Goal: Task Accomplishment & Management: Manage account settings

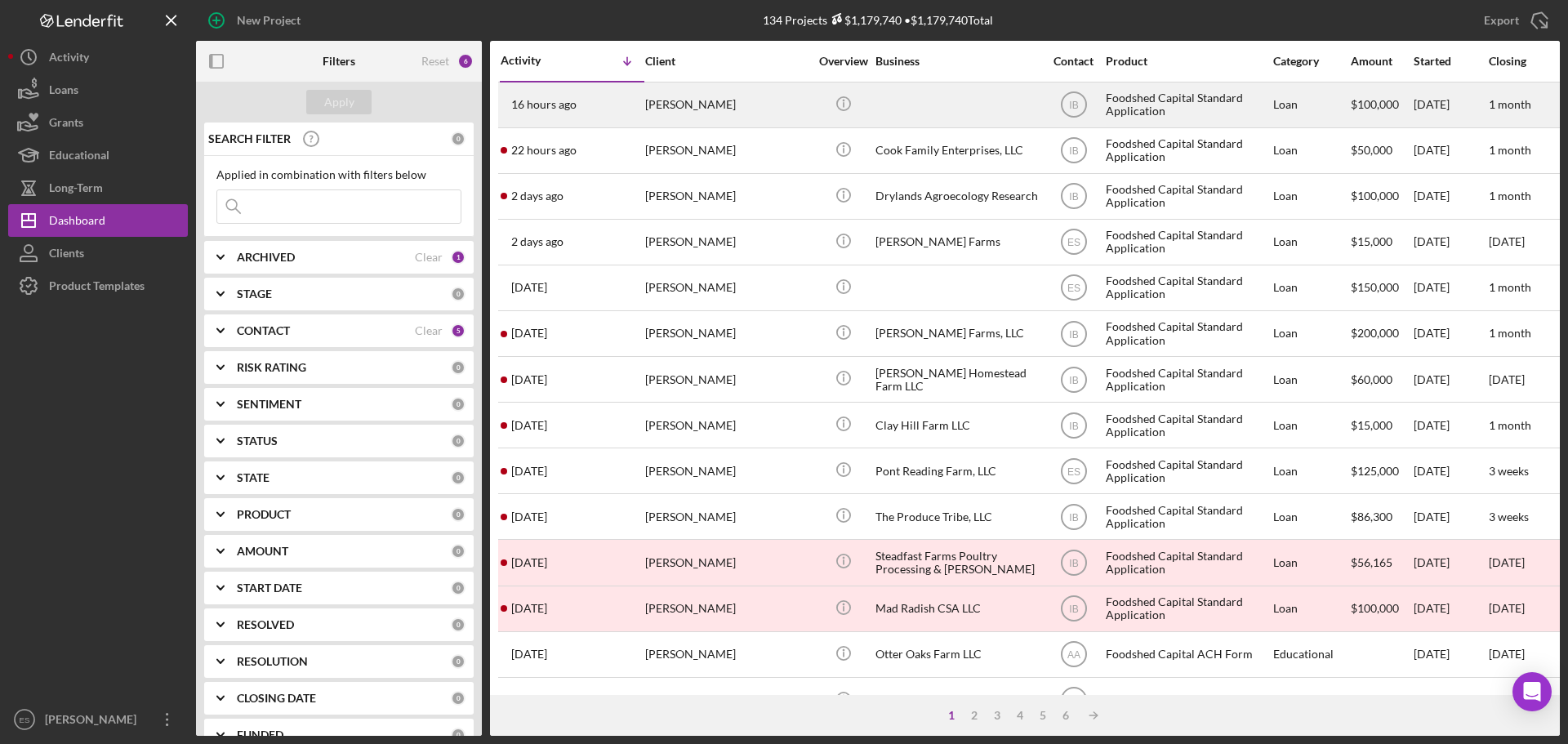
click at [804, 104] on div "[PERSON_NAME]" at bounding box center [726, 104] width 163 height 43
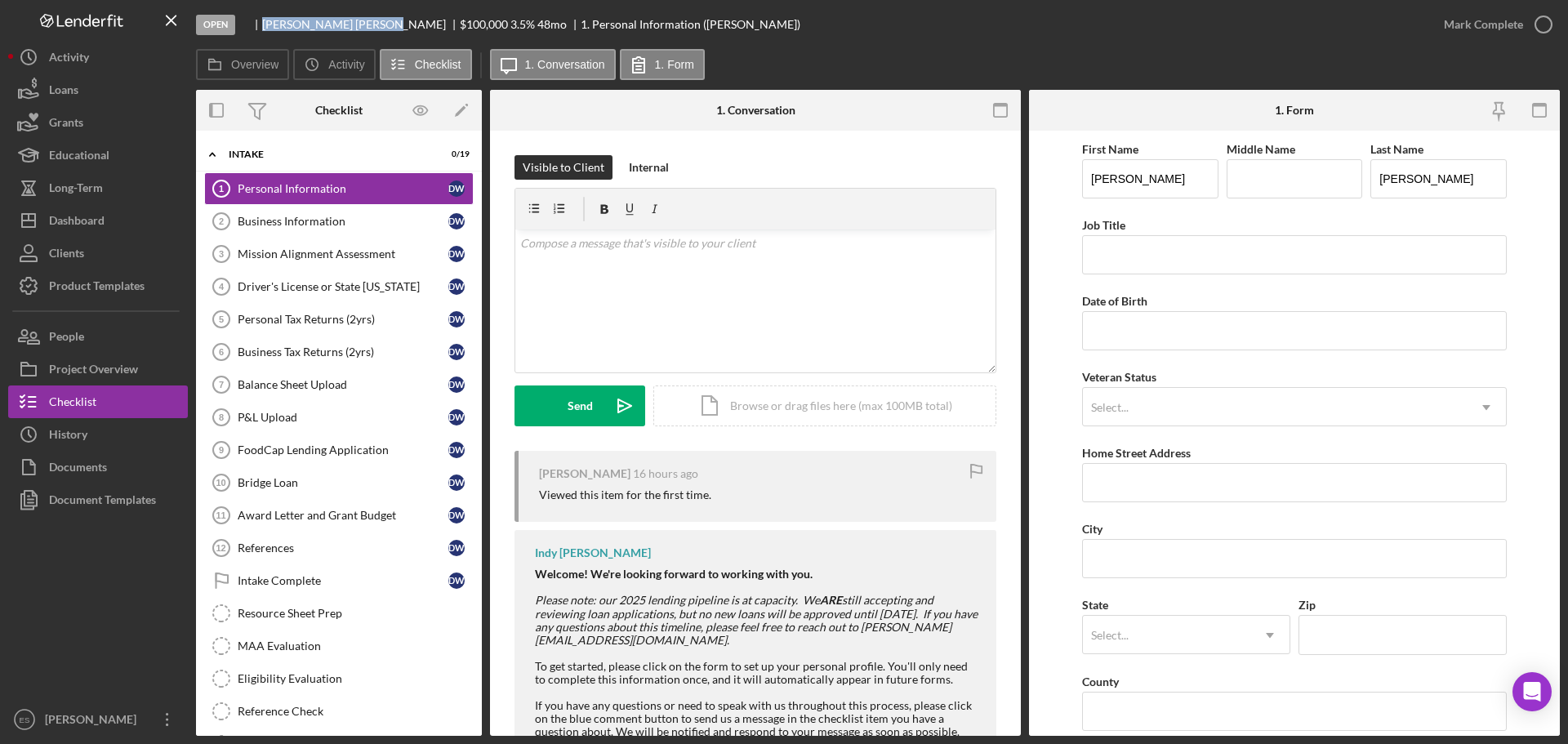
drag, startPoint x: 264, startPoint y: 24, endPoint x: 342, endPoint y: 29, distance: 78.5
click at [342, 29] on div "[PERSON_NAME]" at bounding box center [361, 24] width 198 height 13
click at [78, 332] on div "People" at bounding box center [66, 338] width 35 height 37
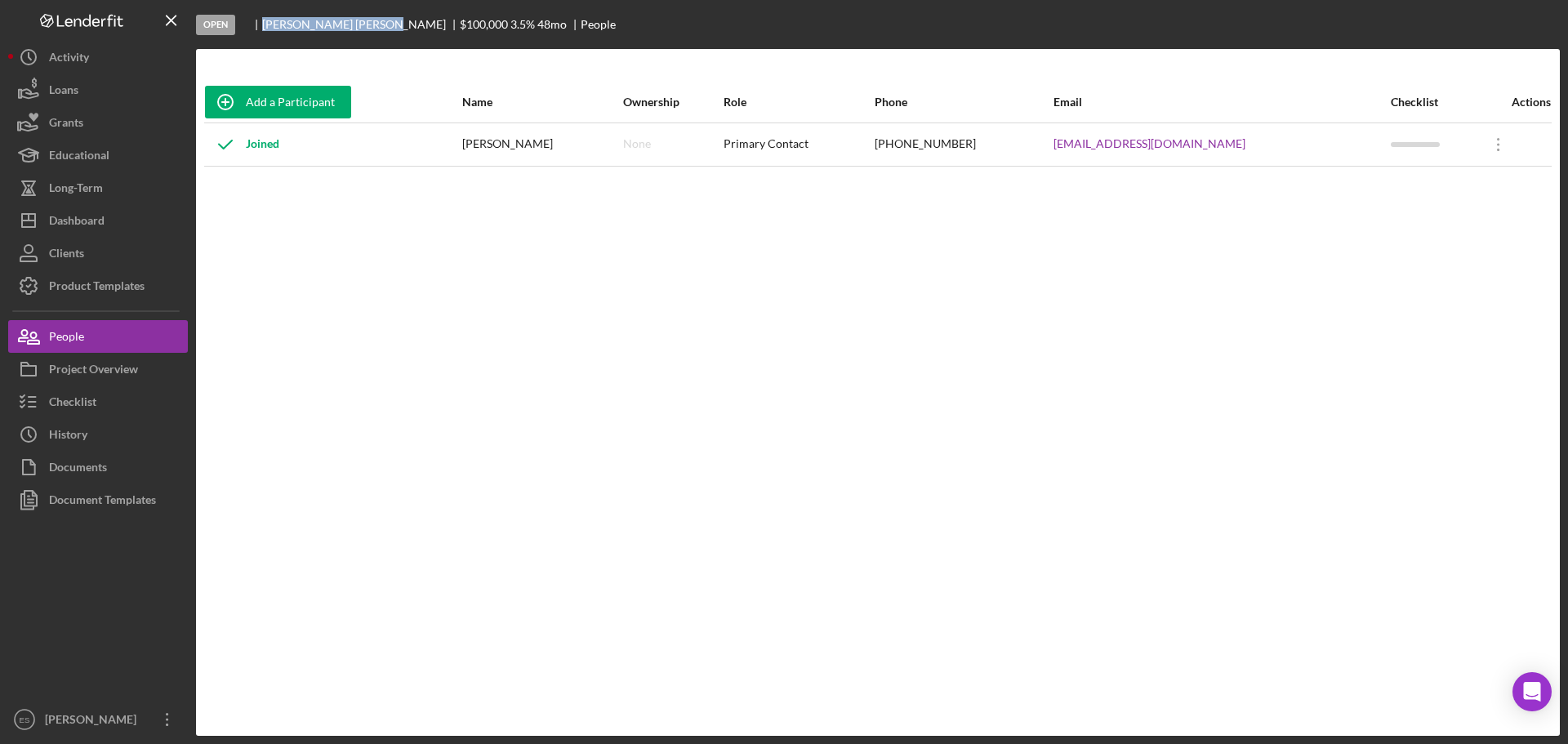
drag, startPoint x: 1047, startPoint y: 141, endPoint x: 1331, endPoint y: 147, distance: 284.2
click at [1331, 147] on tr "Joined [PERSON_NAME] None Primary Contact [PHONE_NUMBER] [EMAIL_ADDRESS][DOMAIN…" at bounding box center [877, 143] width 1347 height 43
click at [107, 498] on div "Document Templates" at bounding box center [102, 501] width 107 height 37
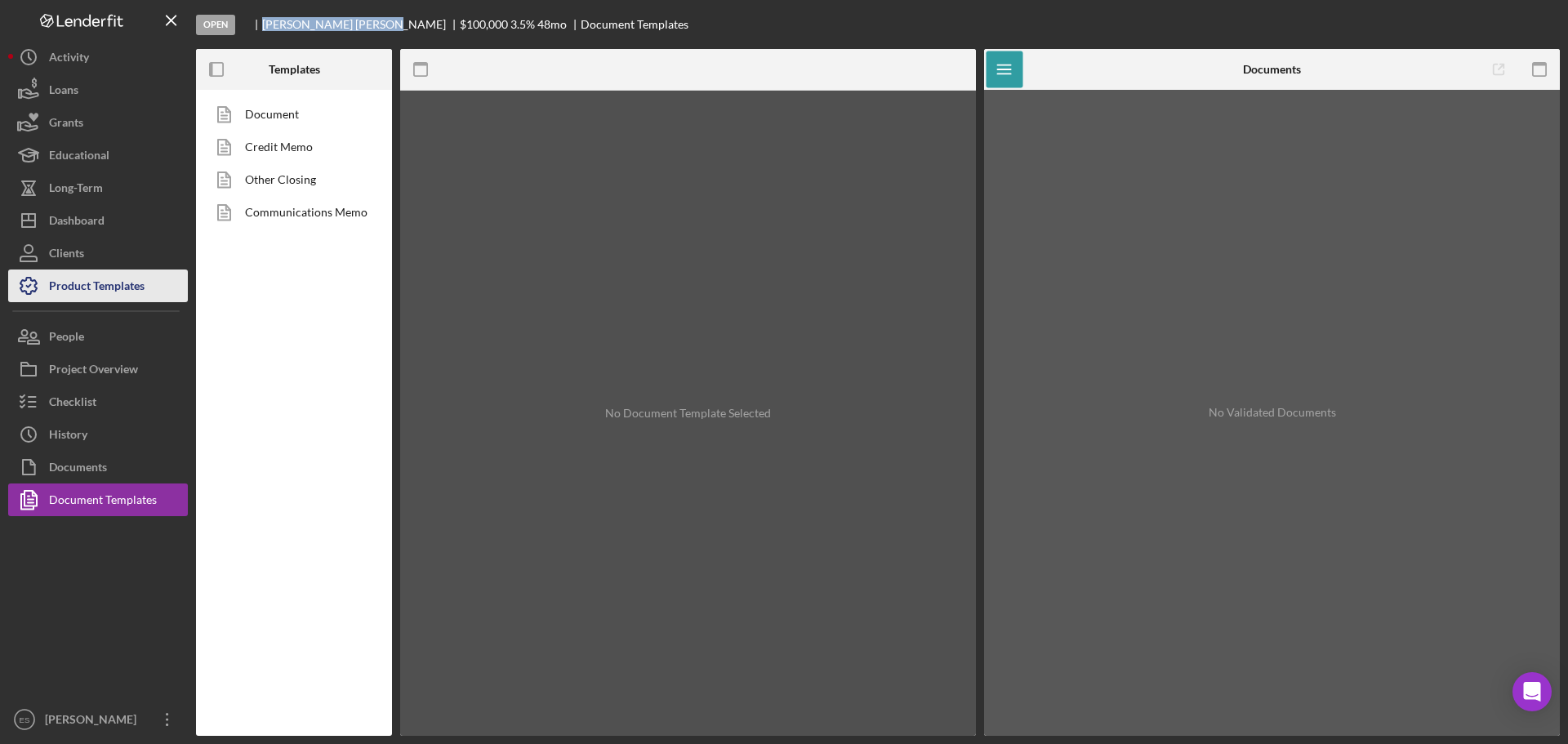
click at [93, 296] on div "Product Templates" at bounding box center [97, 287] width 96 height 37
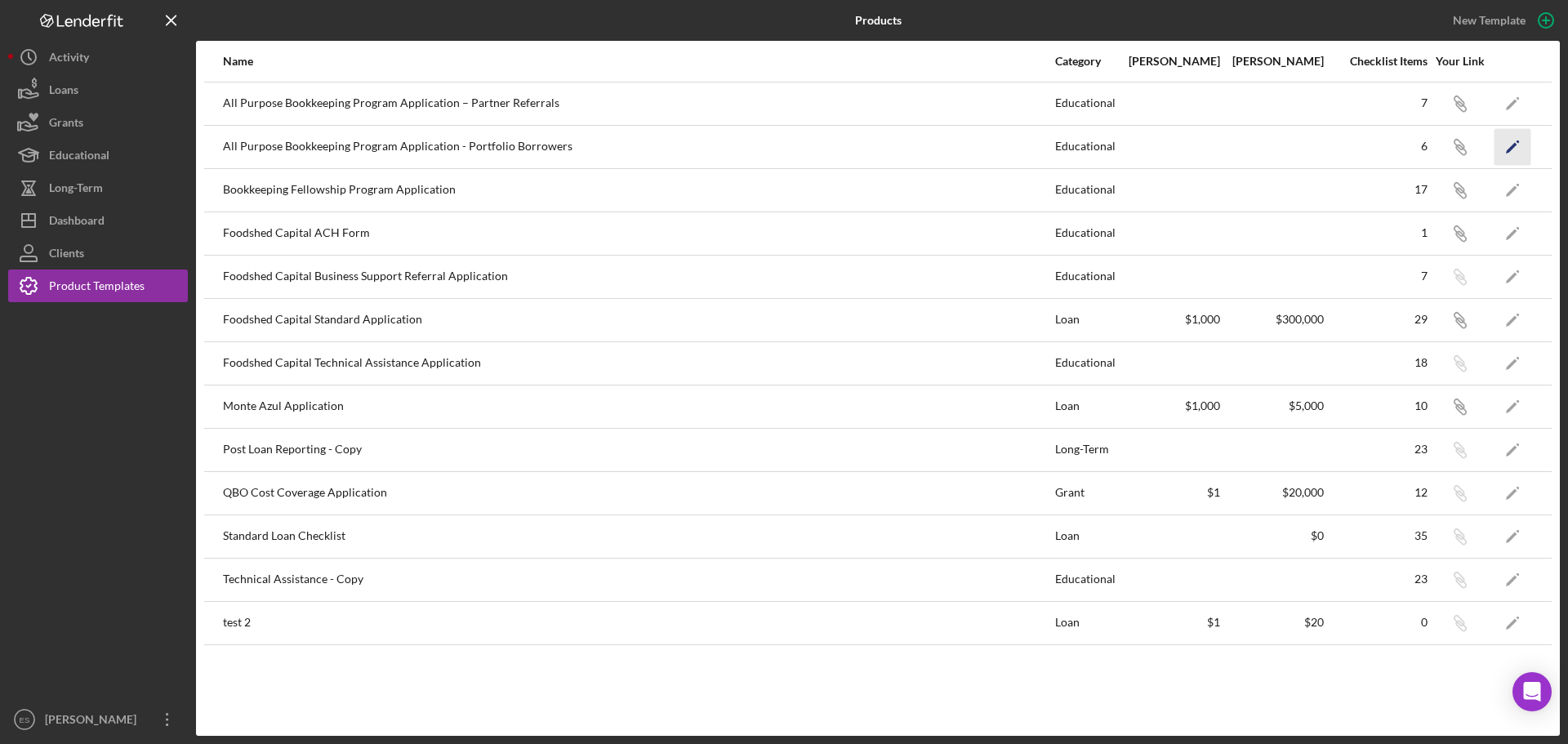
click at [1511, 155] on icon "Icon/Edit" at bounding box center [1512, 146] width 37 height 37
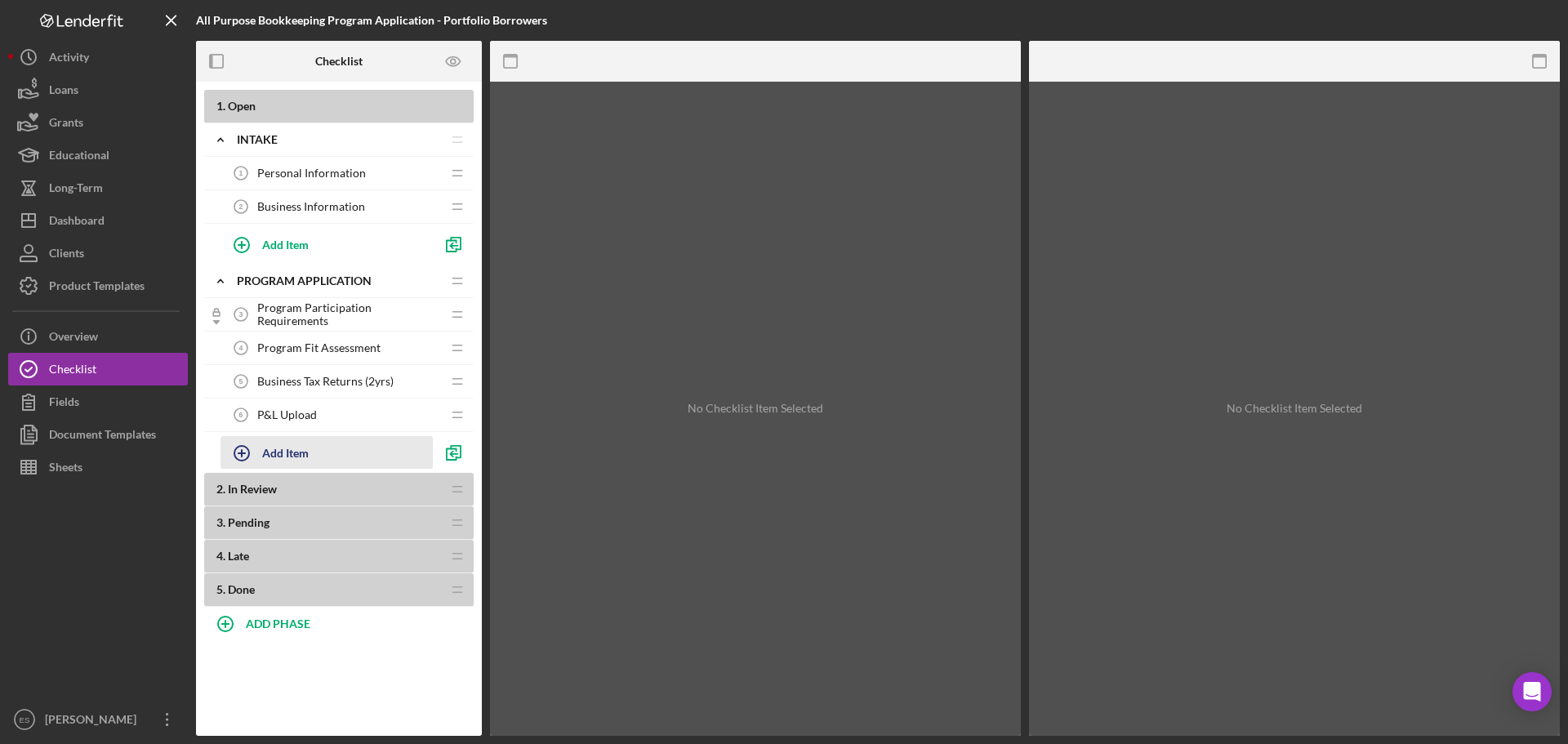
click at [241, 455] on icon "button" at bounding box center [241, 453] width 41 height 41
click at [456, 243] on polyline "button" at bounding box center [452, 246] width 10 height 11
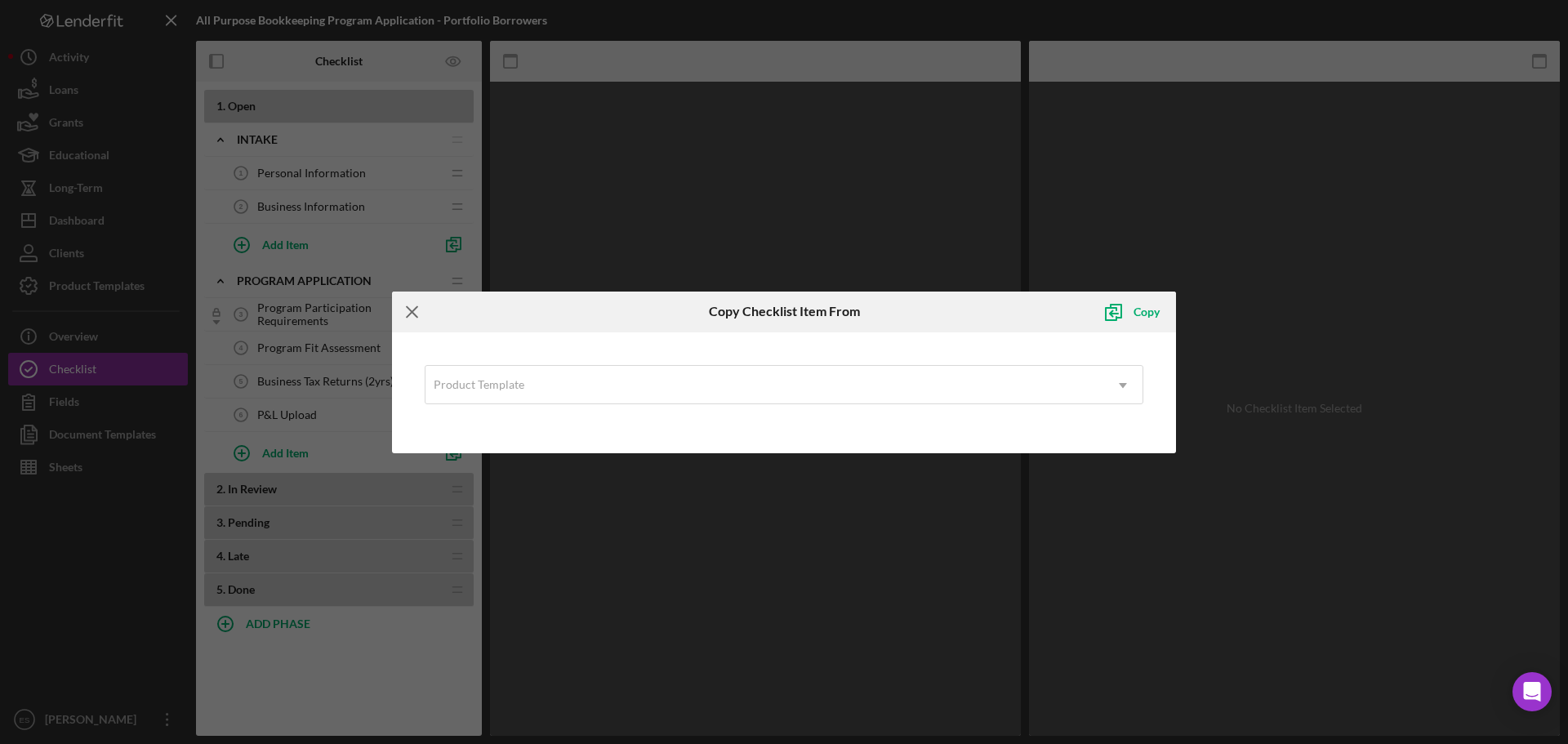
click at [415, 311] on icon "Icon/Menu Close" at bounding box center [412, 312] width 41 height 41
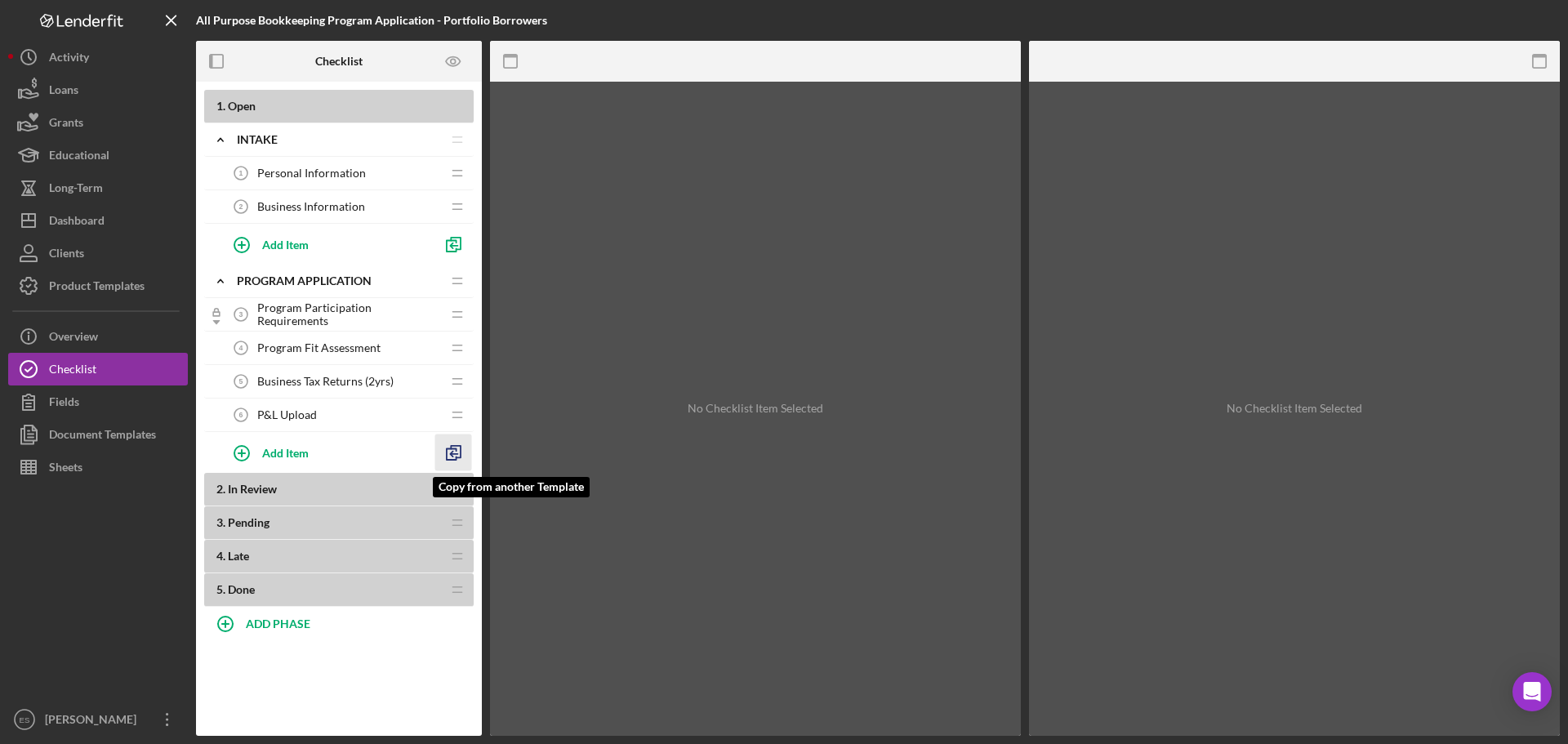
click at [454, 447] on icon "button" at bounding box center [453, 452] width 37 height 37
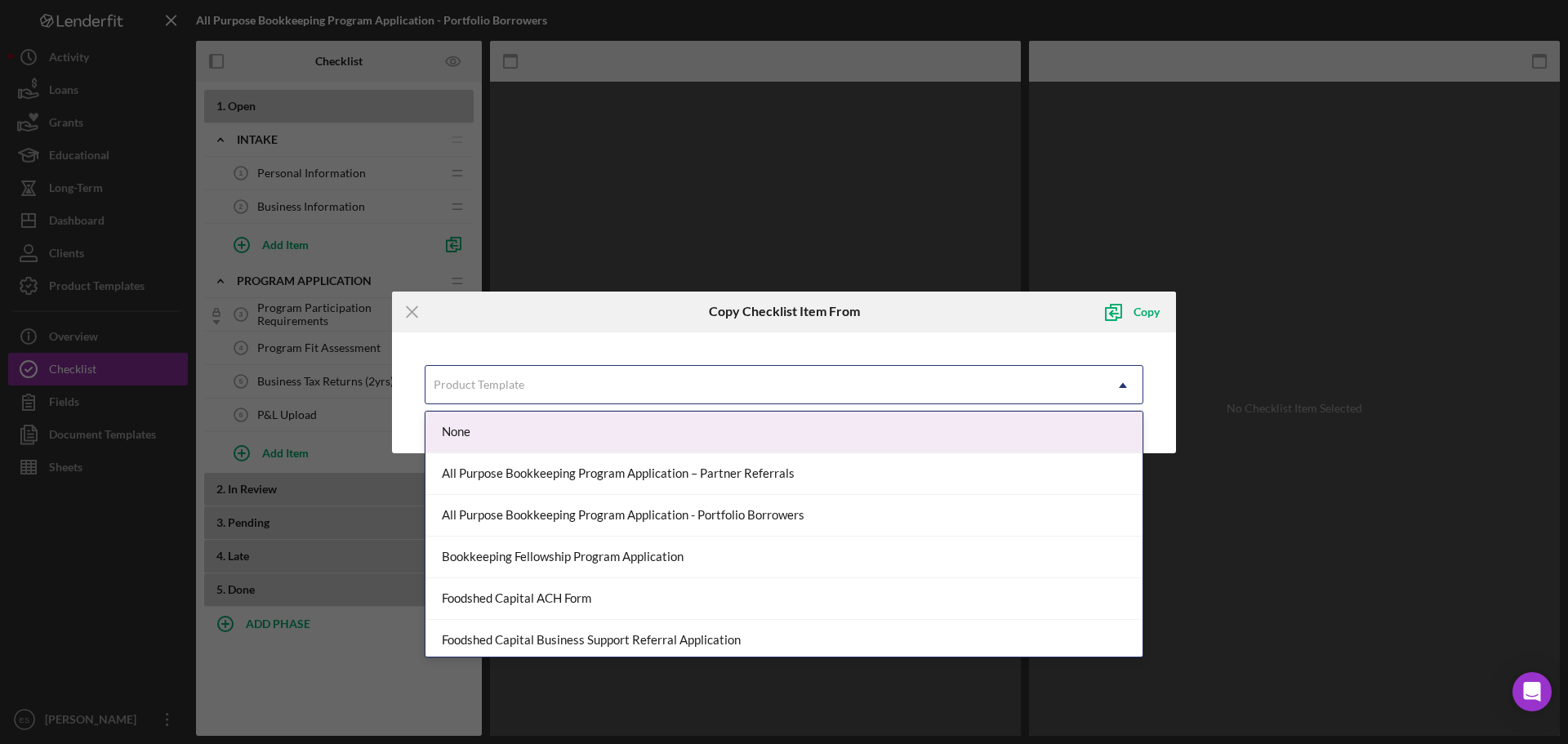
click at [483, 385] on div "Product Template" at bounding box center [479, 384] width 91 height 13
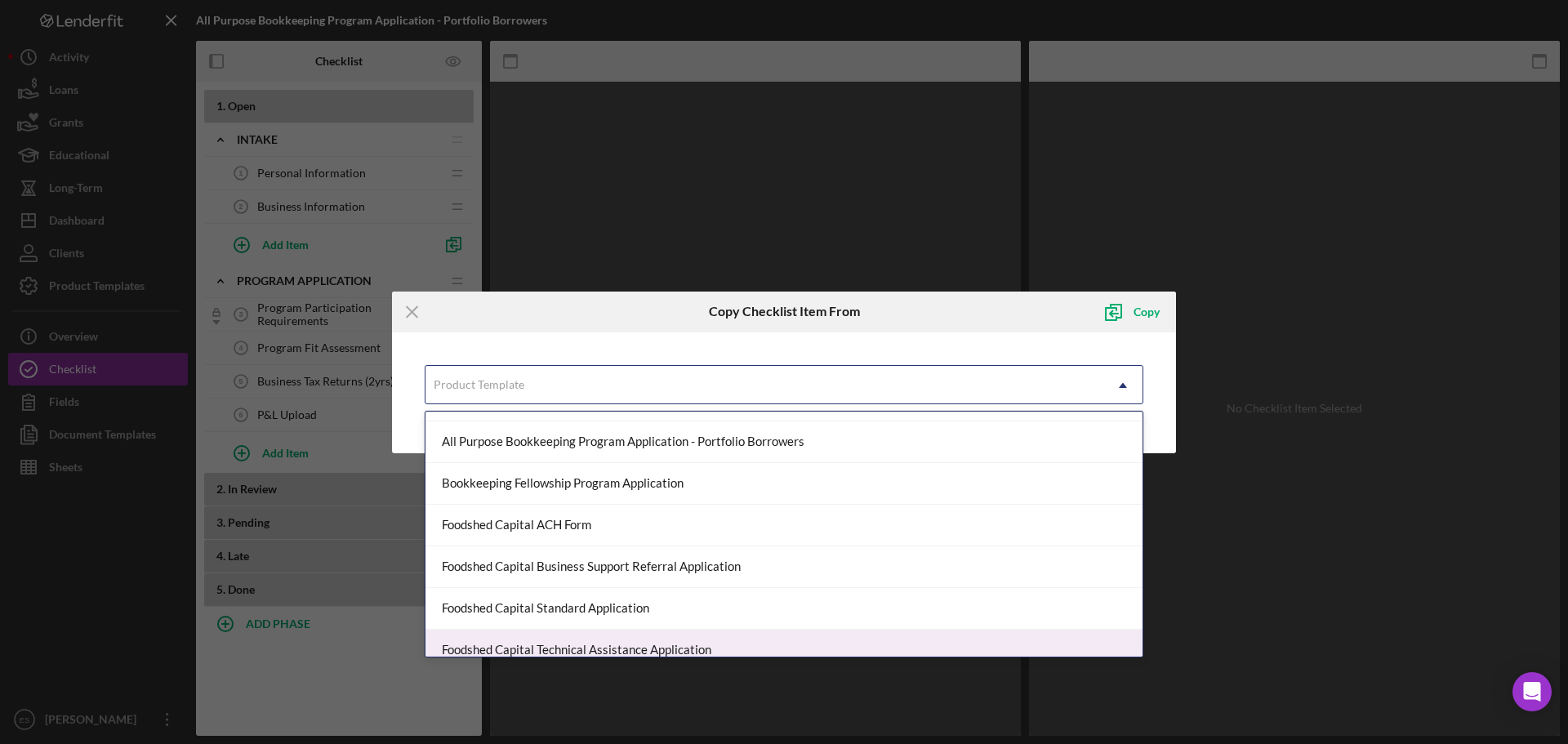
scroll to position [163, 0]
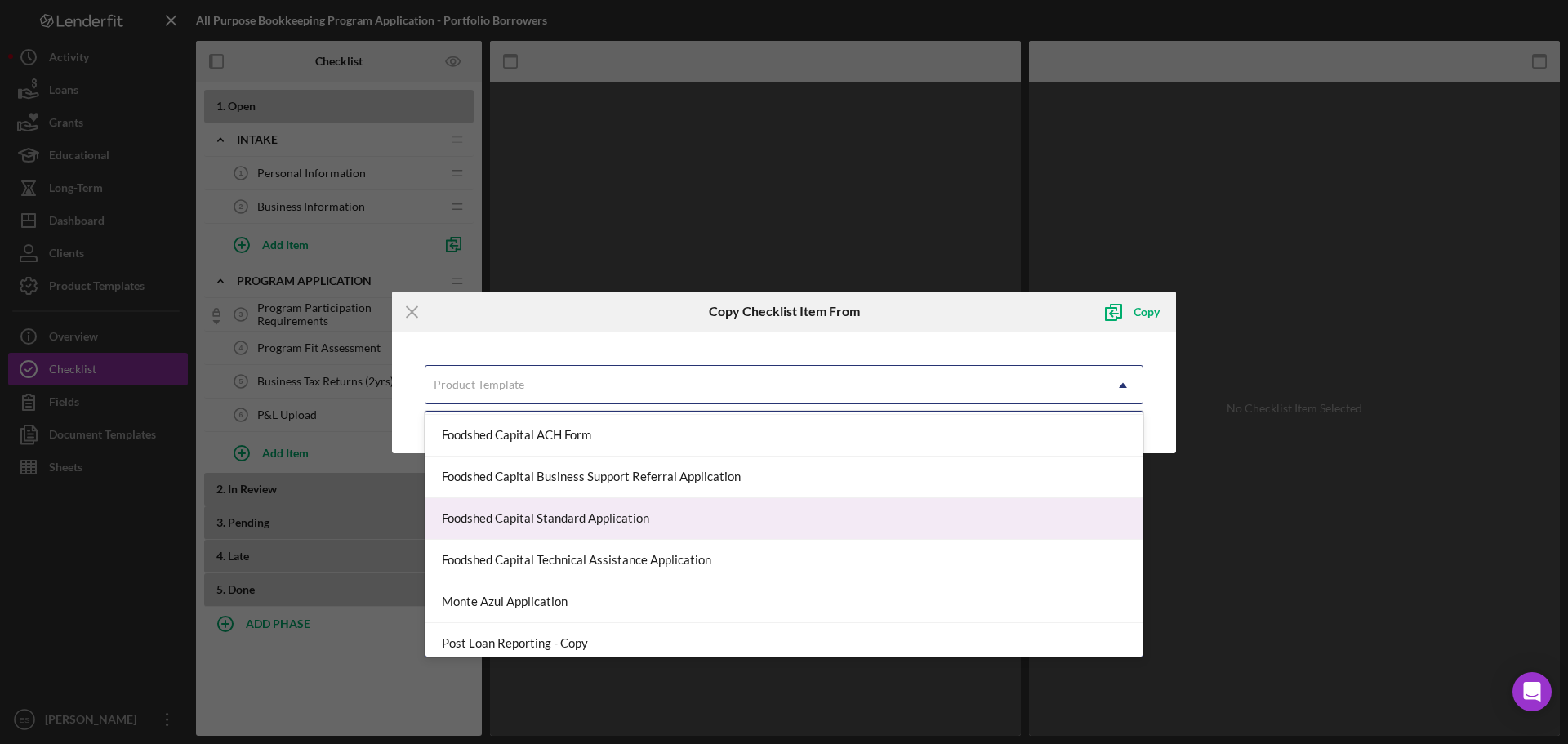
click at [560, 525] on div "Foodshed Capital Standard Application" at bounding box center [783, 519] width 717 height 42
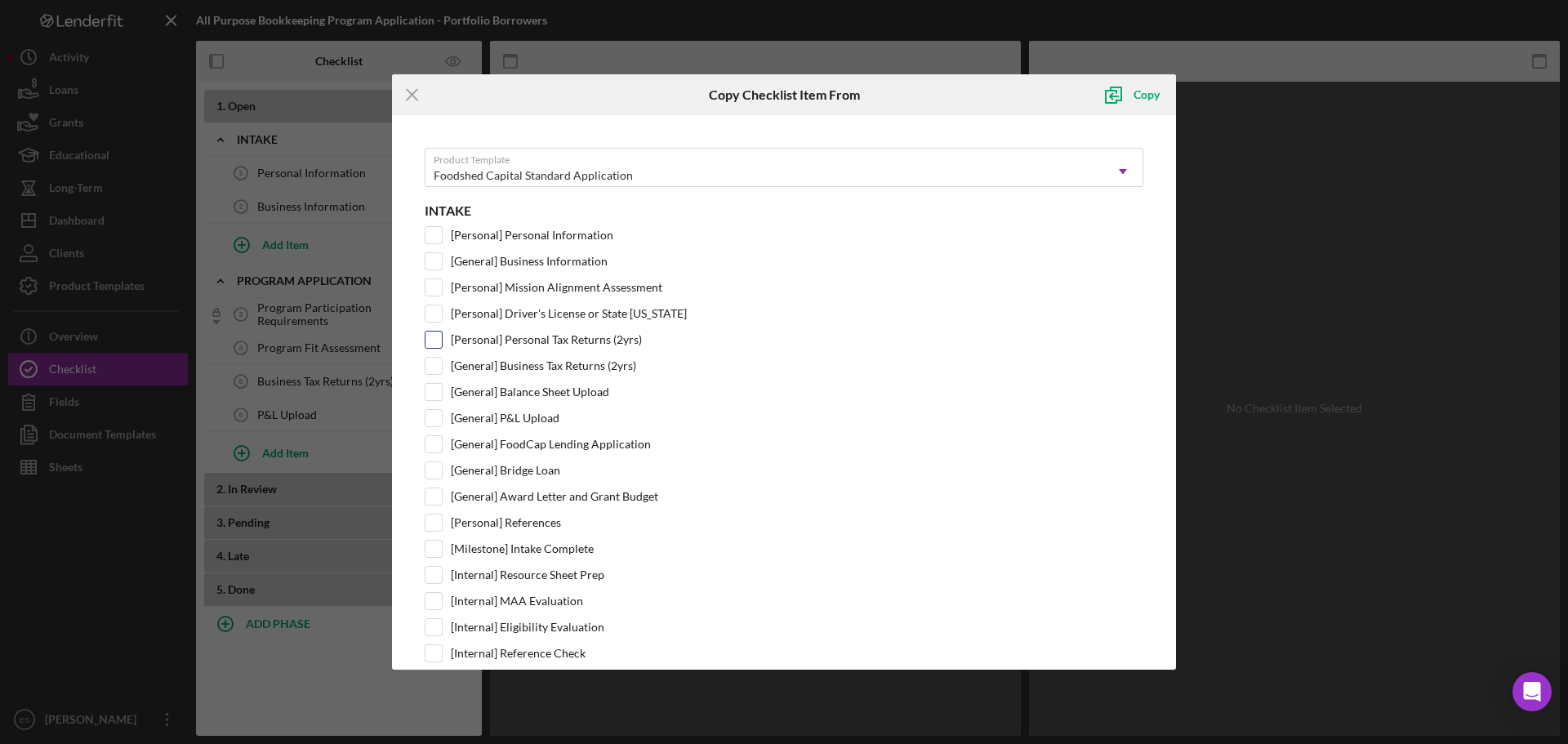
click at [433, 342] on input "[Personal] Personal Tax Returns (2yrs)" at bounding box center [433, 340] width 16 height 16
checkbox input "true"
click at [1131, 95] on icon "submit" at bounding box center [1113, 94] width 41 height 41
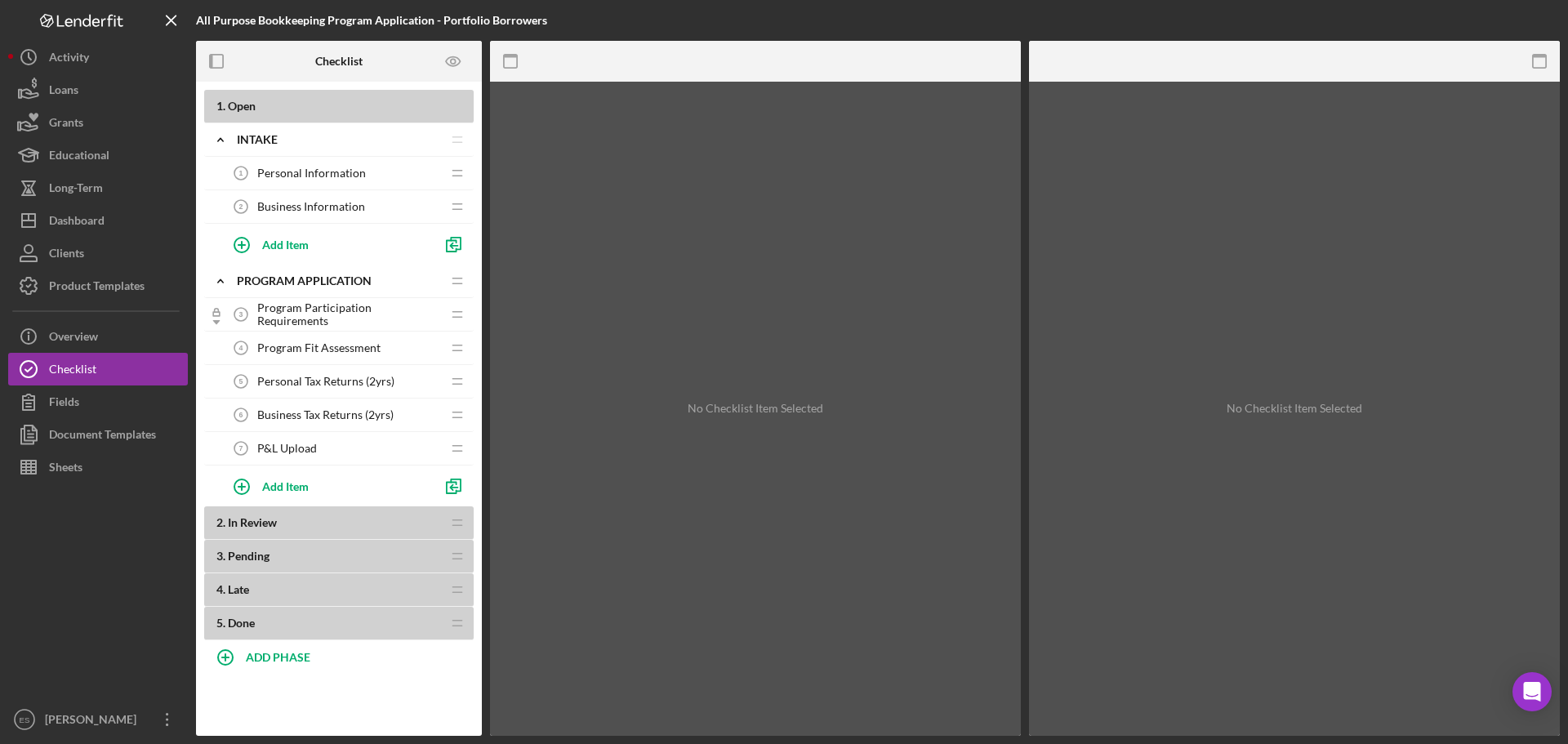
click at [392, 381] on span "Personal Tax Returns (2yrs)" at bounding box center [325, 381] width 137 height 13
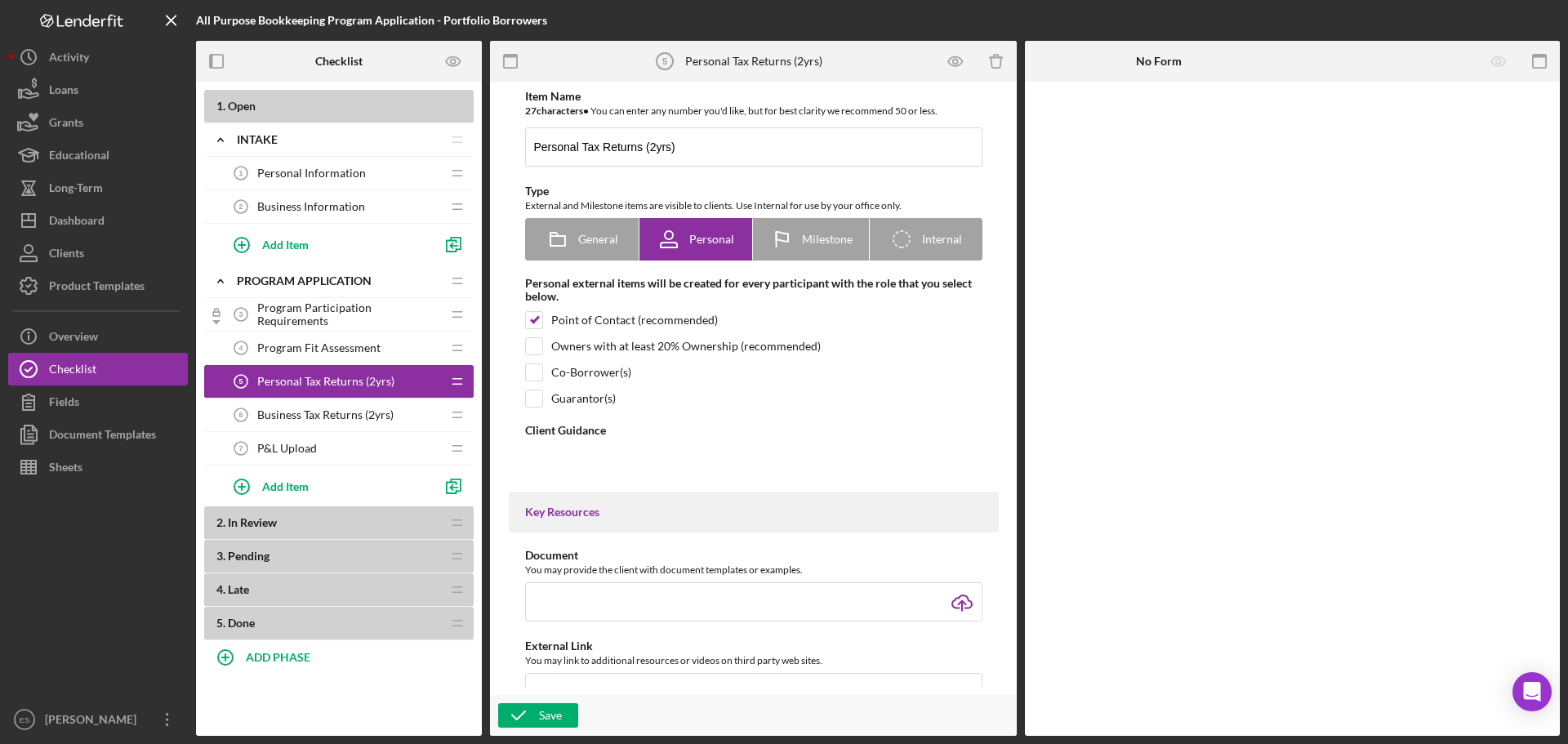
type textarea "<div>Please upload your most recent two years of federal tax returns, including…"
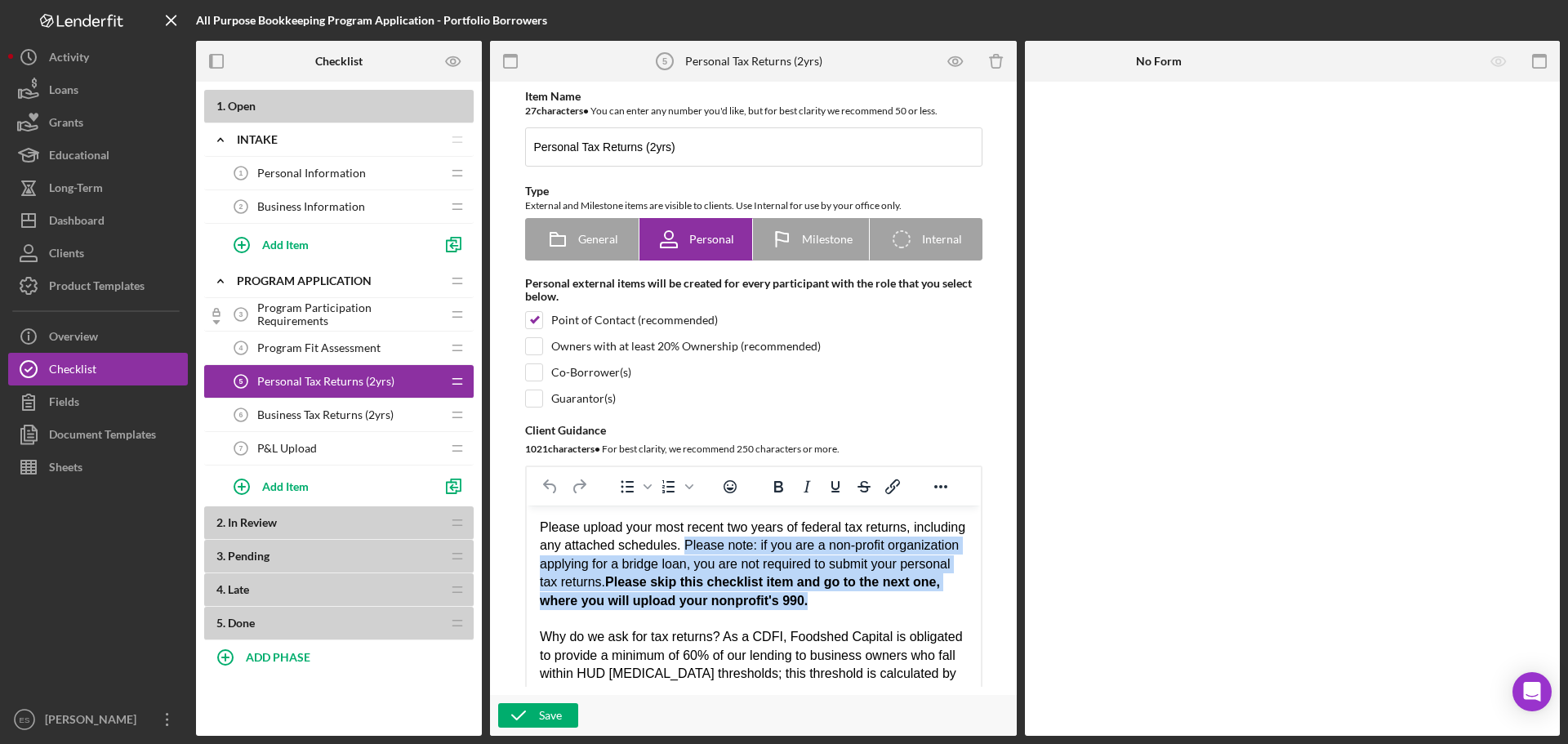
drag, startPoint x: 736, startPoint y: 545, endPoint x: 906, endPoint y: 608, distance: 181.1
click at [906, 608] on div "Please upload your most recent two years of federal tax returns, including any …" at bounding box center [753, 564] width 428 height 91
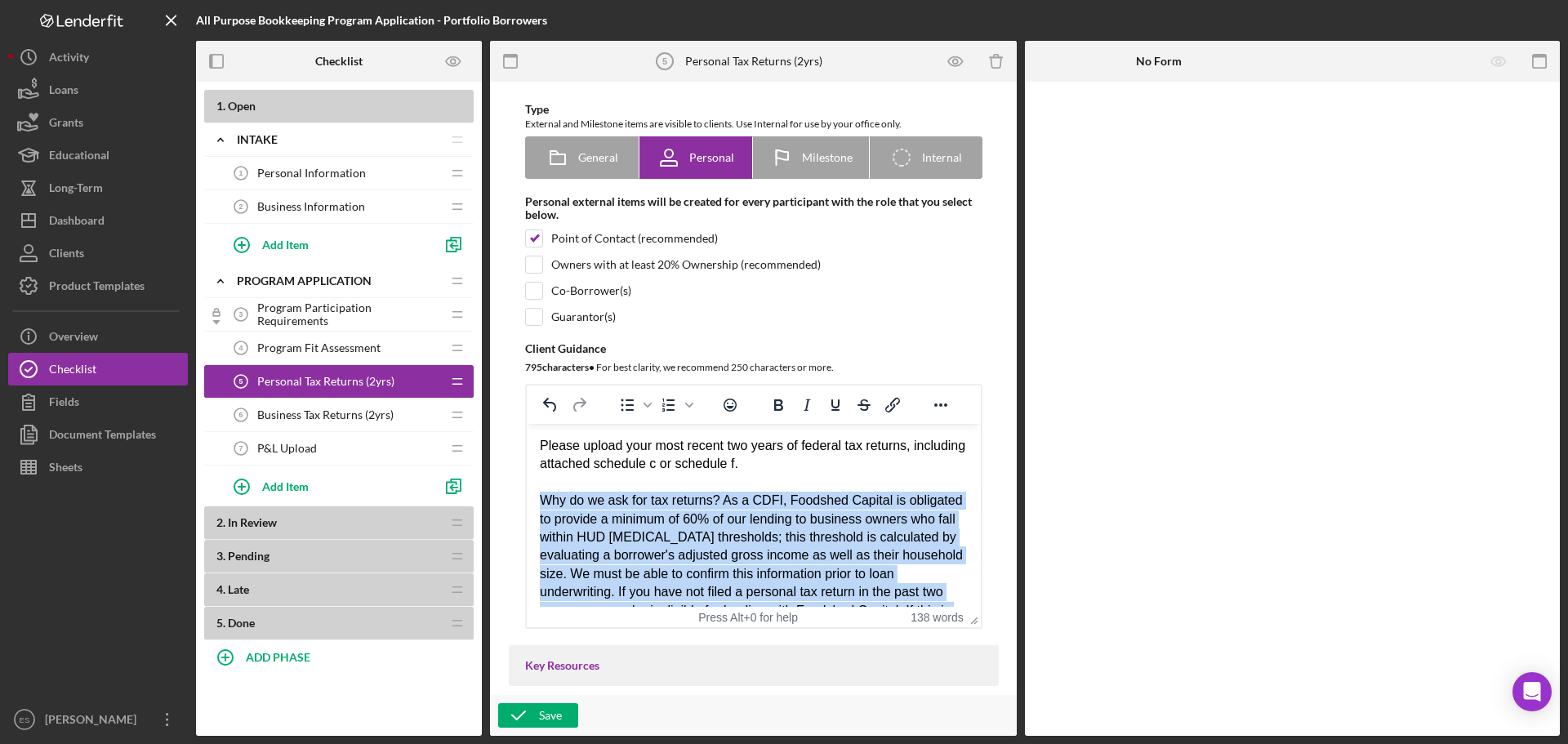
drag, startPoint x: 873, startPoint y: 587, endPoint x: 539, endPoint y: 500, distance: 345.2
click at [539, 500] on div "Why do we ask for tax returns? As a CDFI, Foodshed Capital is obligated to prov…" at bounding box center [753, 583] width 428 height 183
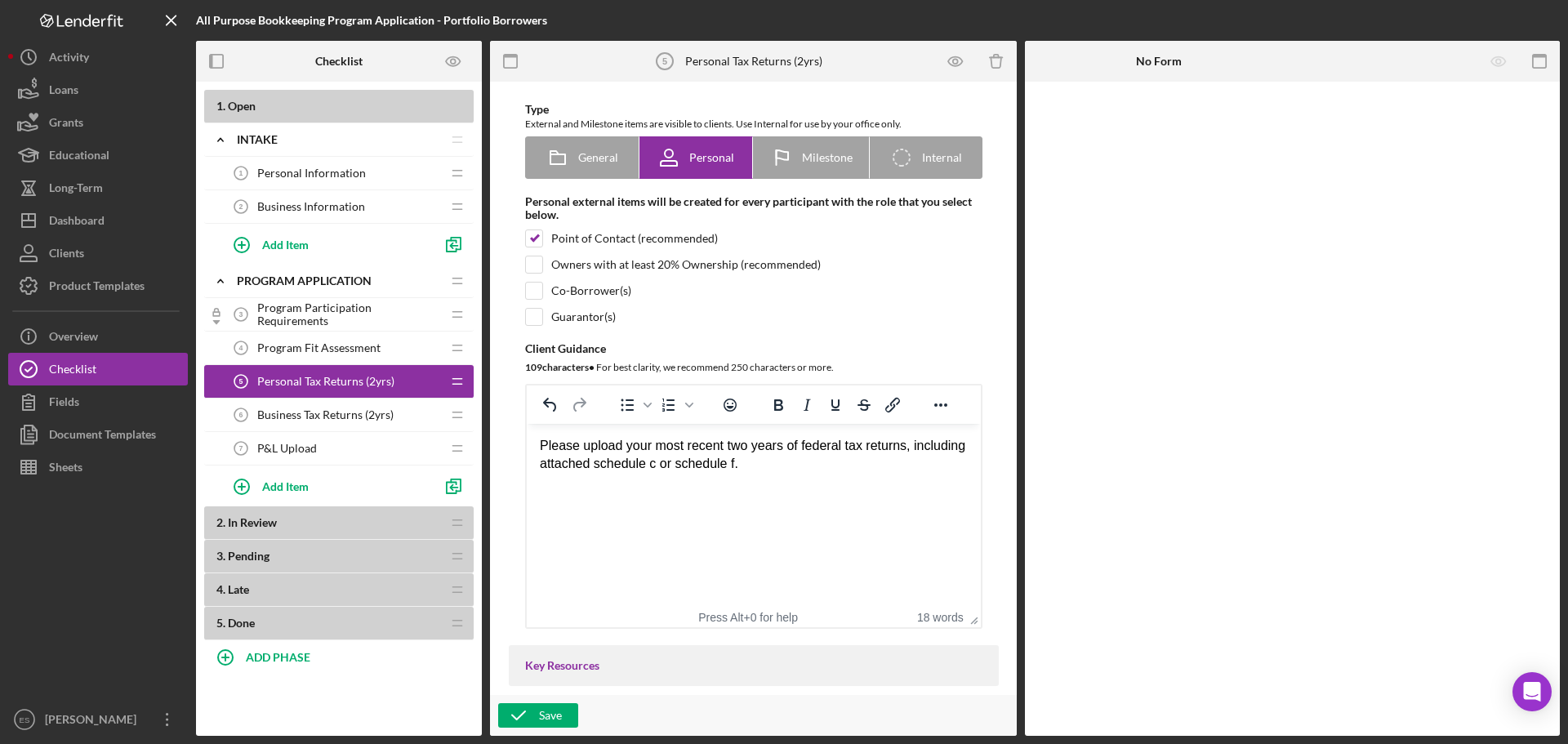
click at [599, 461] on div "Please upload your most recent two years of federal tax returns, including atta…" at bounding box center [753, 455] width 428 height 37
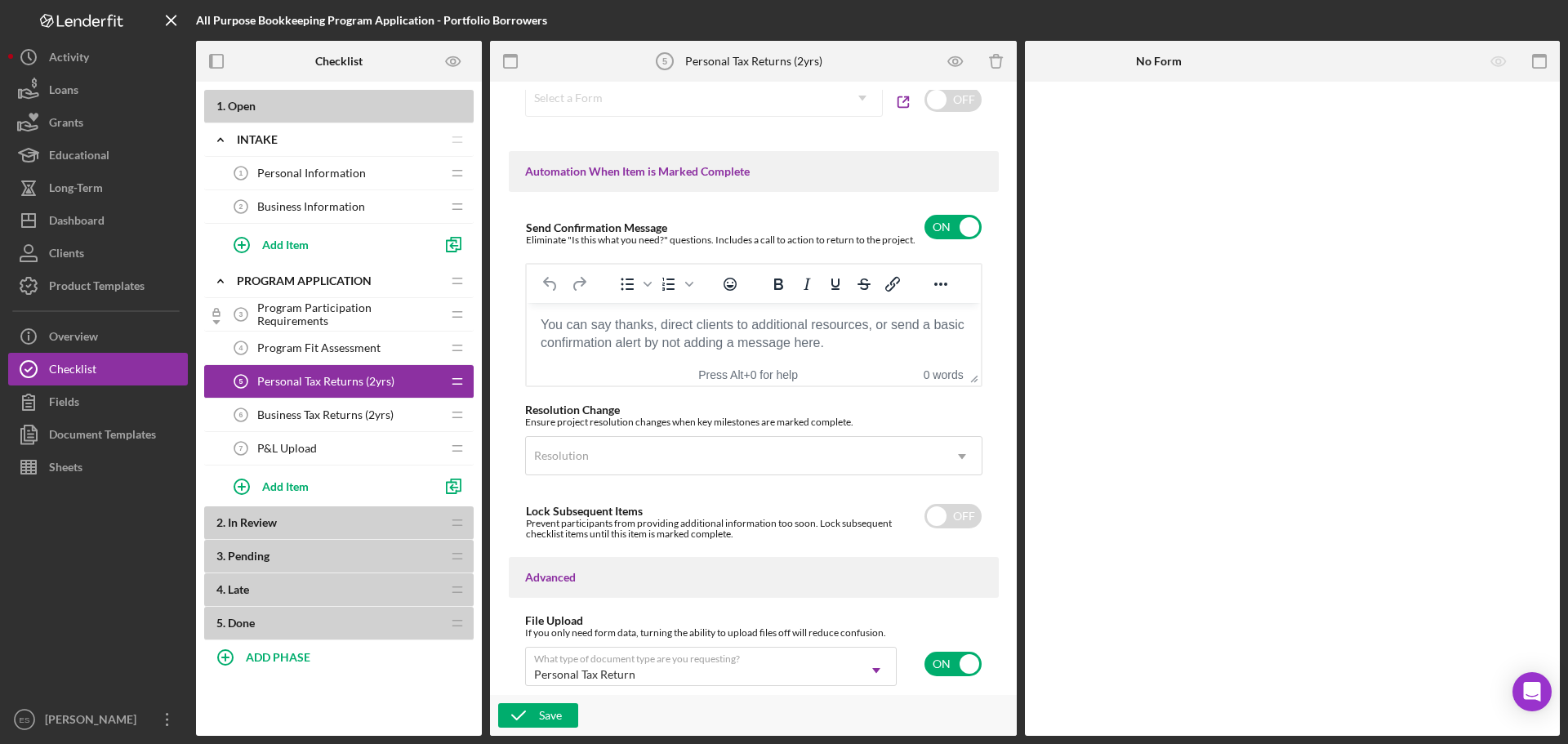
scroll to position [1062, 0]
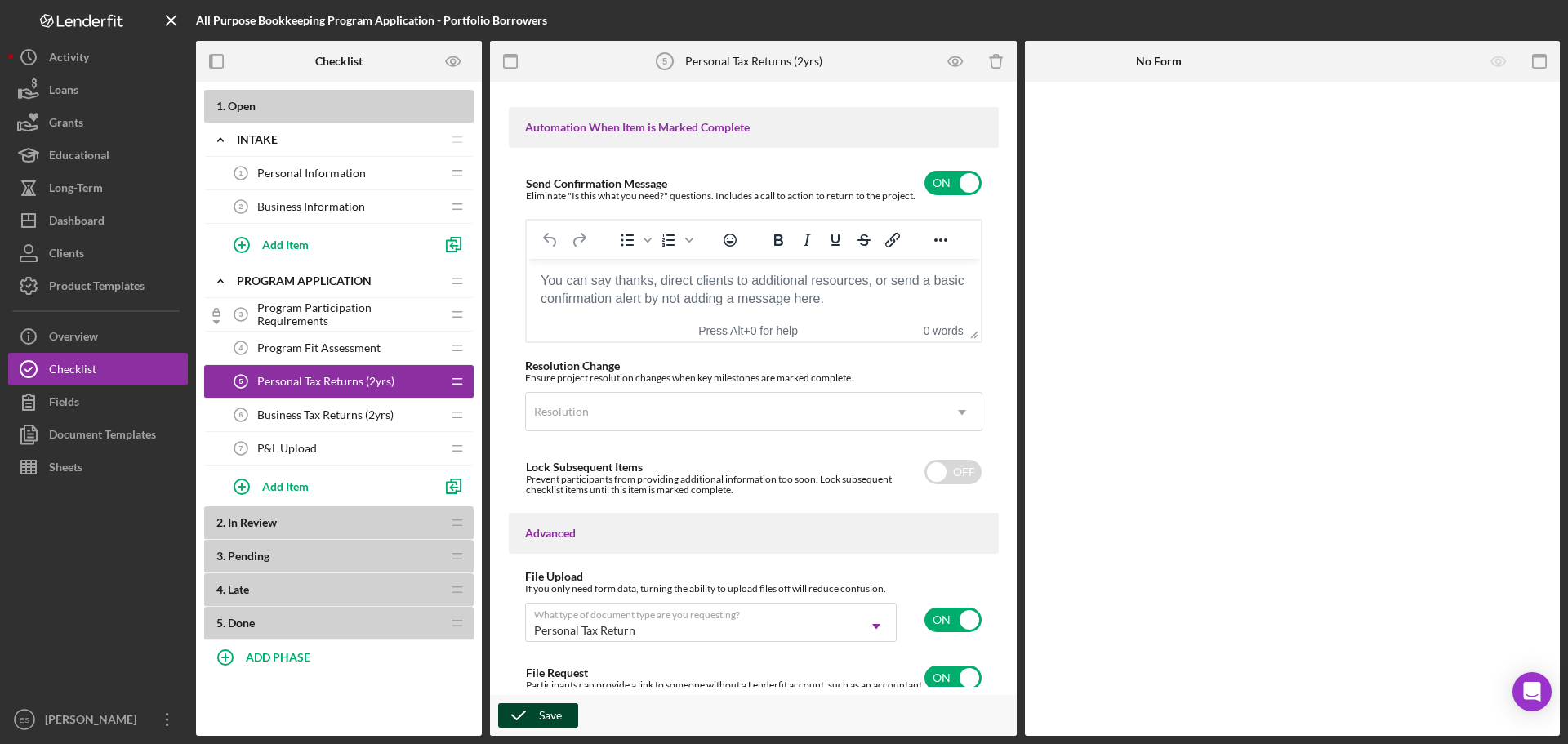
click at [563, 716] on button "Save" at bounding box center [538, 715] width 80 height 24
click at [123, 370] on button "Checklist" at bounding box center [98, 369] width 180 height 33
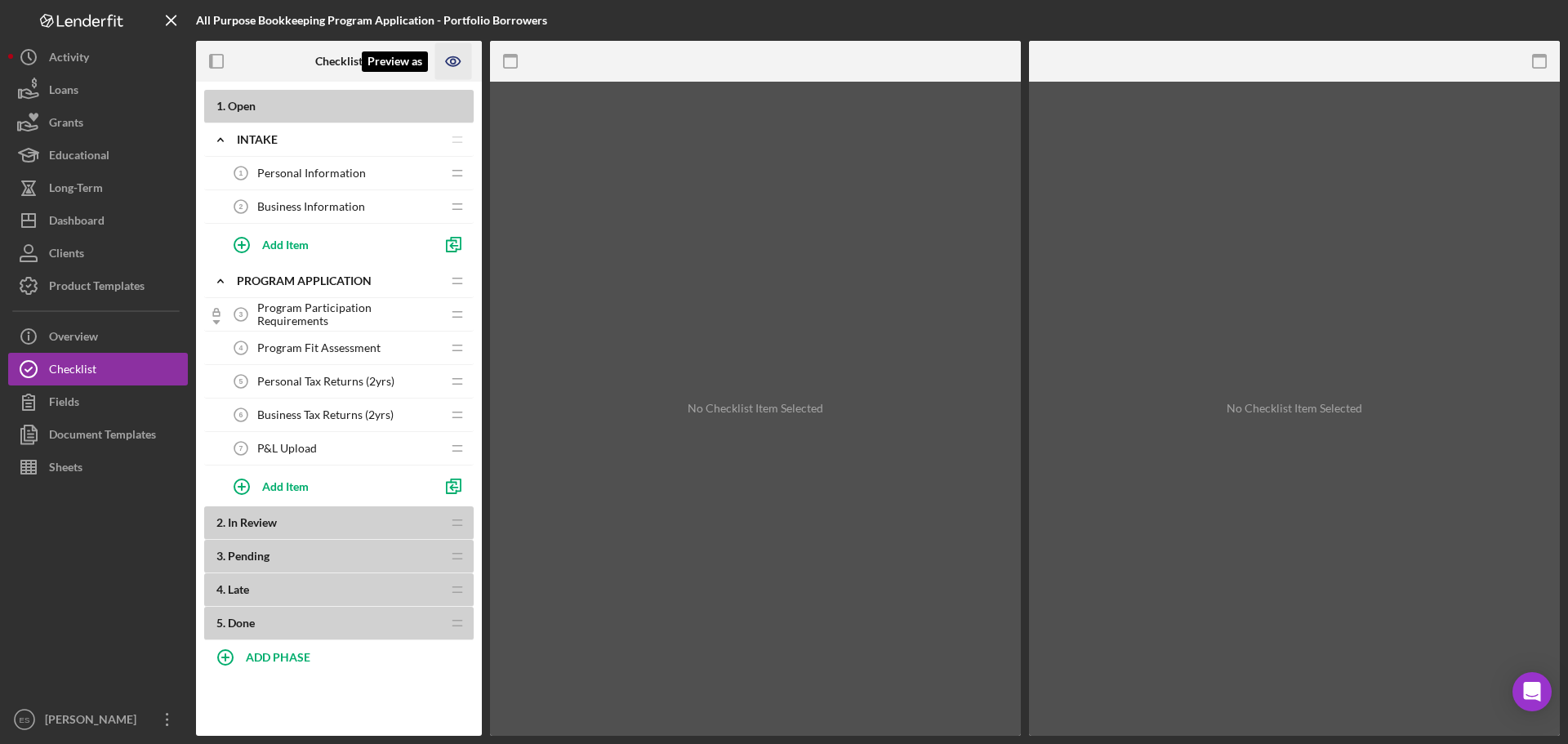
click at [455, 67] on icon "Preview as" at bounding box center [453, 61] width 37 height 37
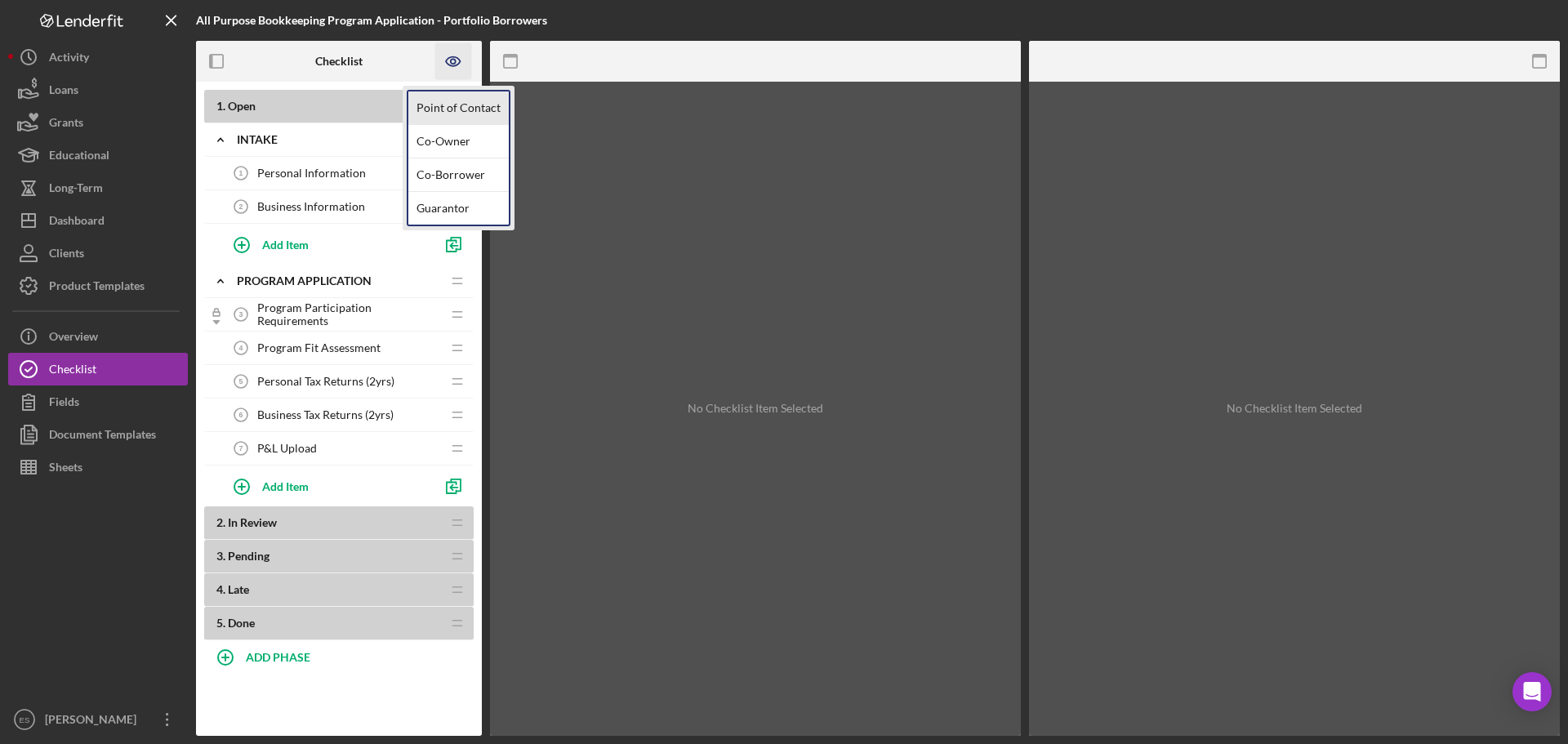
click at [443, 97] on link "Point of Contact" at bounding box center [458, 107] width 100 height 33
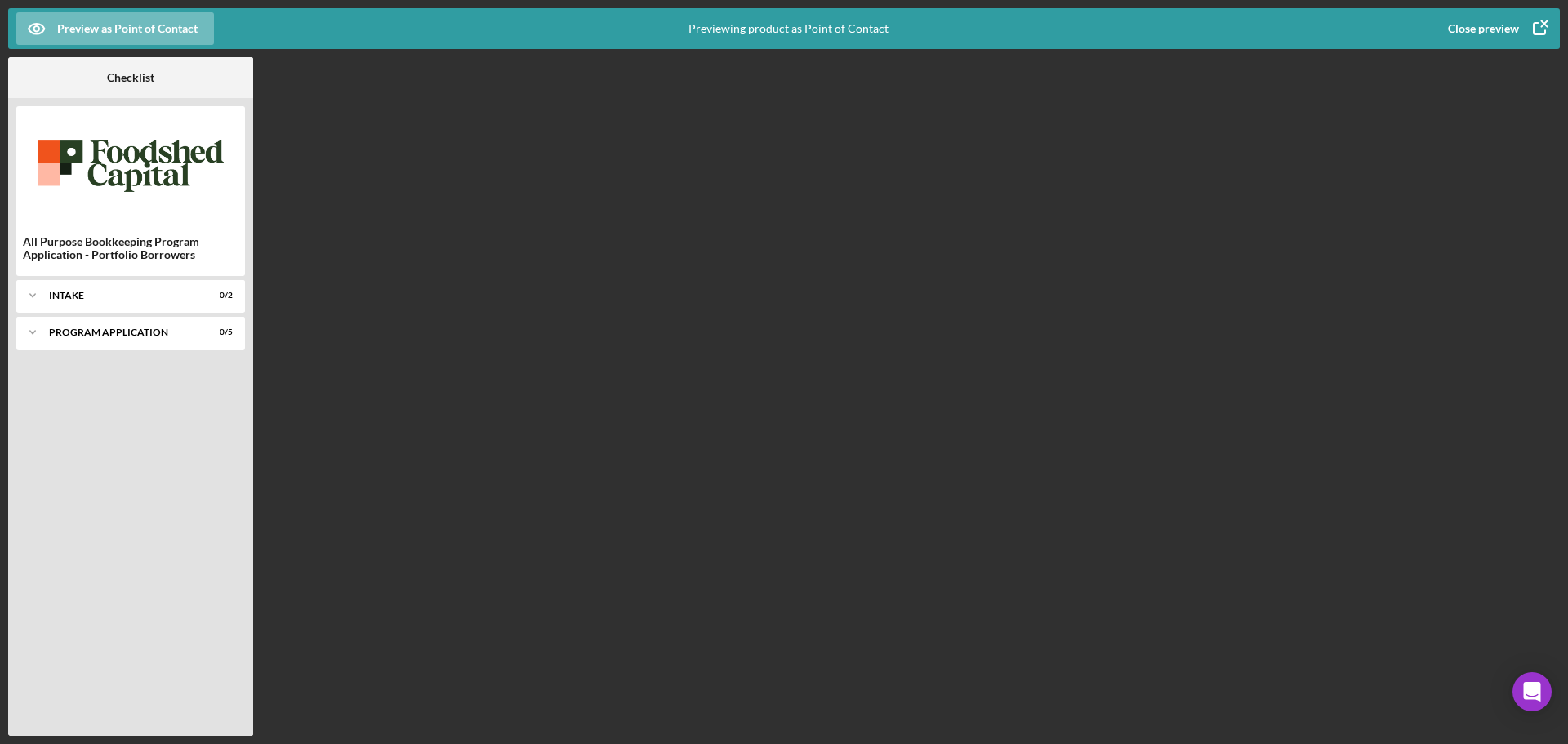
click at [1537, 24] on icon "button" at bounding box center [1539, 28] width 41 height 41
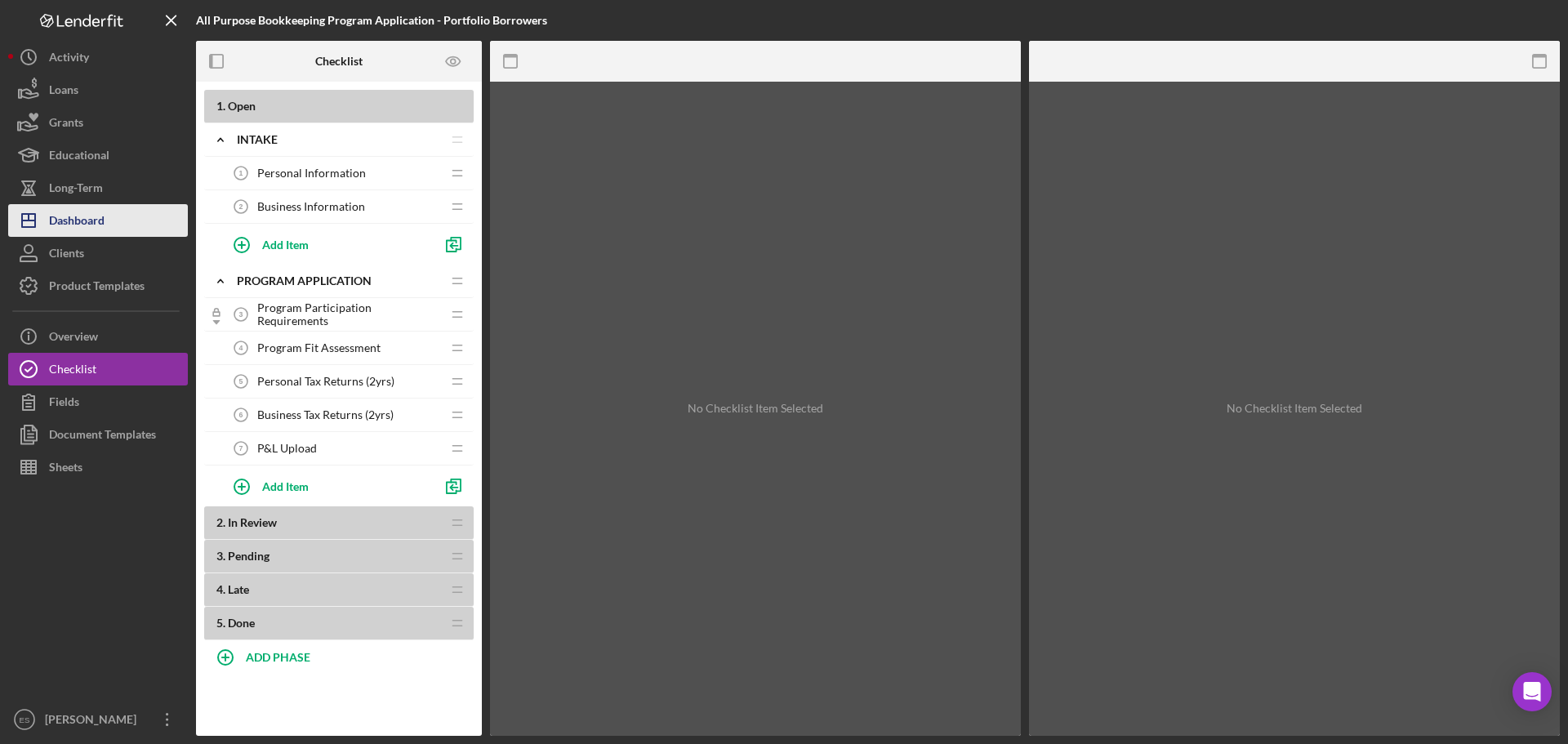
click at [83, 213] on div "Dashboard" at bounding box center [77, 222] width 56 height 37
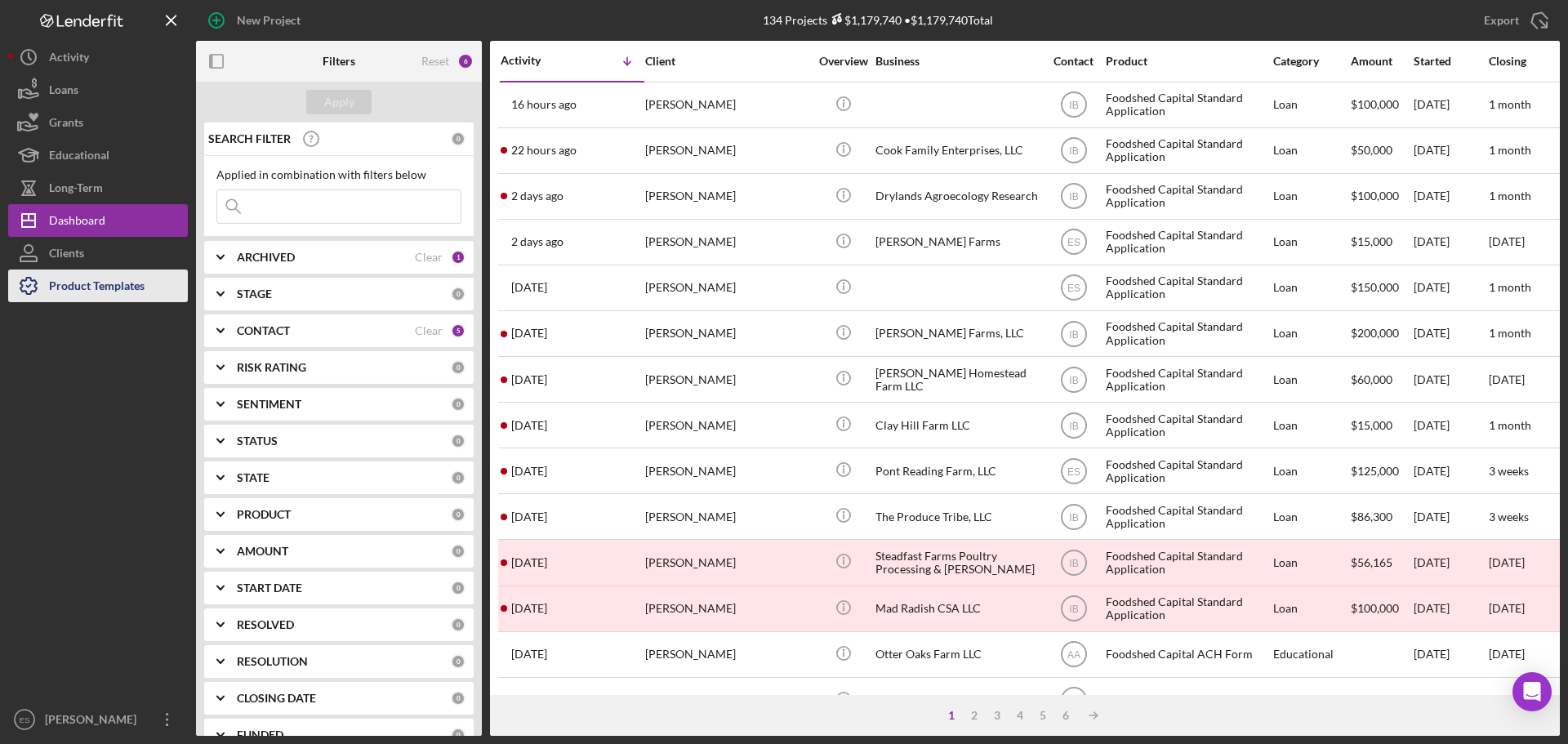
click at [114, 292] on div "Product Templates" at bounding box center [97, 287] width 96 height 37
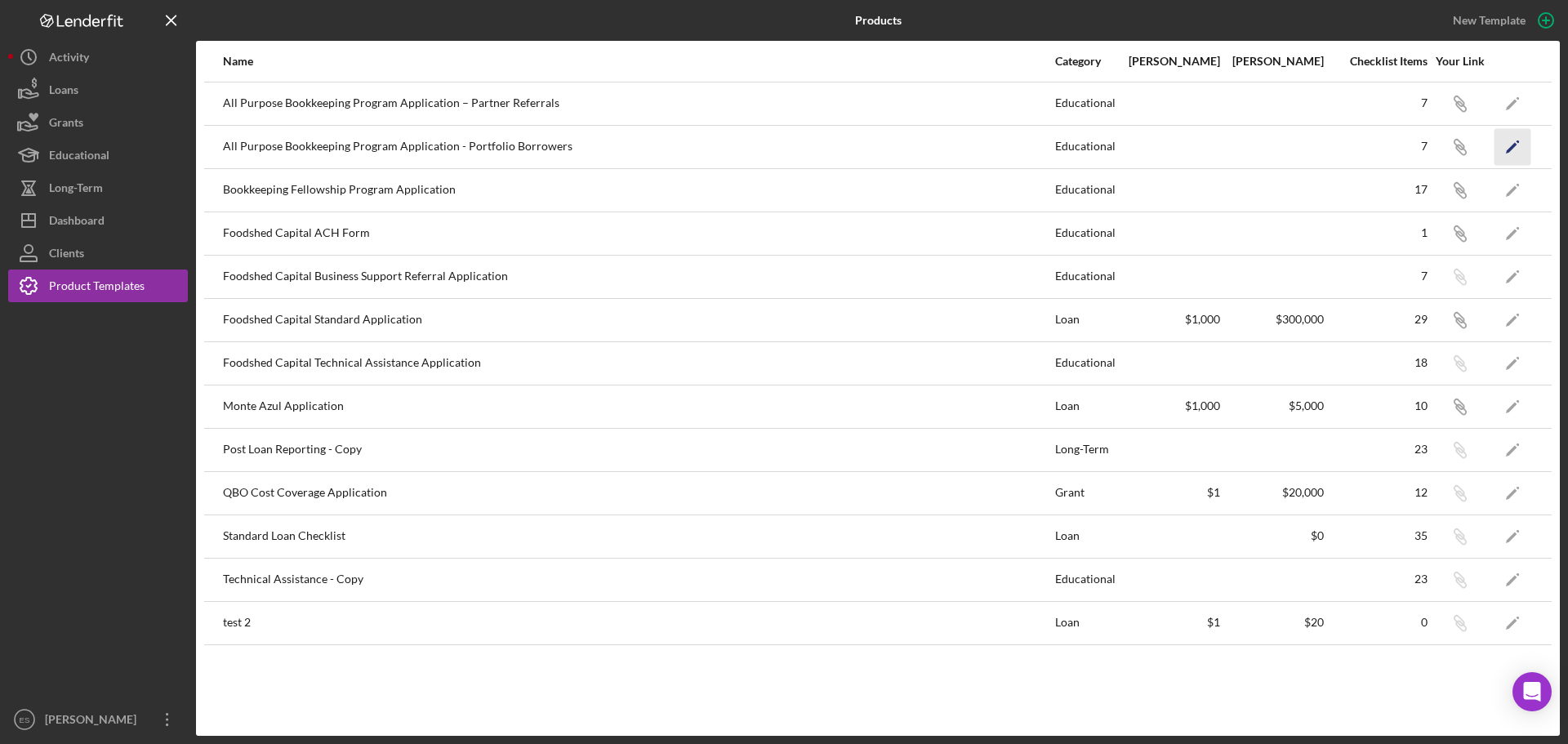
click at [1511, 154] on icon "Icon/Edit" at bounding box center [1512, 146] width 37 height 37
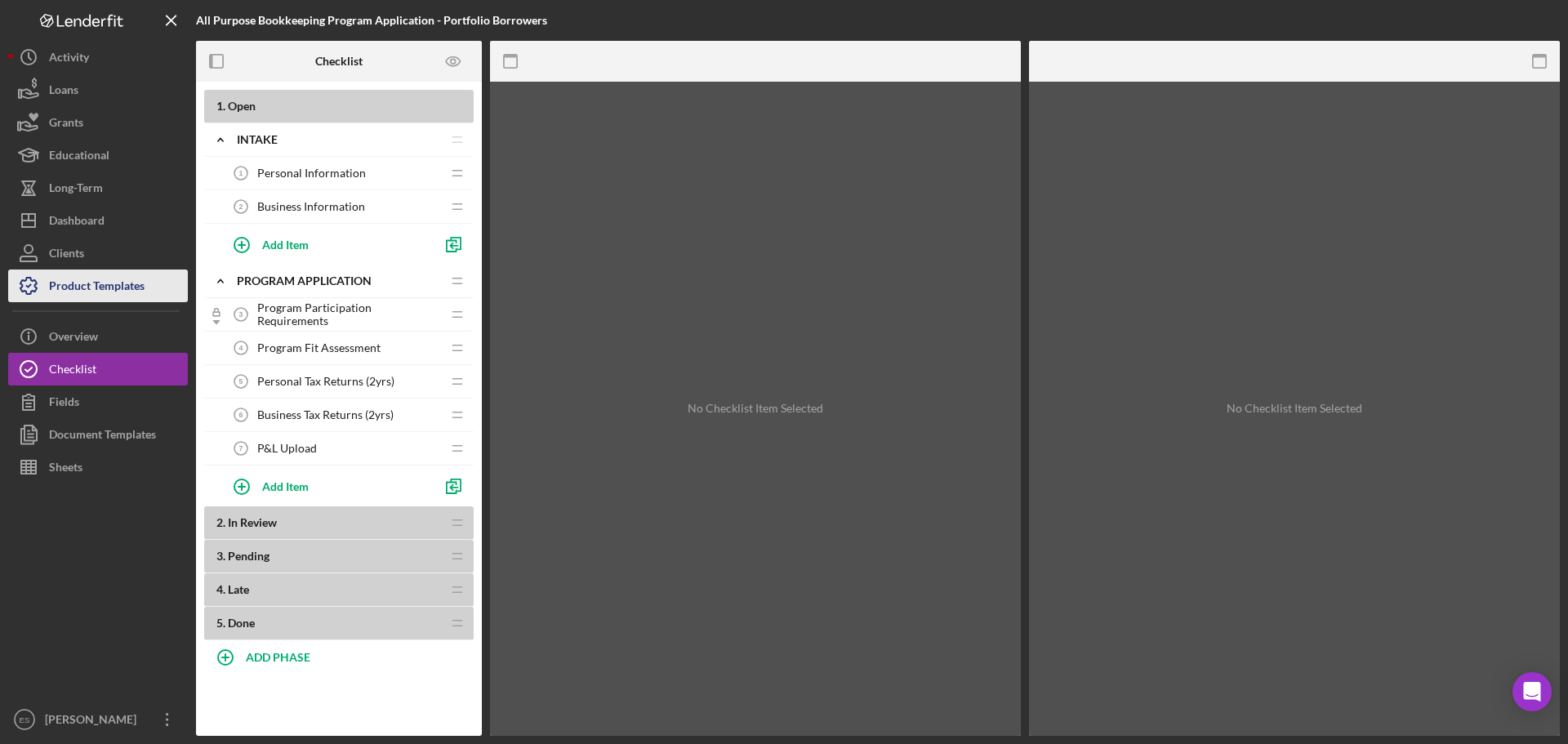
click at [98, 292] on div "Product Templates" at bounding box center [97, 287] width 96 height 37
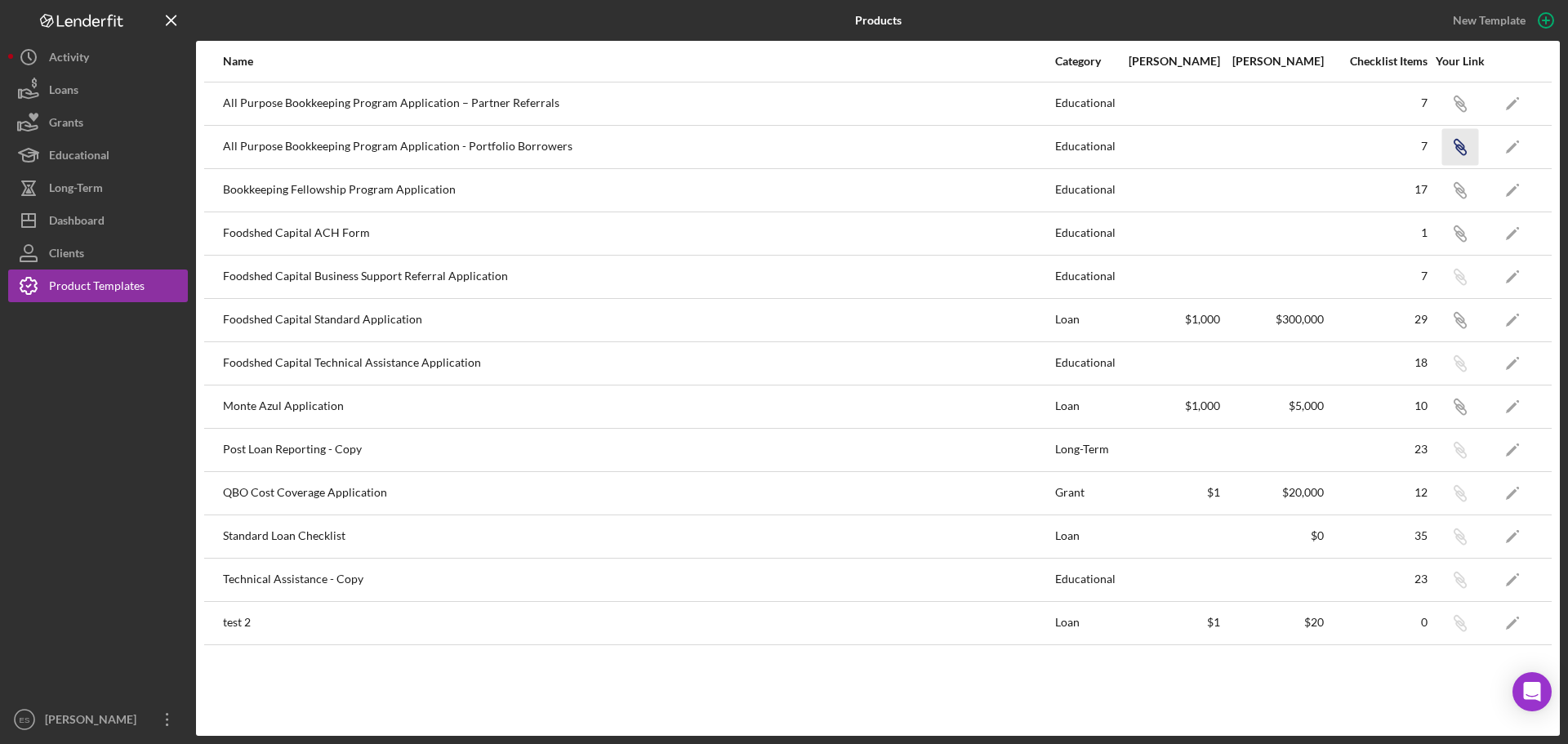
click at [1466, 148] on icon "Icon/Link" at bounding box center [1459, 146] width 37 height 37
click at [71, 218] on div "Dashboard" at bounding box center [77, 222] width 56 height 37
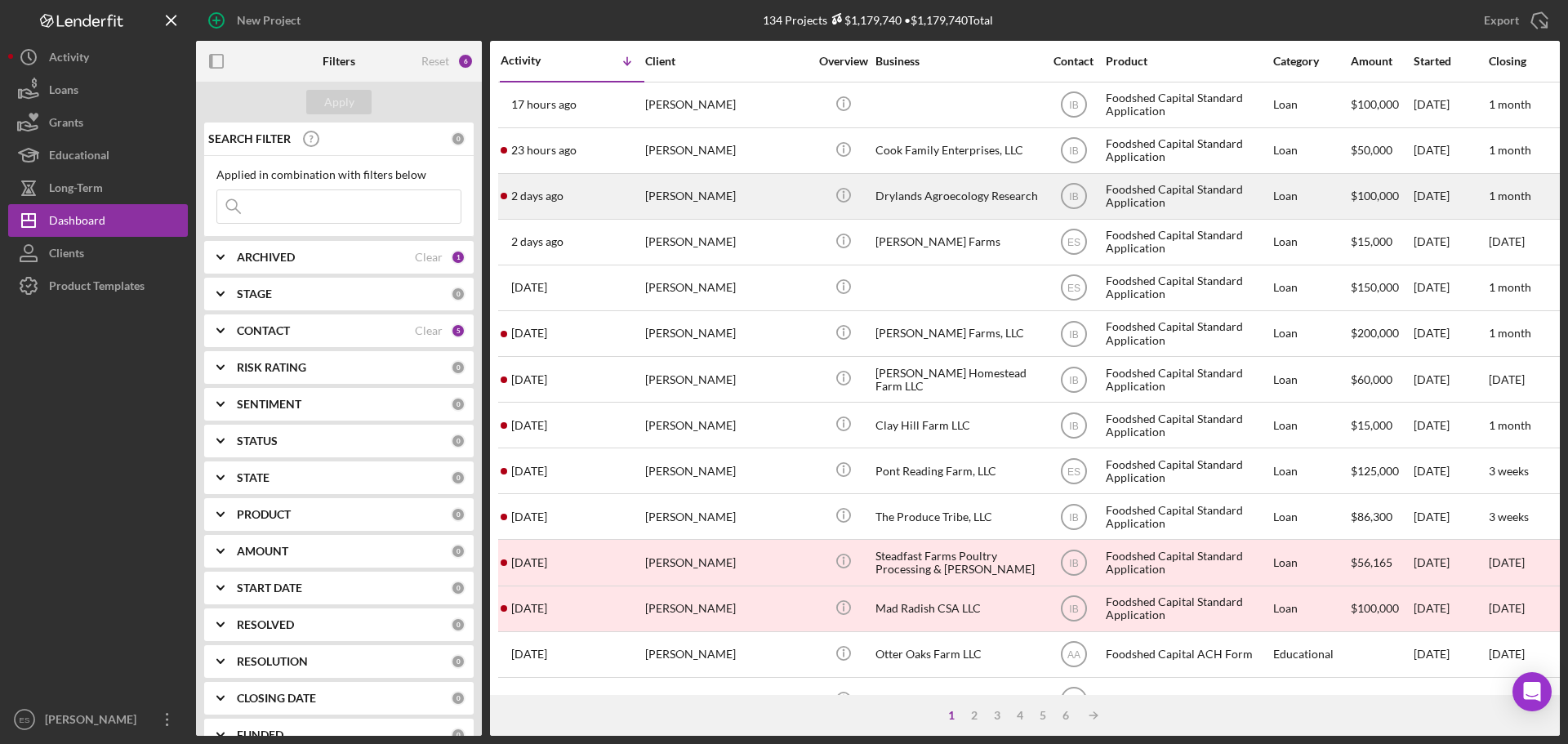
click at [903, 201] on div "Drylands Agroecology Research" at bounding box center [956, 196] width 163 height 43
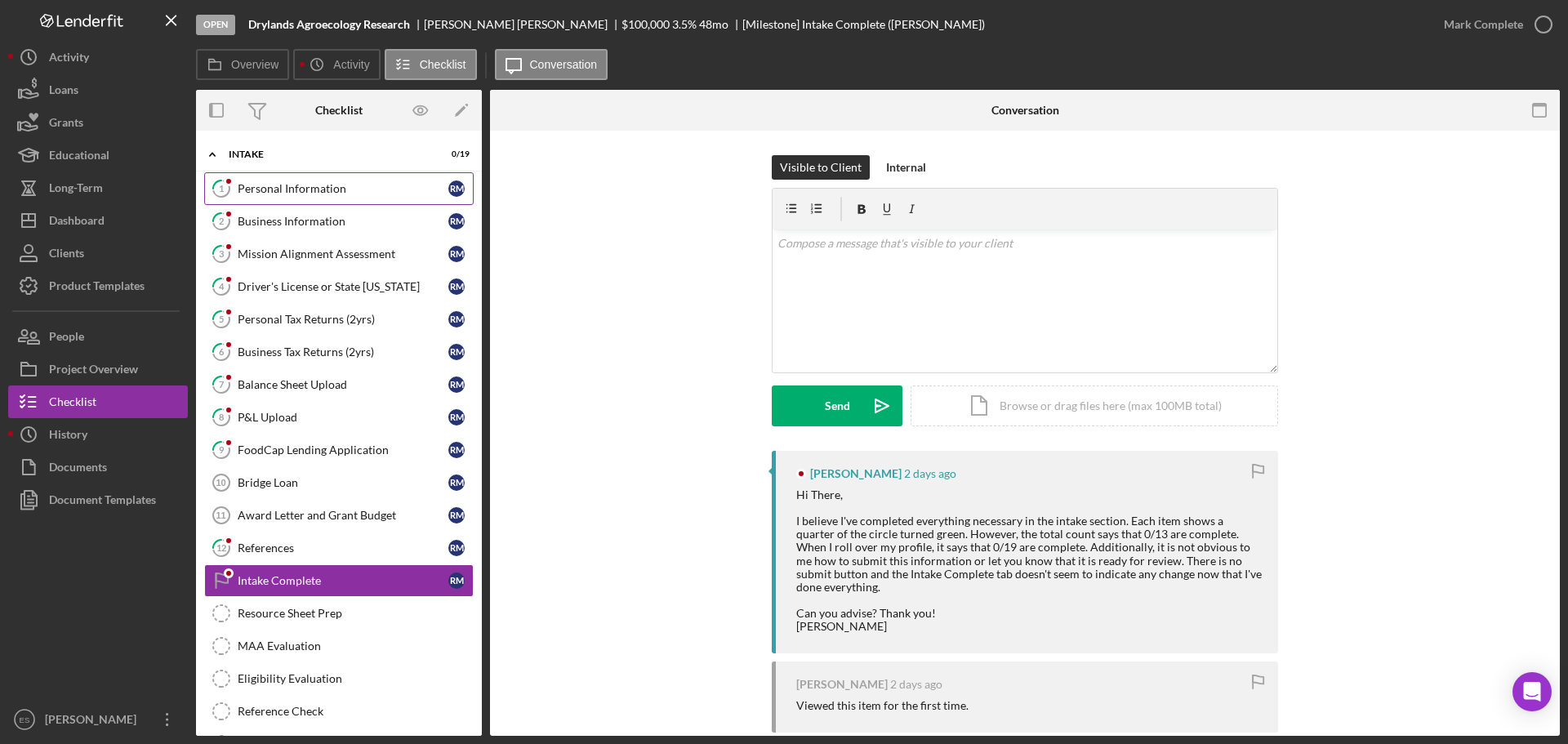
click at [343, 177] on link "1 Personal Information r m" at bounding box center [338, 188] width 269 height 33
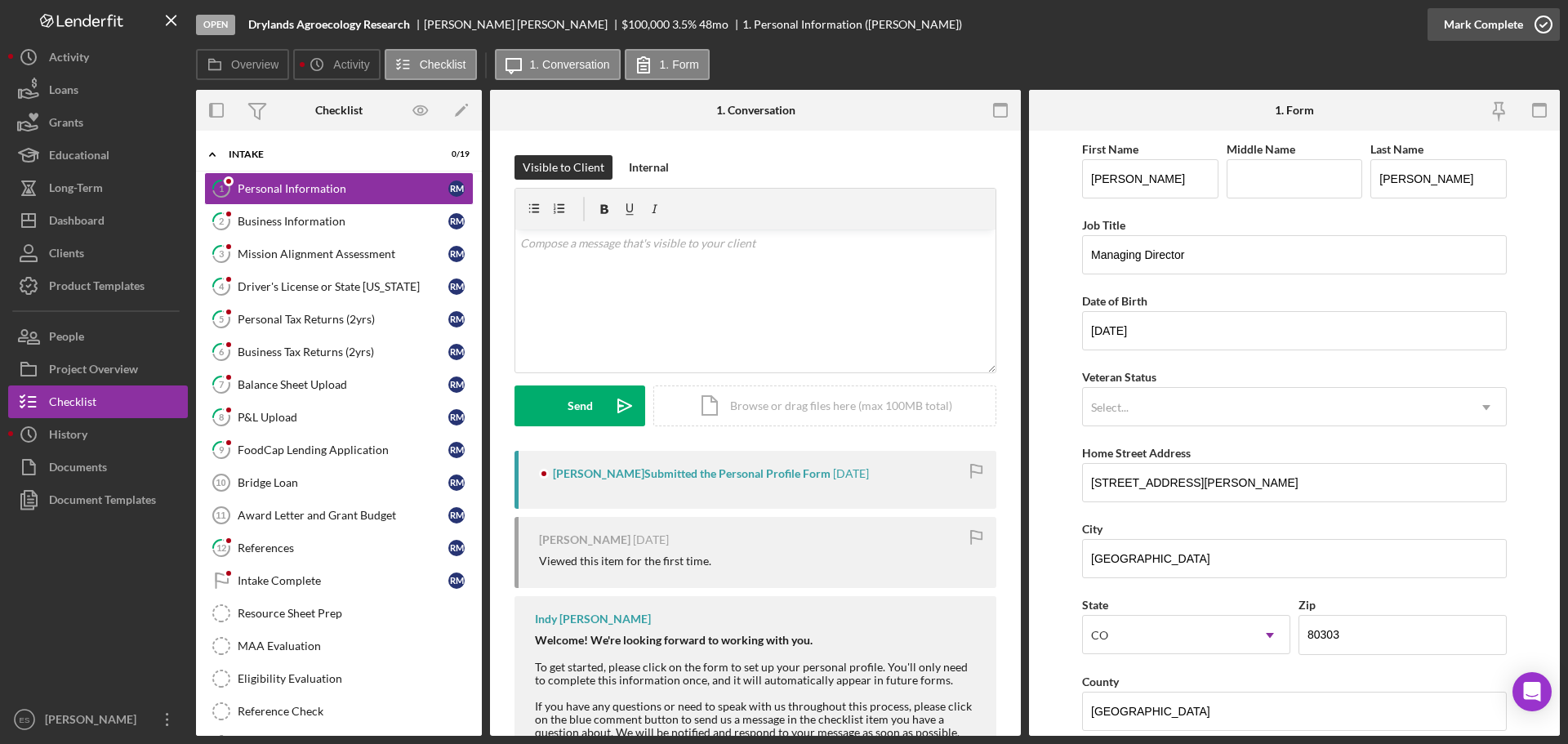
click at [1463, 21] on div "Mark Complete" at bounding box center [1483, 24] width 79 height 33
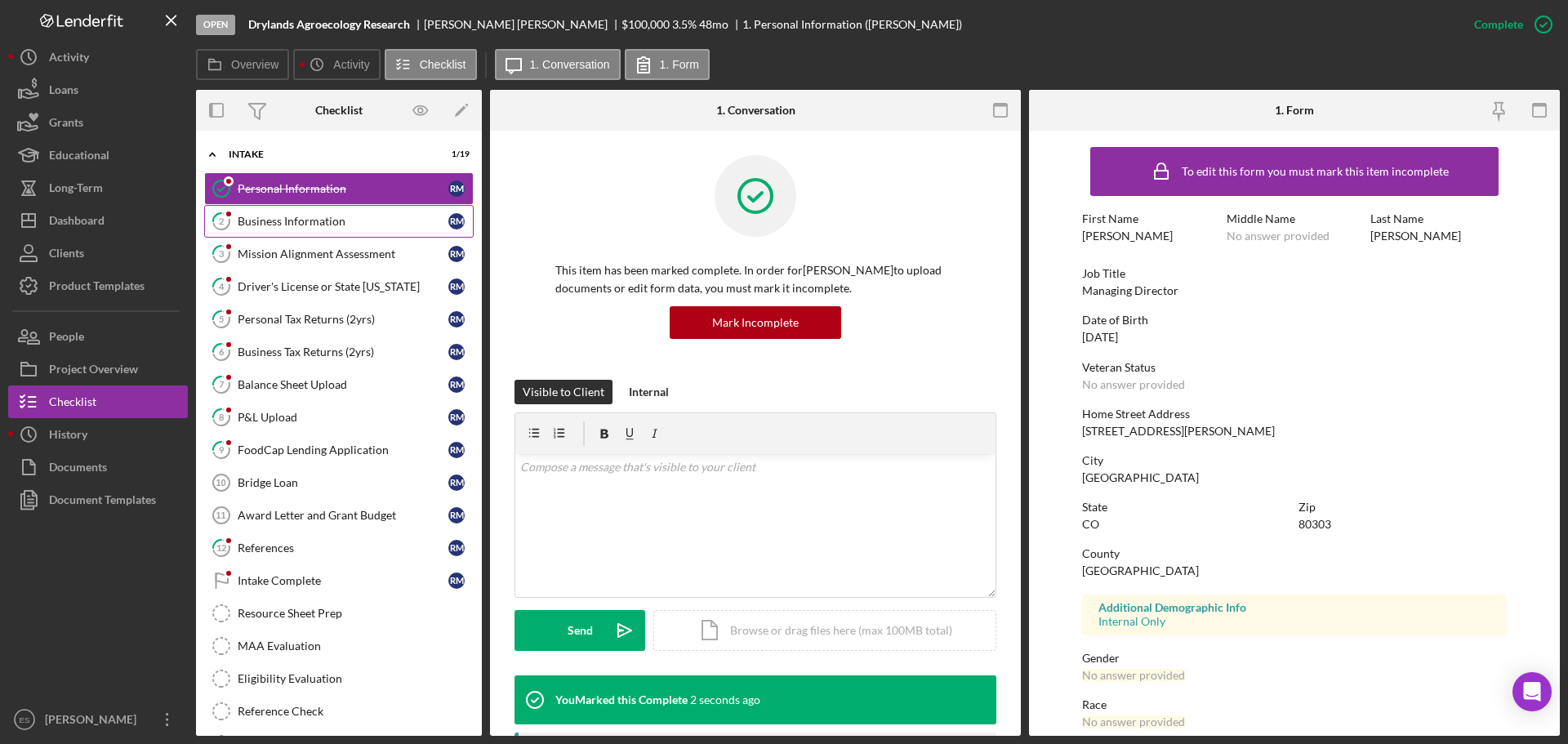
click at [389, 225] on div "Business Information" at bounding box center [343, 221] width 211 height 13
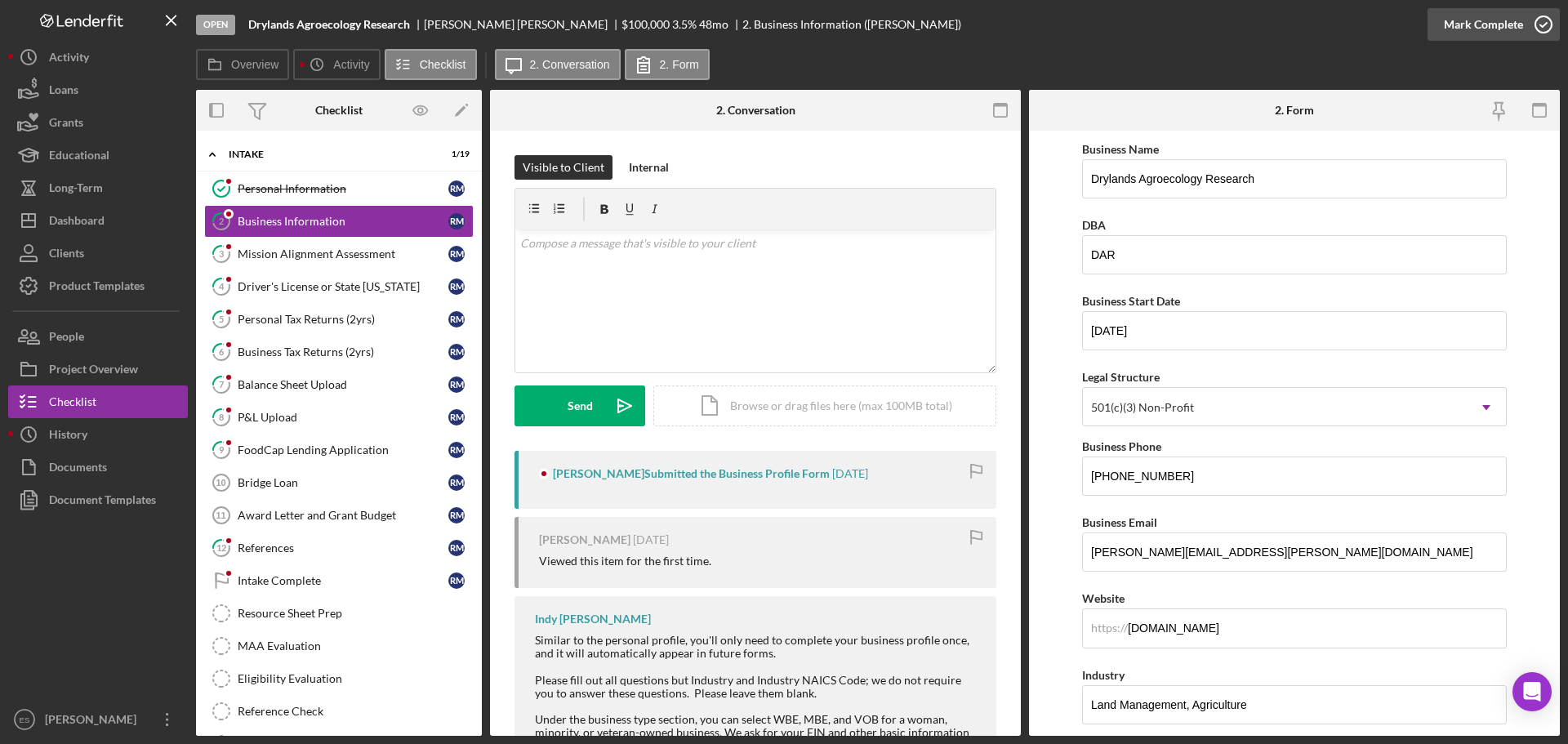
click at [1476, 24] on div "Mark Complete" at bounding box center [1483, 24] width 79 height 33
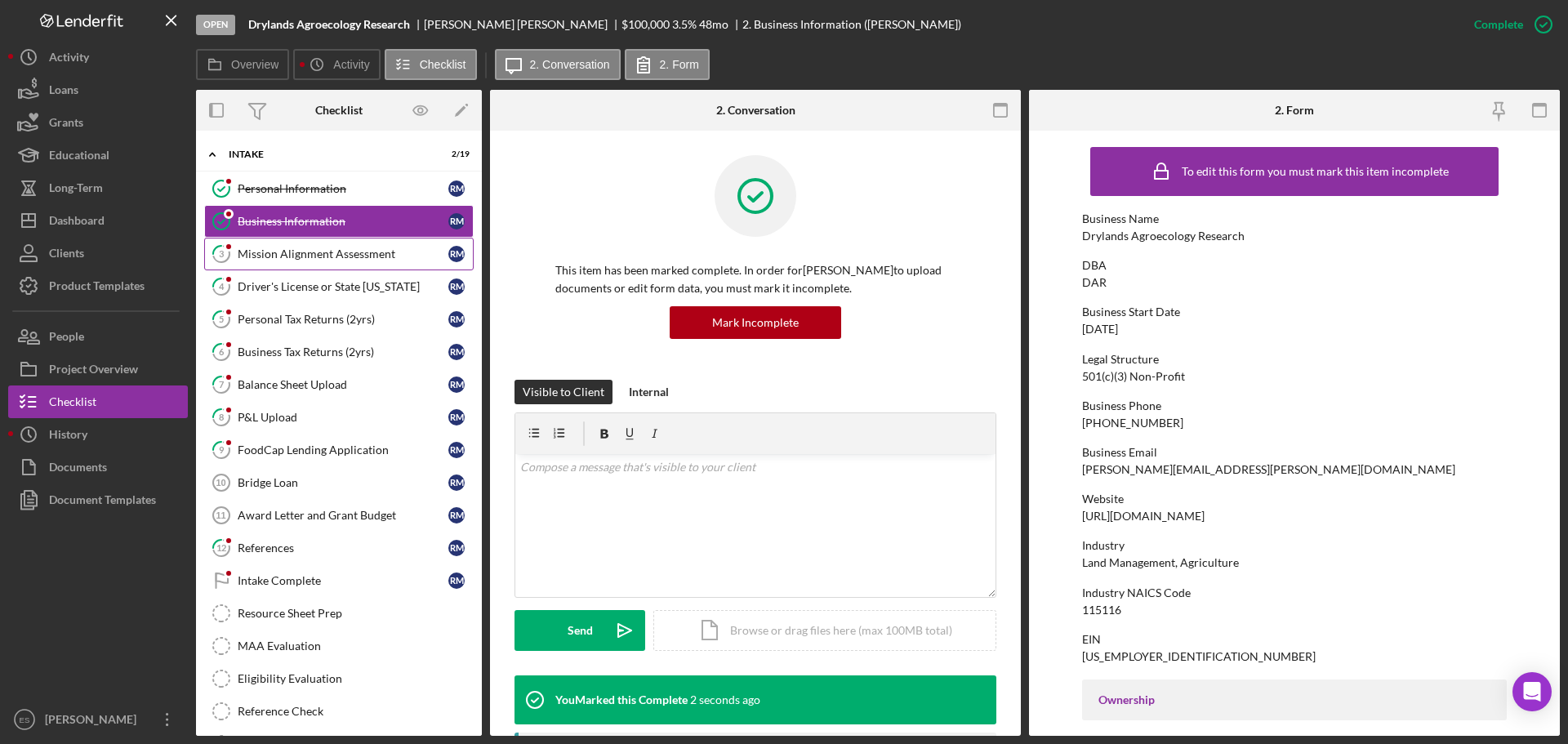
click at [382, 252] on div "Mission Alignment Assessment" at bounding box center [343, 253] width 211 height 13
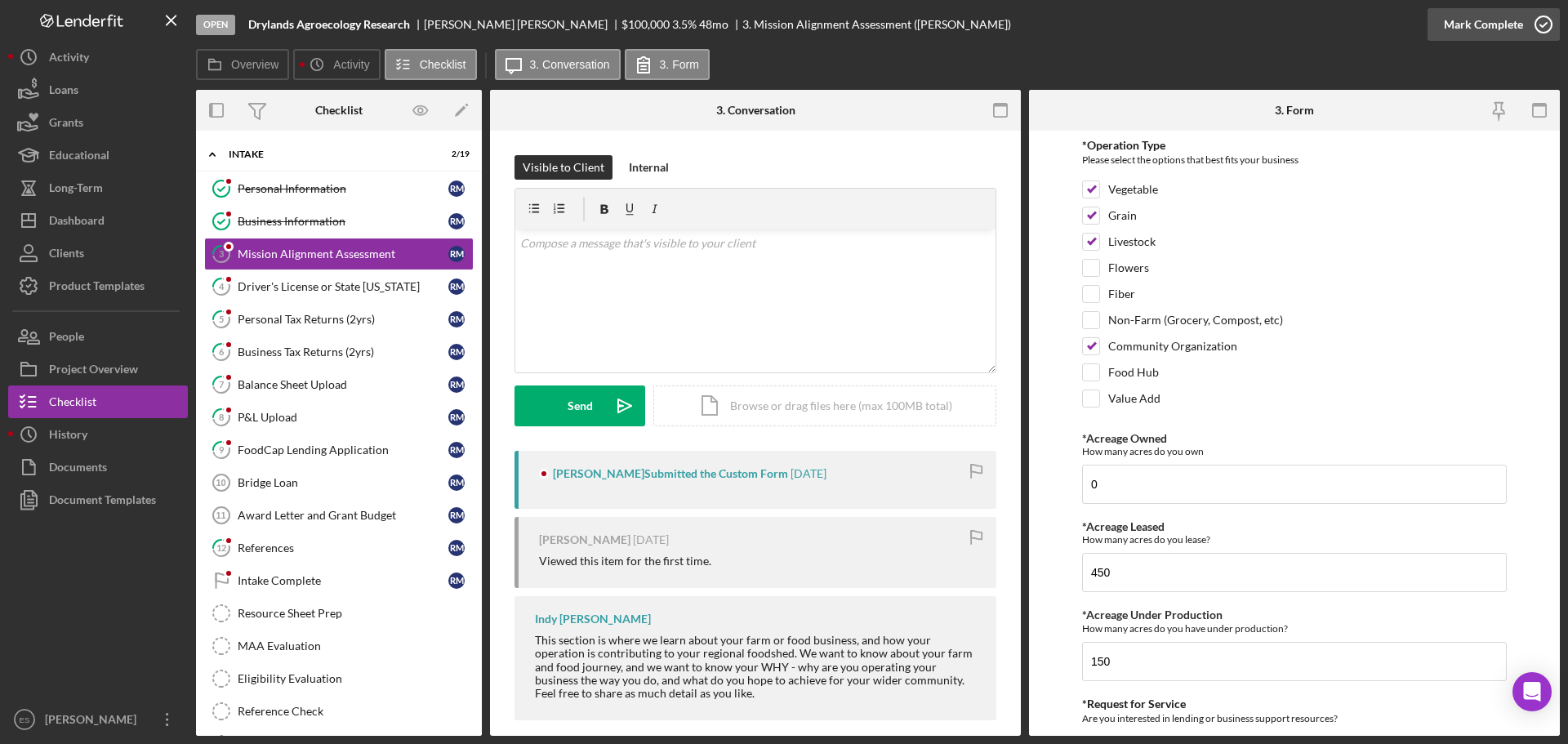
click at [1473, 12] on div "Mark Complete" at bounding box center [1483, 24] width 79 height 33
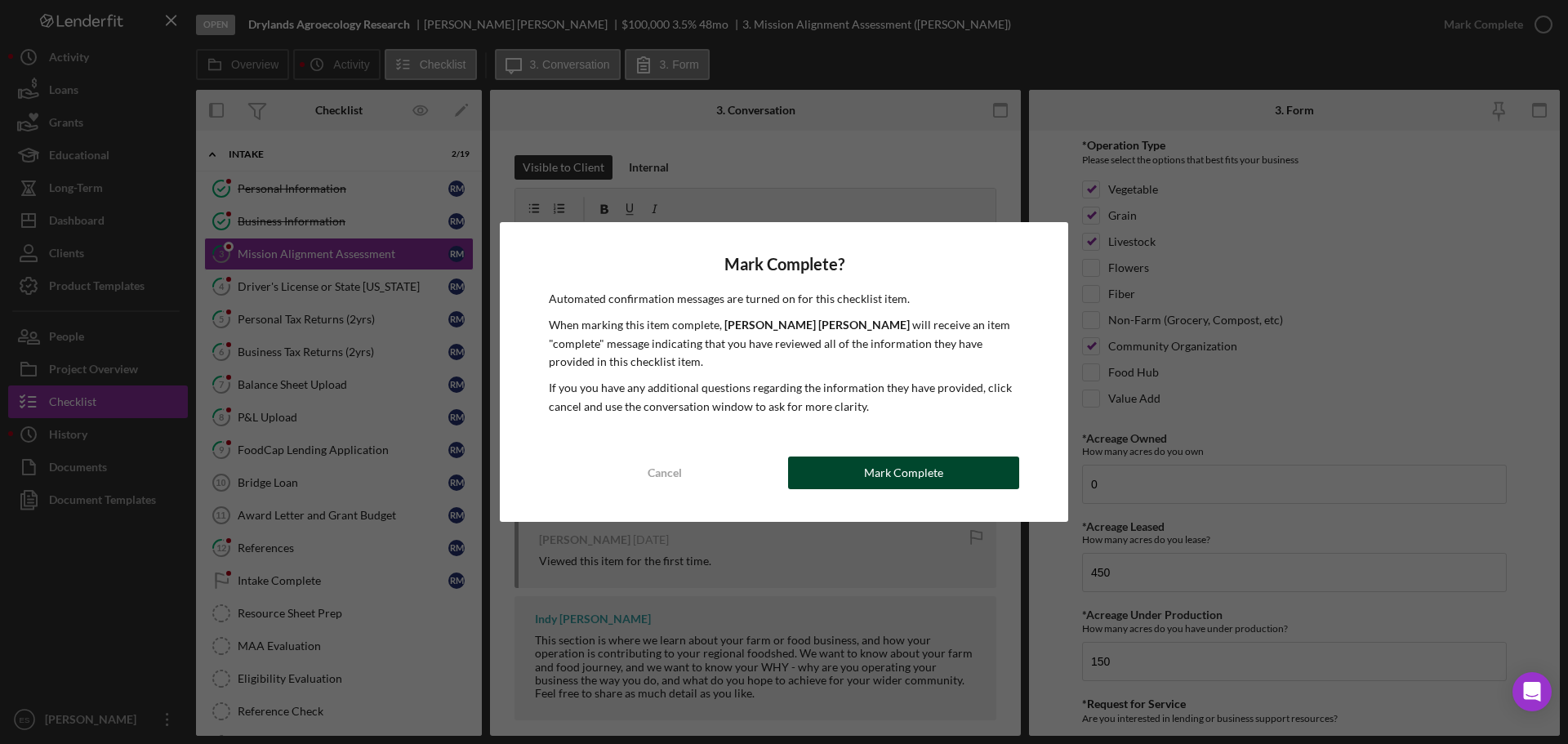
click at [981, 479] on button "Mark Complete" at bounding box center [903, 472] width 231 height 33
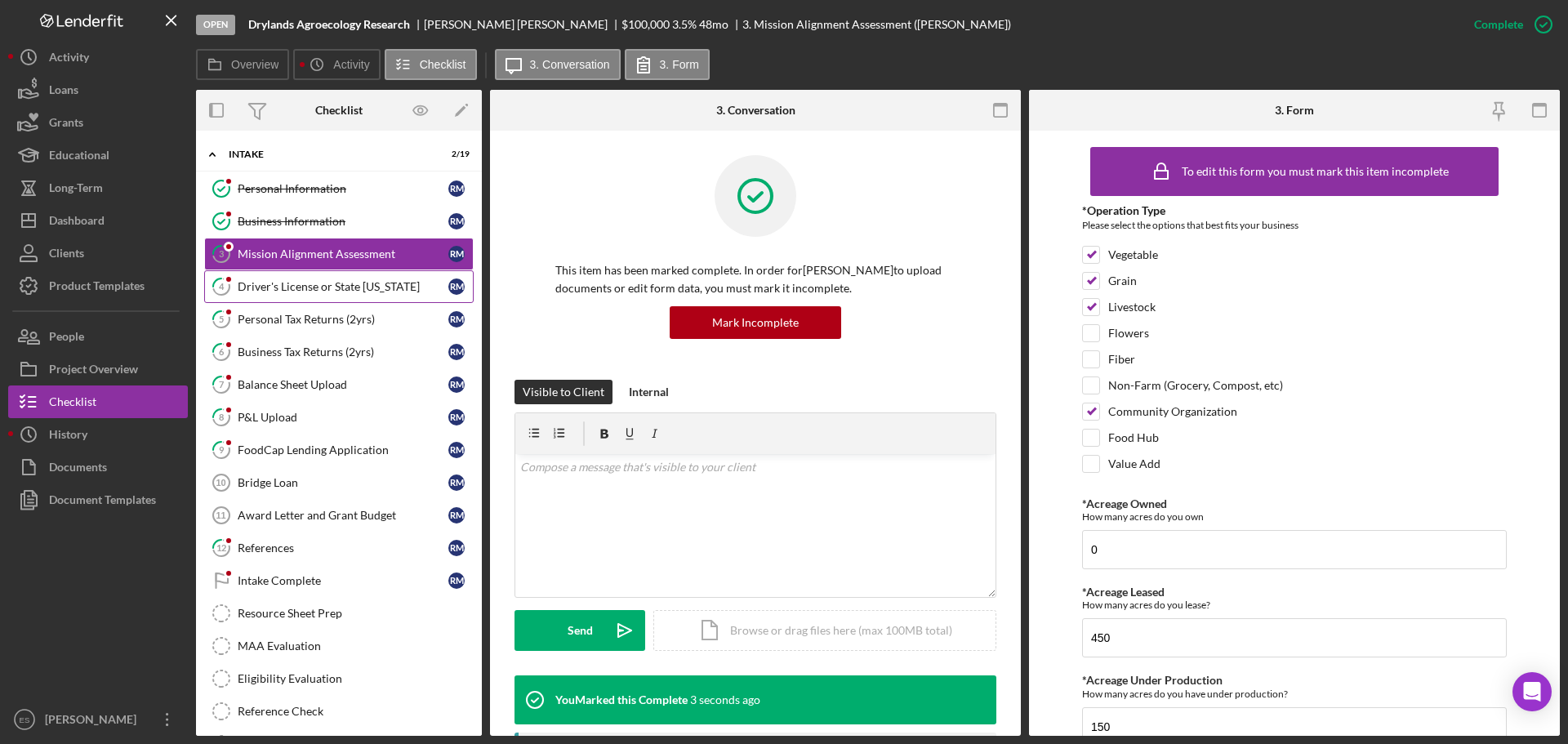
click at [314, 287] on div "Driver's License or State [US_STATE]" at bounding box center [343, 286] width 211 height 13
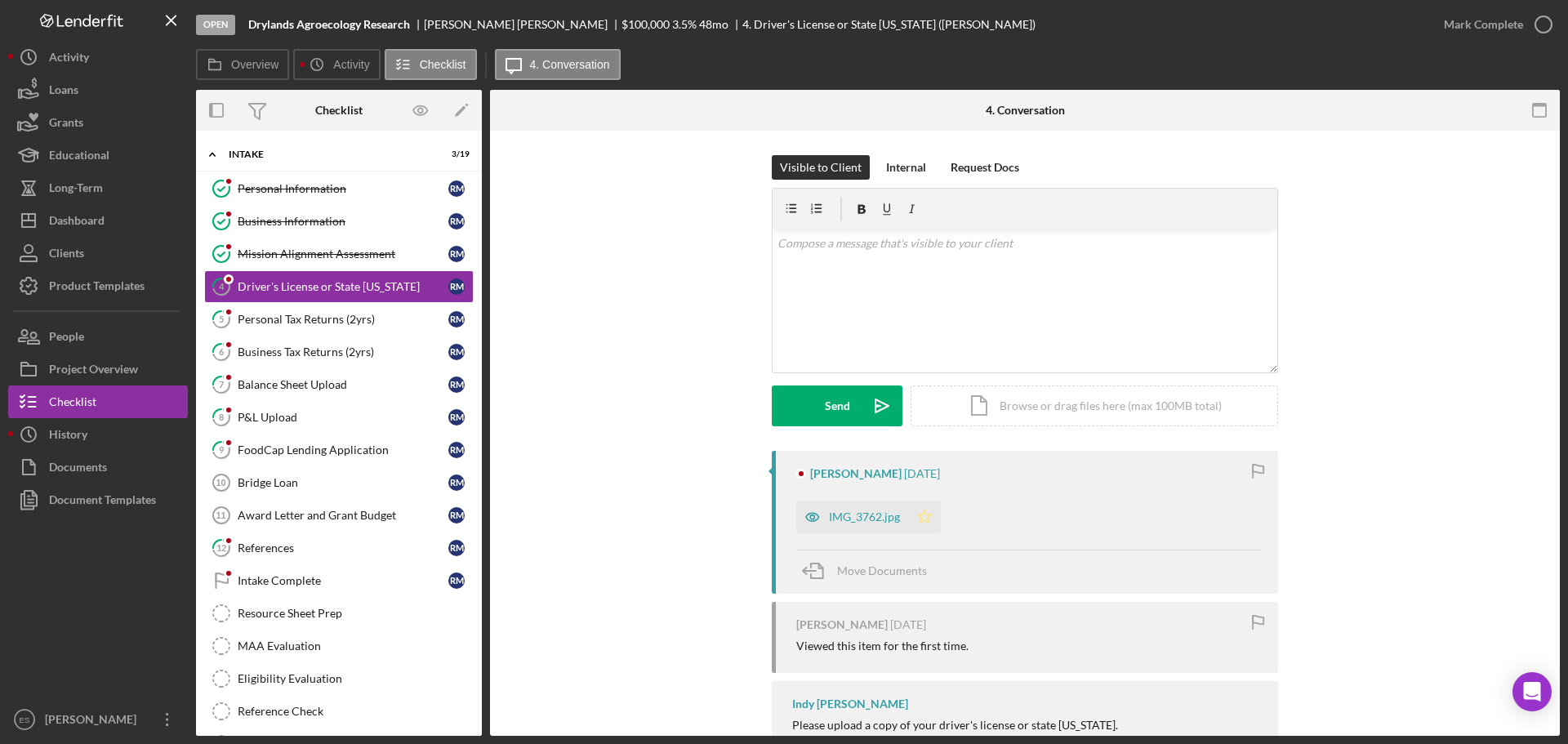
click at [923, 521] on polygon "button" at bounding box center [925, 516] width 14 height 13
click at [1462, 22] on div "Mark Complete" at bounding box center [1483, 24] width 79 height 33
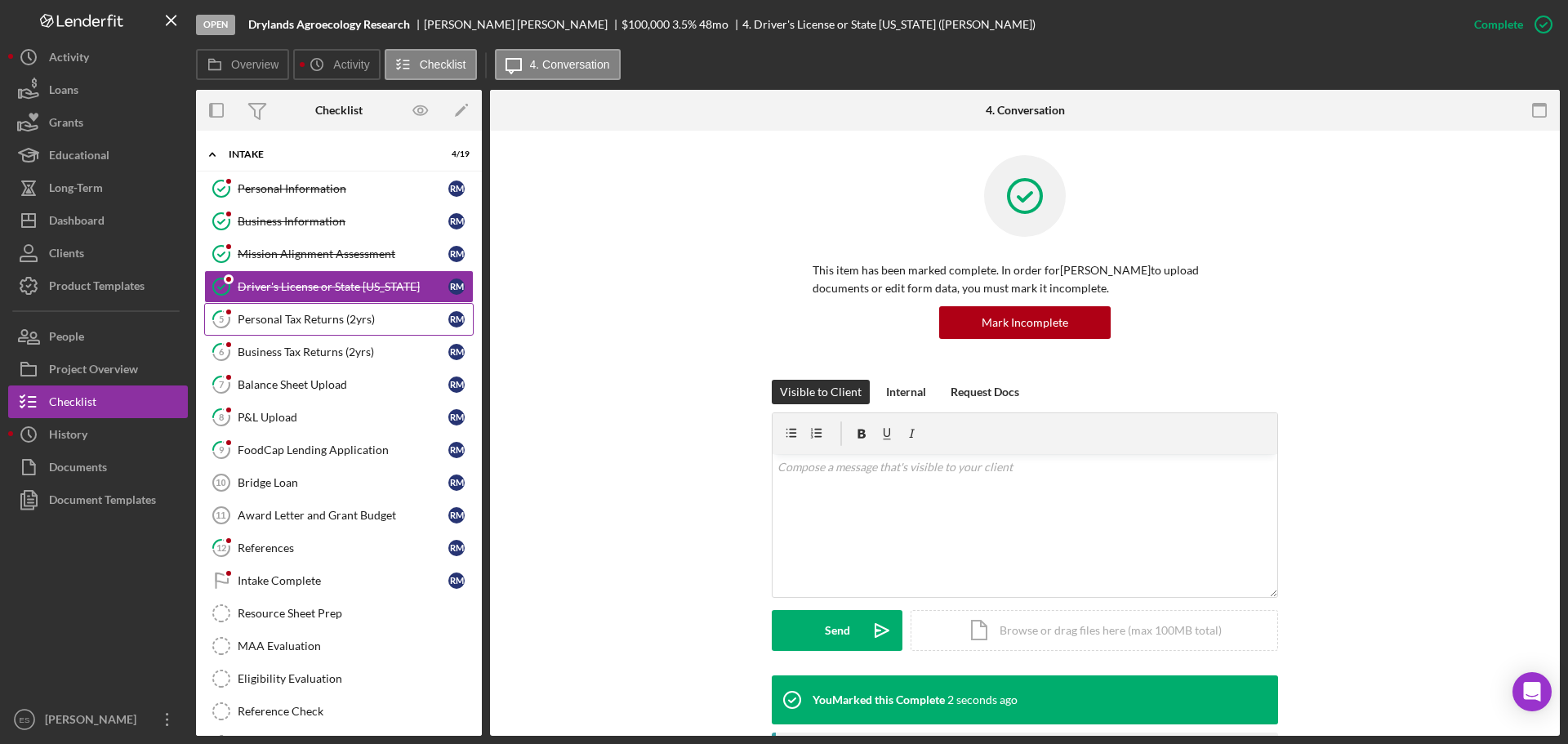
click at [318, 318] on div "Personal Tax Returns (2yrs)" at bounding box center [343, 319] width 211 height 13
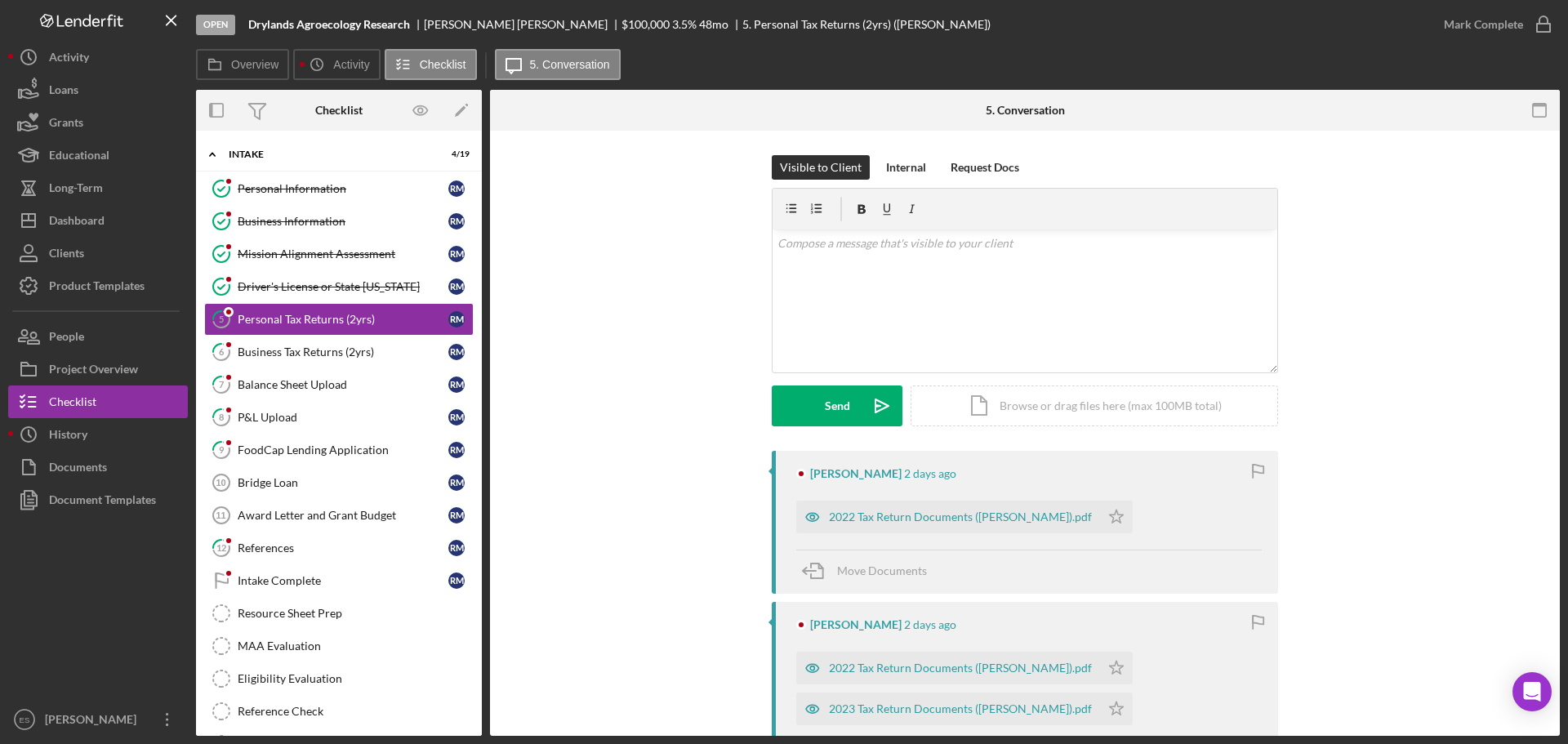
drag, startPoint x: 1249, startPoint y: 11, endPoint x: 1257, endPoint y: 3, distance: 11.5
click at [1249, 11] on div "Open Drylands Agroecology Research [PERSON_NAME] $100,000 $100,000 3.5 % 48 mo …" at bounding box center [811, 24] width 1231 height 49
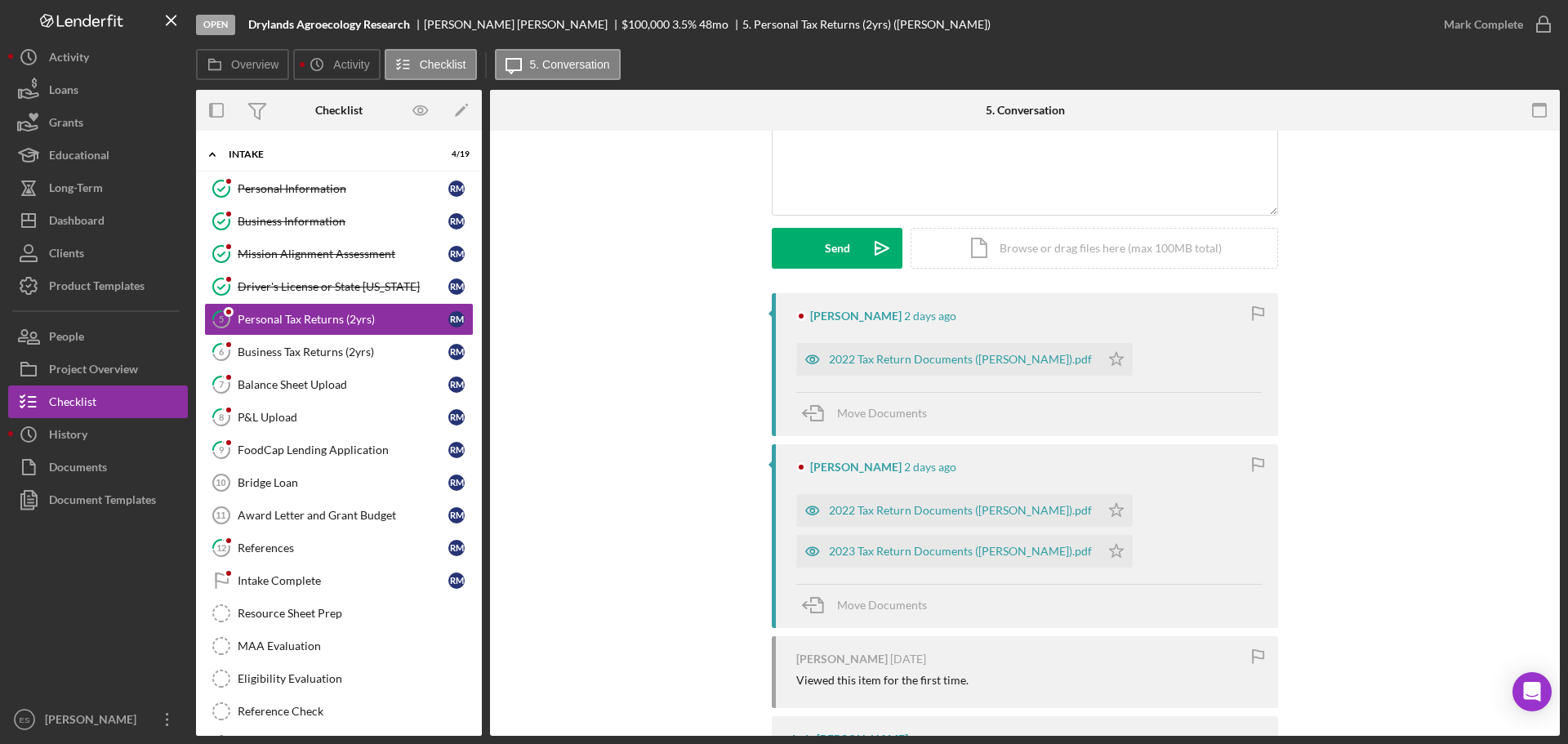
scroll to position [163, 0]
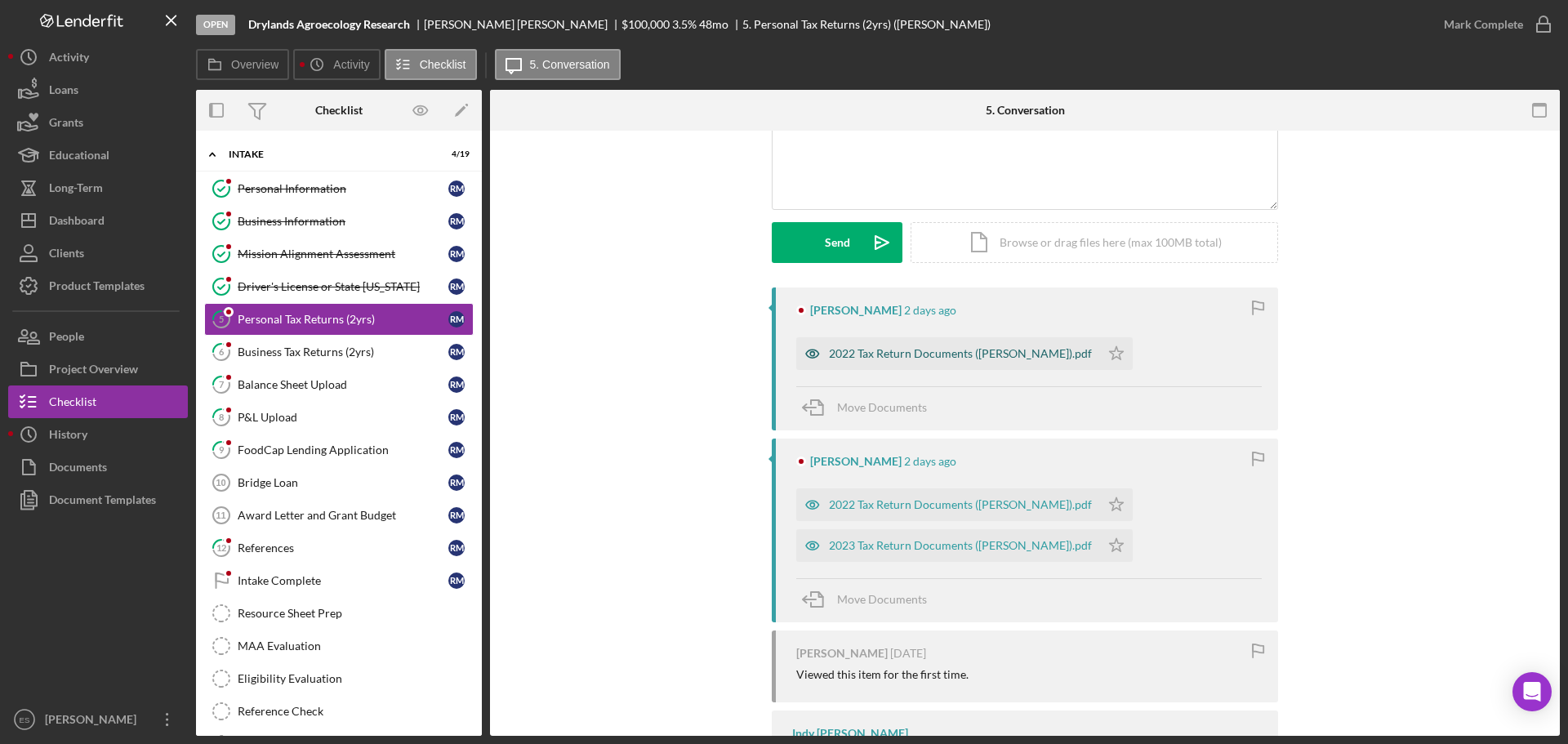
click at [865, 356] on div "2022 Tax Return Documents ([PERSON_NAME]).pdf" at bounding box center [960, 353] width 263 height 13
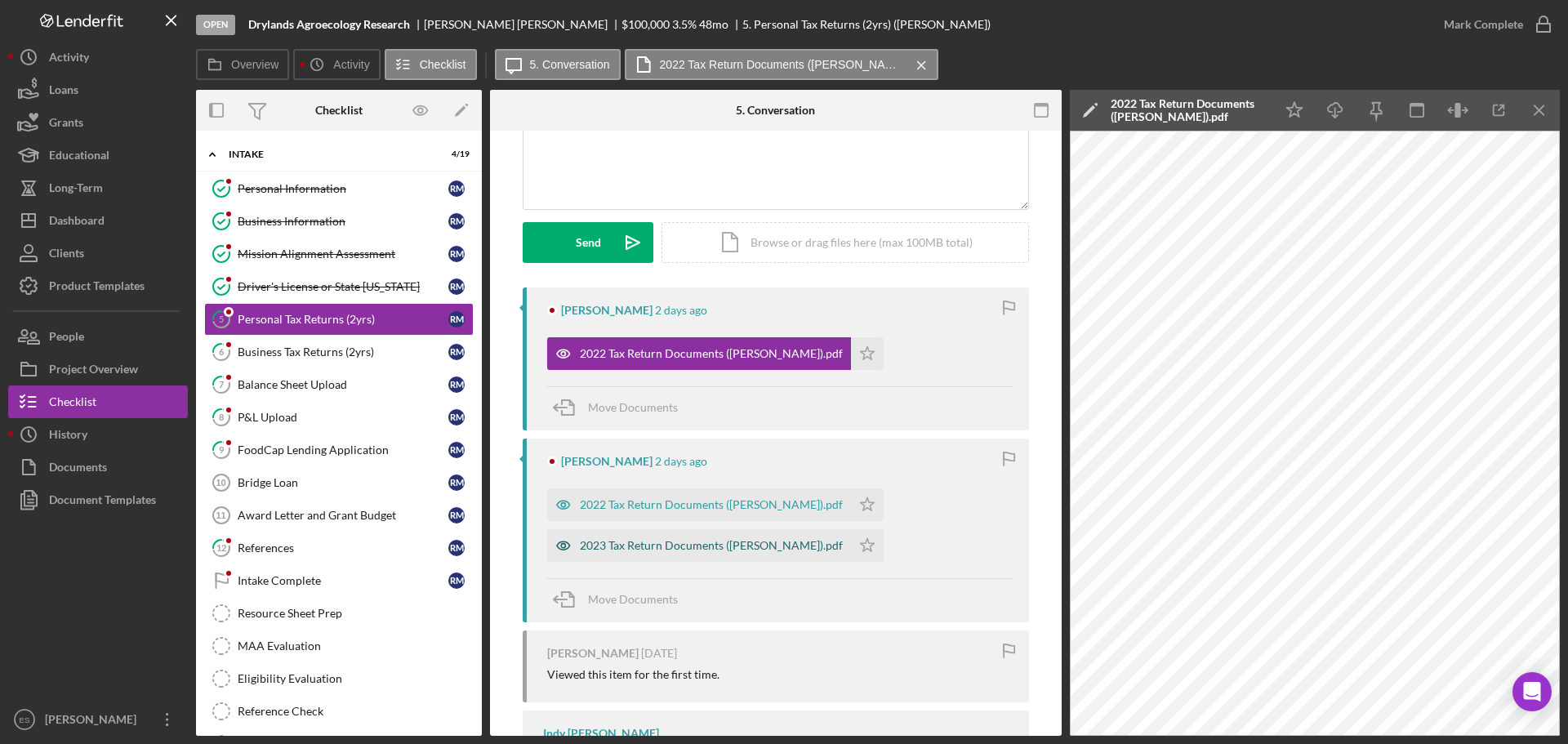
click at [694, 538] on div "2023 Tax Return Documents ([PERSON_NAME]).pdf" at bounding box center [699, 545] width 304 height 33
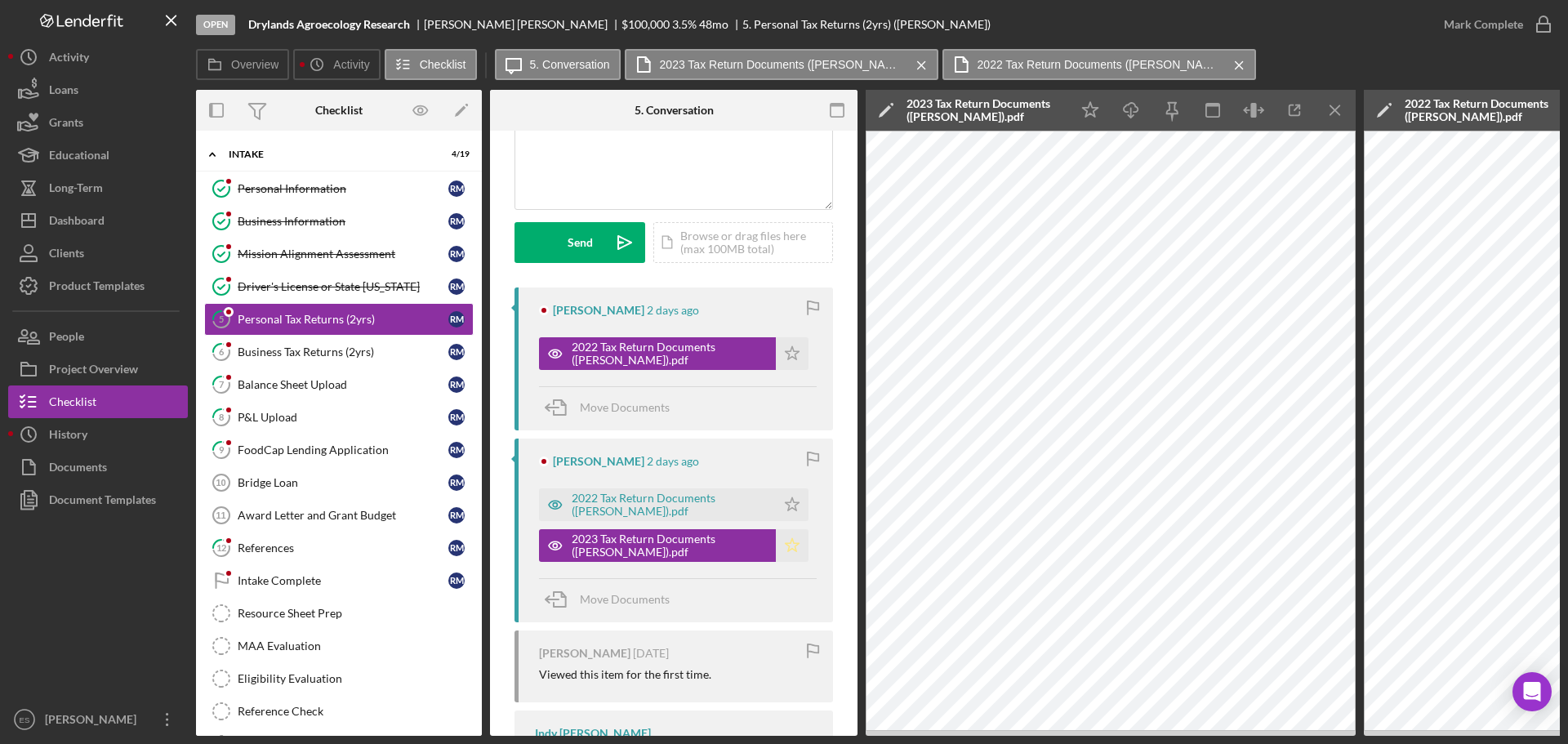
click at [790, 550] on polygon "button" at bounding box center [793, 544] width 14 height 13
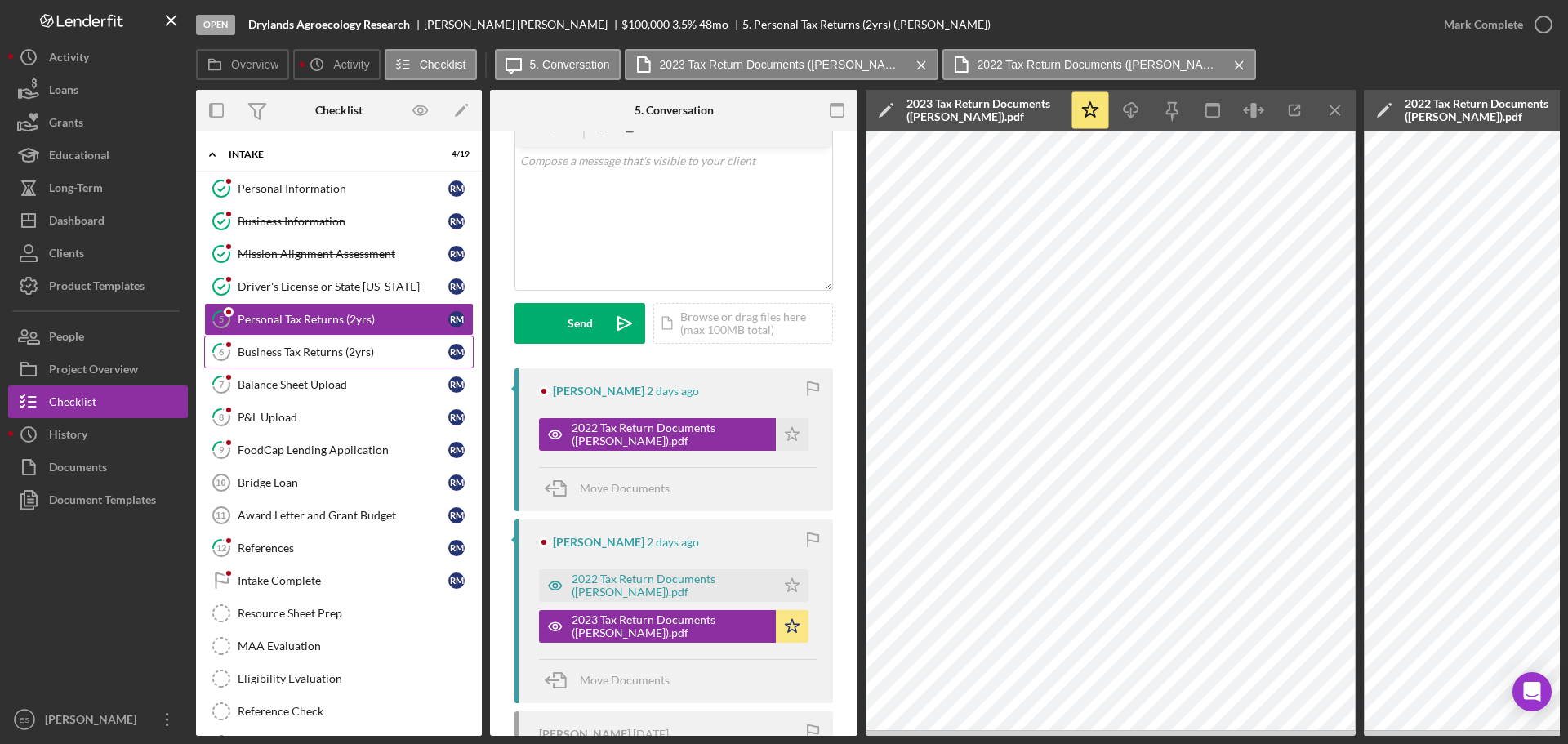
scroll to position [82, 0]
click at [338, 348] on div "Business Tax Returns (2yrs)" at bounding box center [343, 351] width 211 height 13
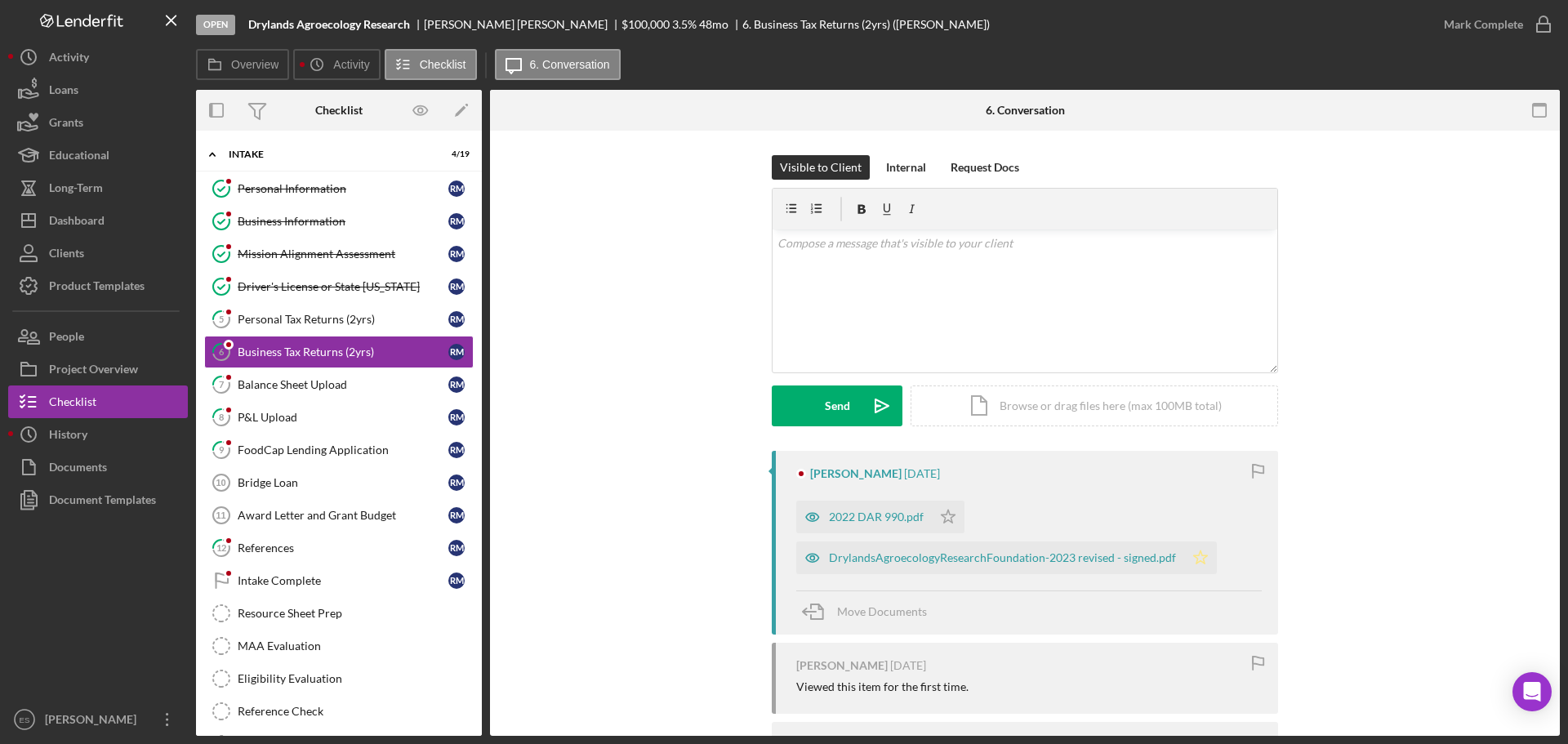
click at [1196, 558] on polygon "button" at bounding box center [1201, 556] width 14 height 13
click at [946, 519] on icon "Icon/Star" at bounding box center [948, 517] width 33 height 33
click at [1452, 30] on div "Mark Complete" at bounding box center [1483, 24] width 79 height 33
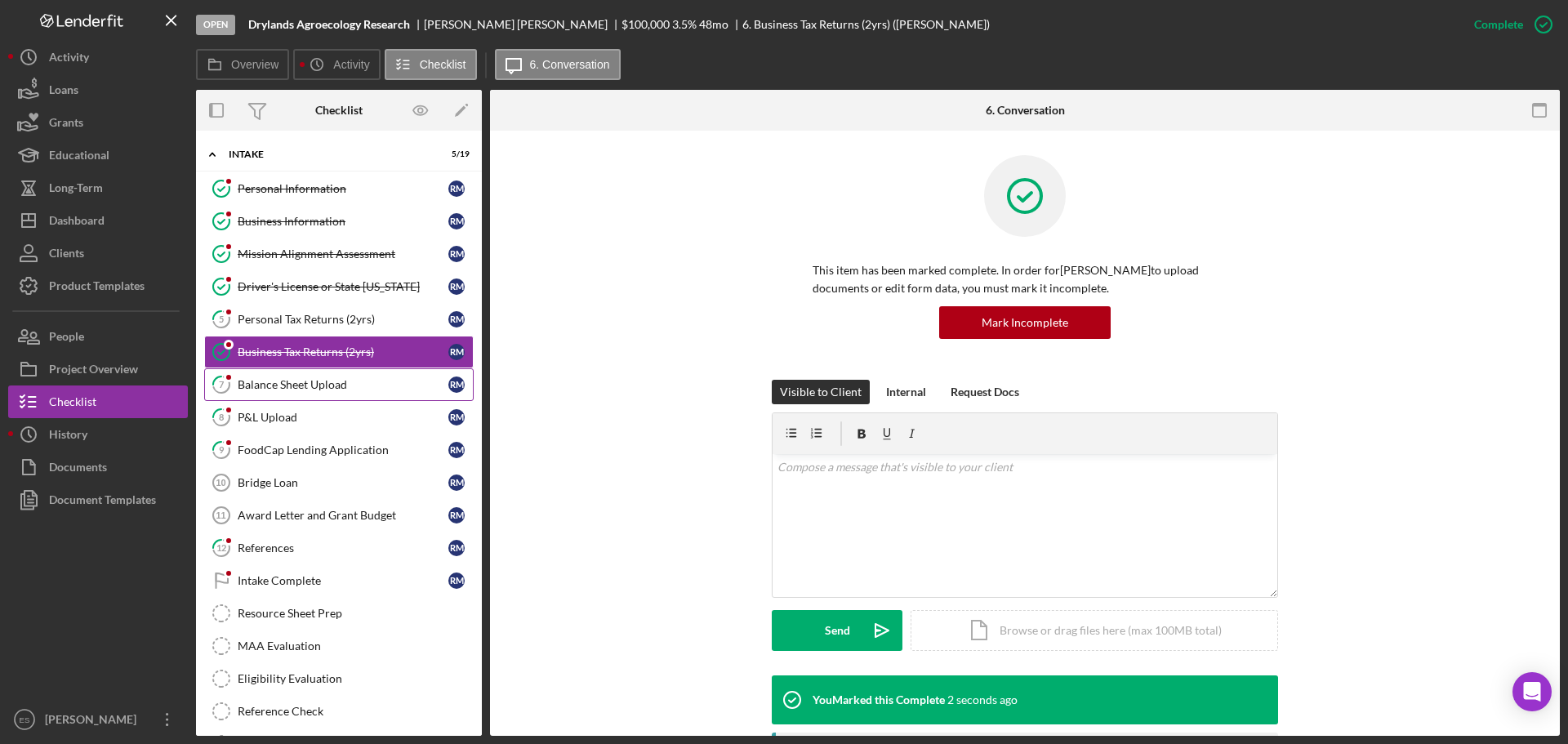
click at [293, 381] on div "Balance Sheet Upload" at bounding box center [343, 384] width 211 height 13
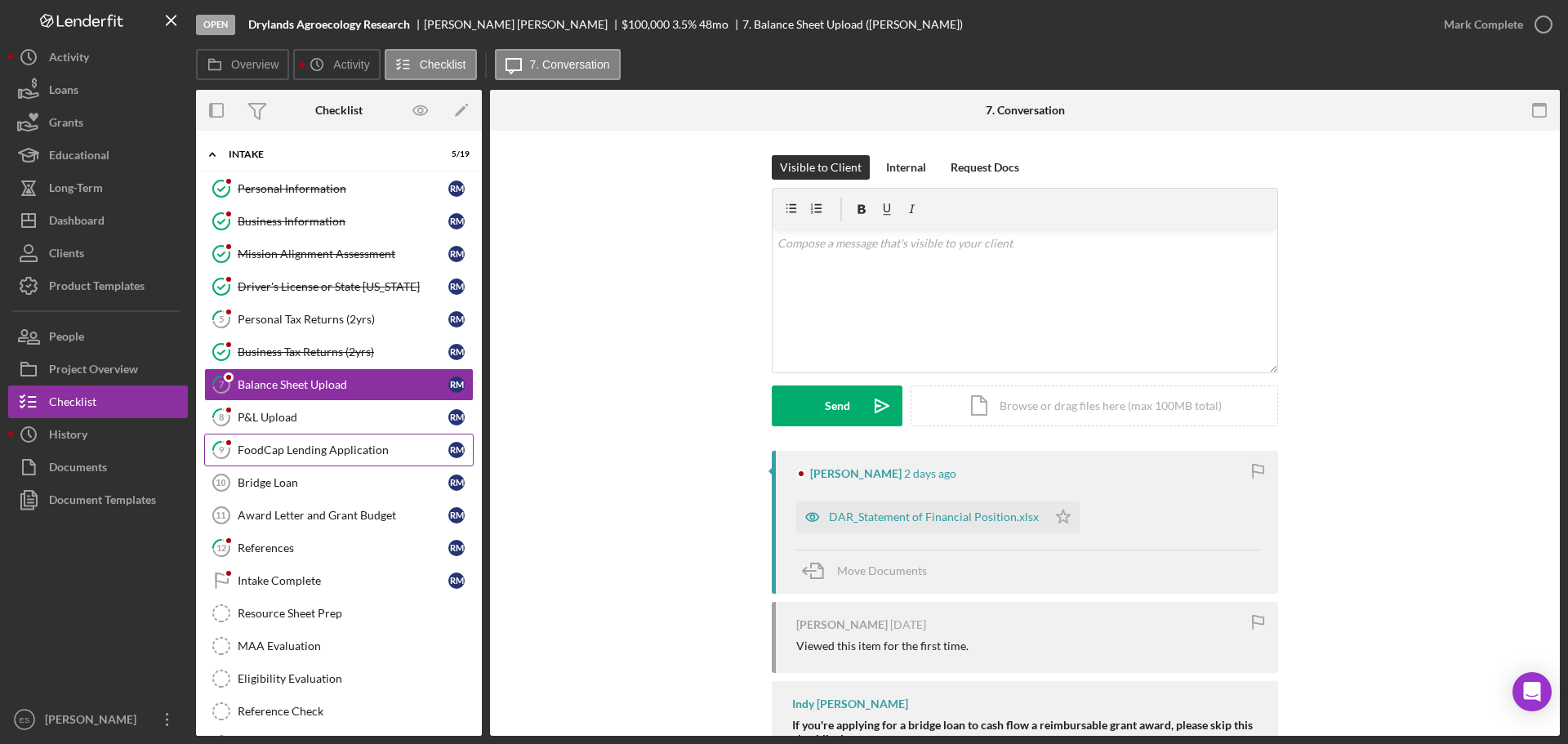
click at [318, 452] on div "FoodCap Lending Application" at bounding box center [343, 449] width 211 height 13
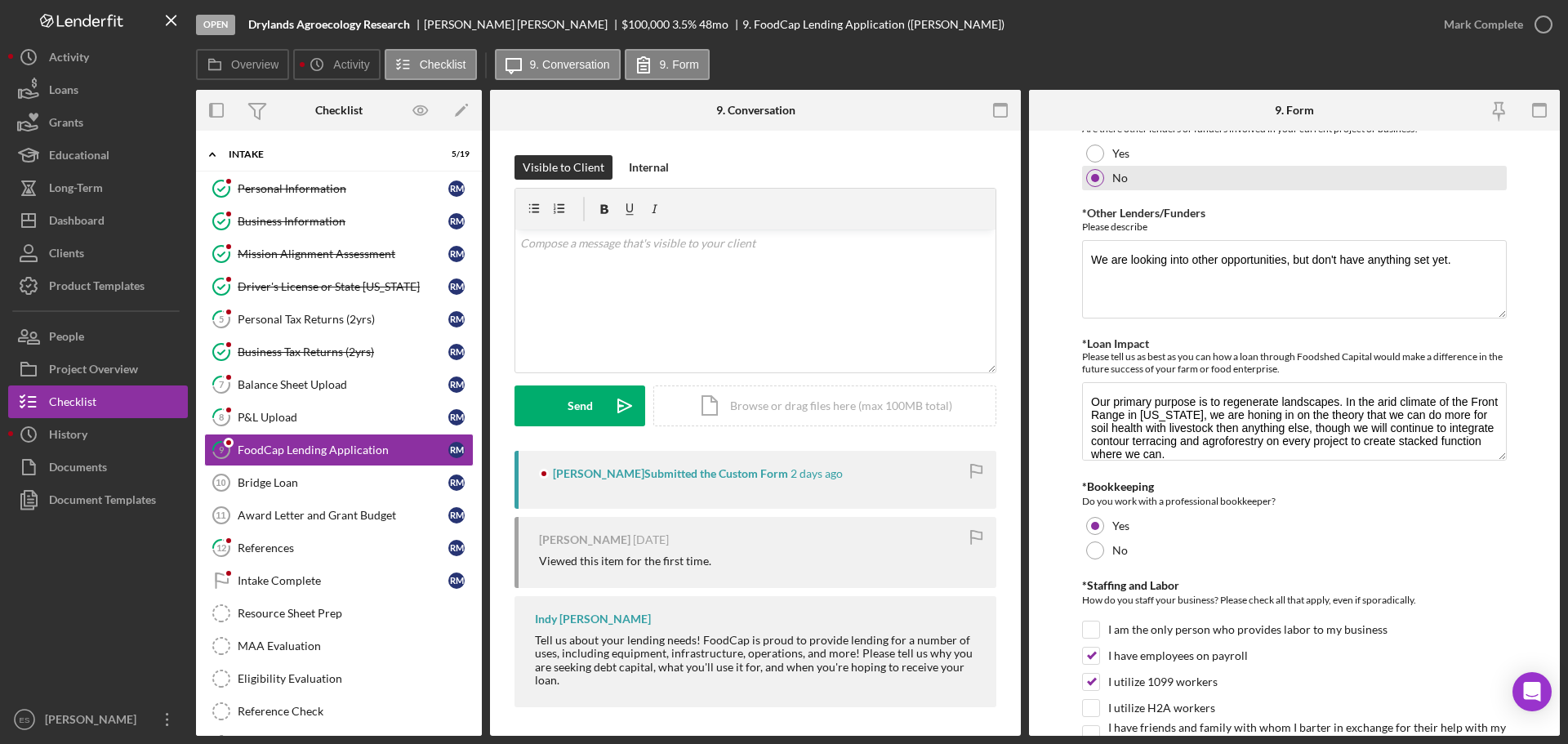
scroll to position [898, 0]
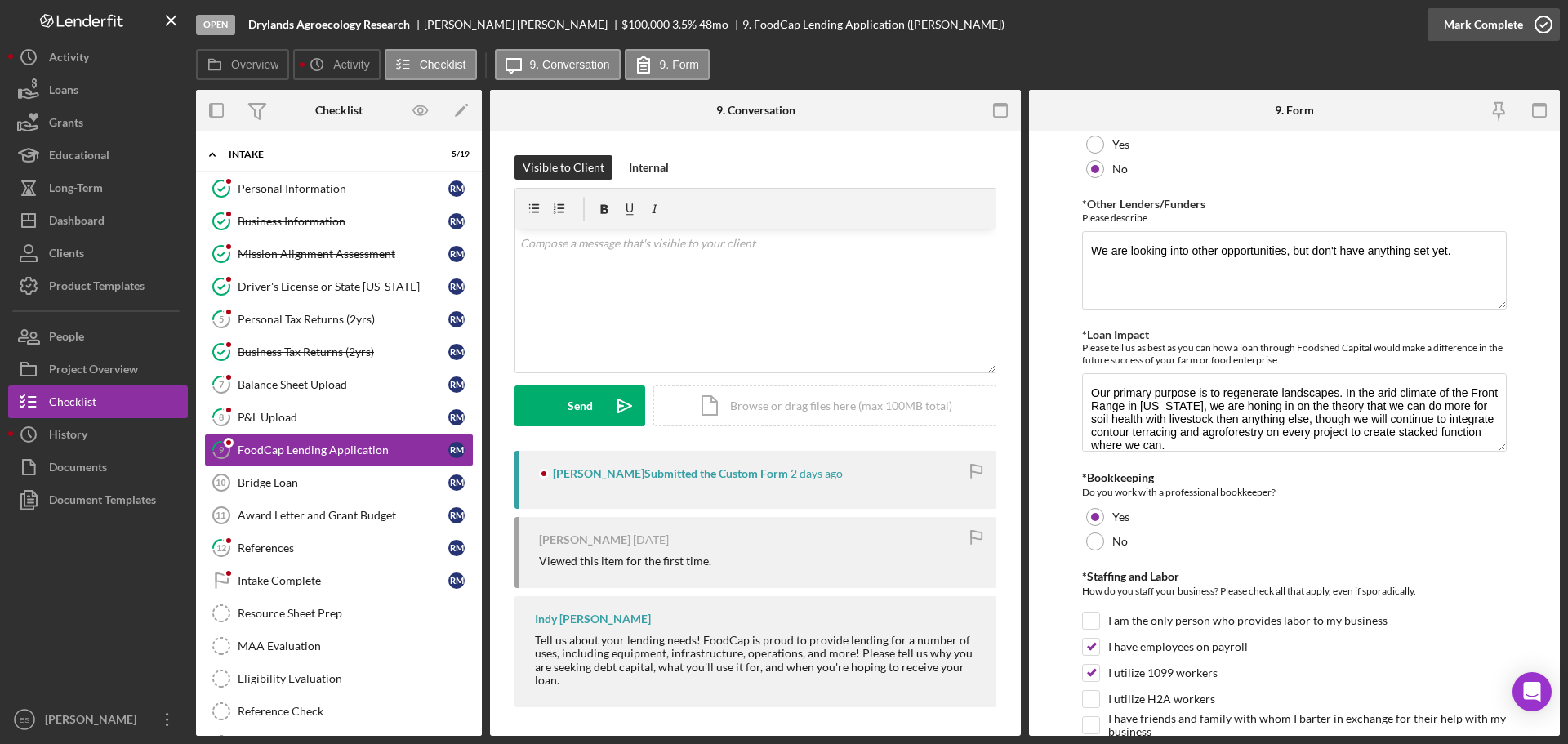
click at [1498, 22] on div "Mark Complete" at bounding box center [1483, 24] width 79 height 33
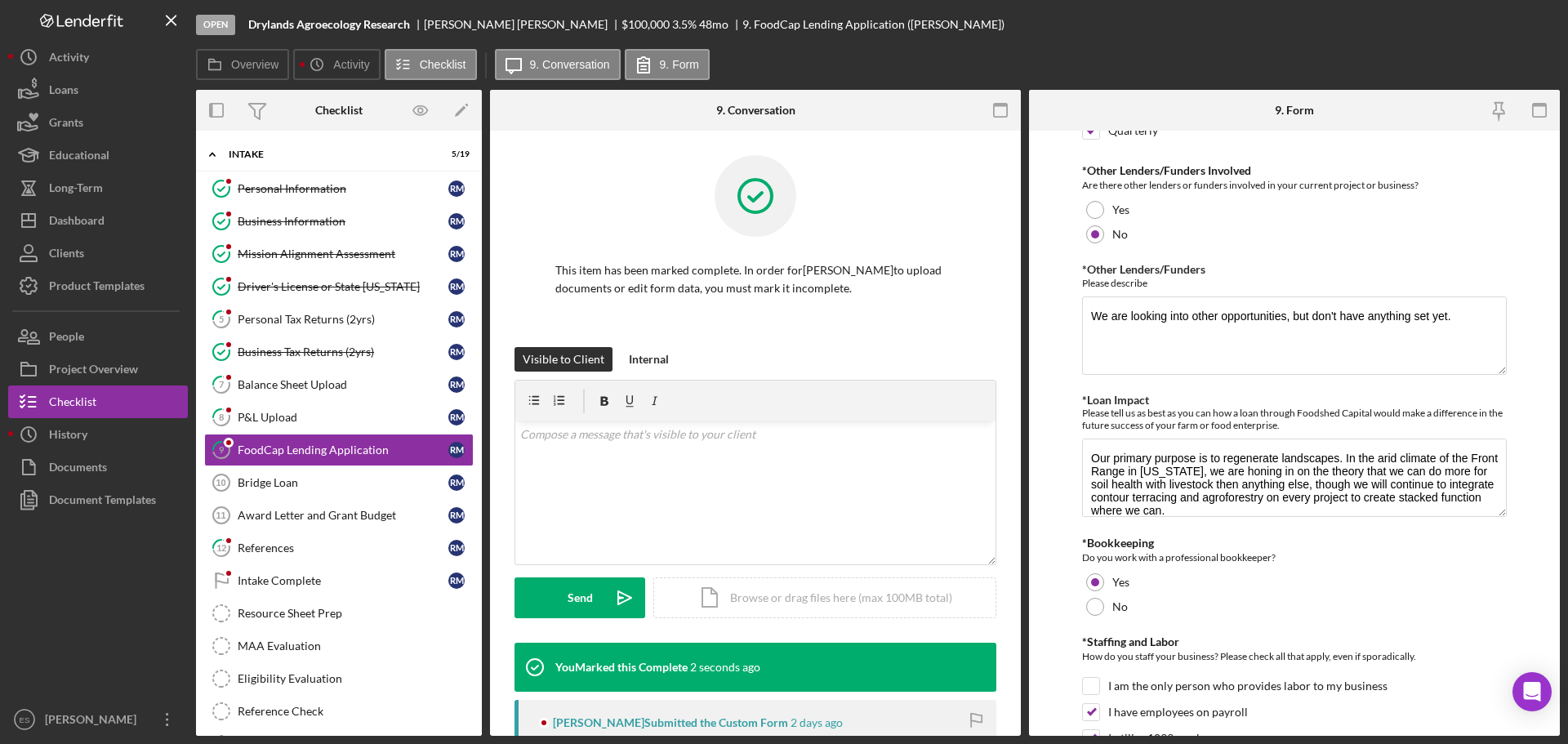
scroll to position [964, 0]
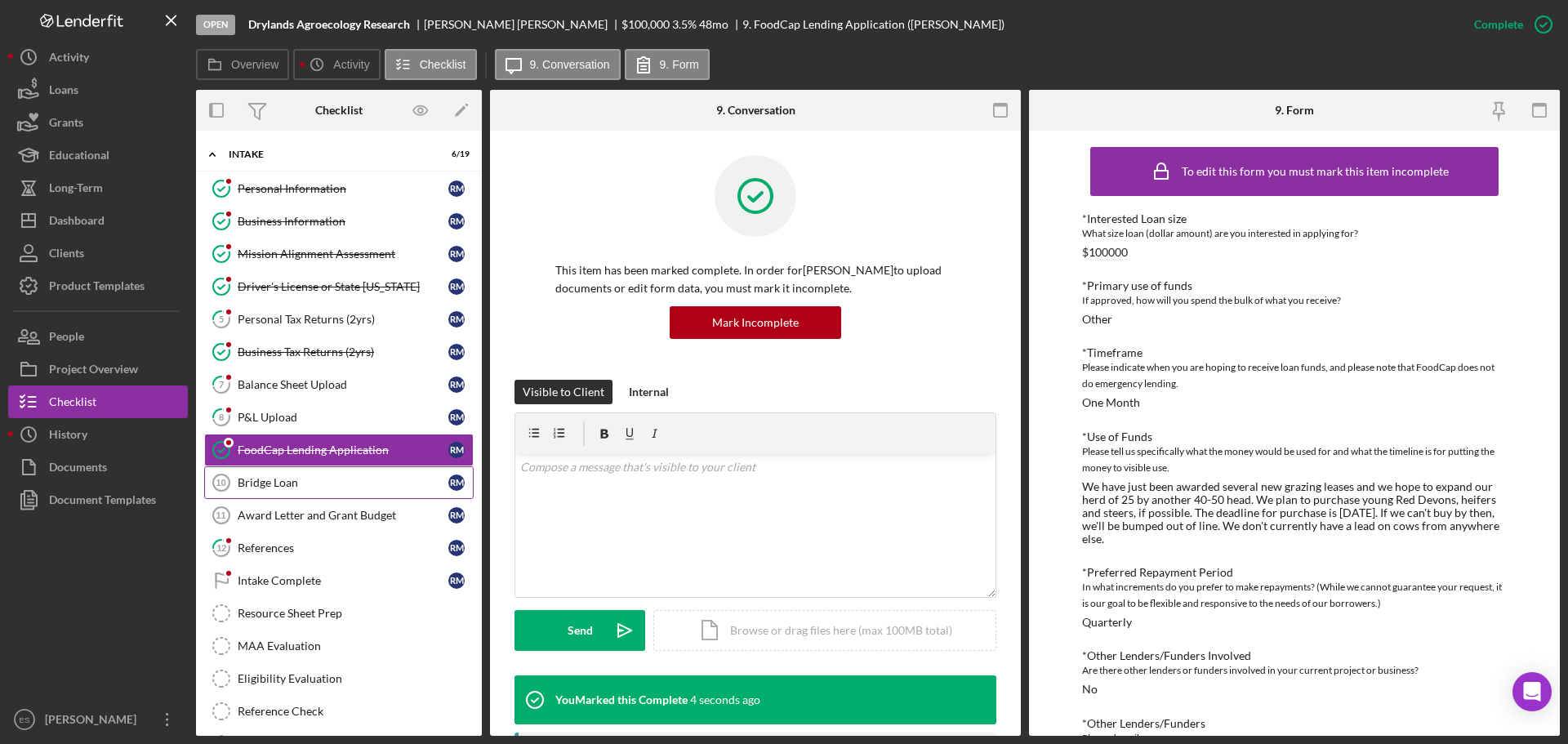
click at [269, 492] on link "Bridge Loan 10 Bridge Loan r m" at bounding box center [338, 482] width 269 height 33
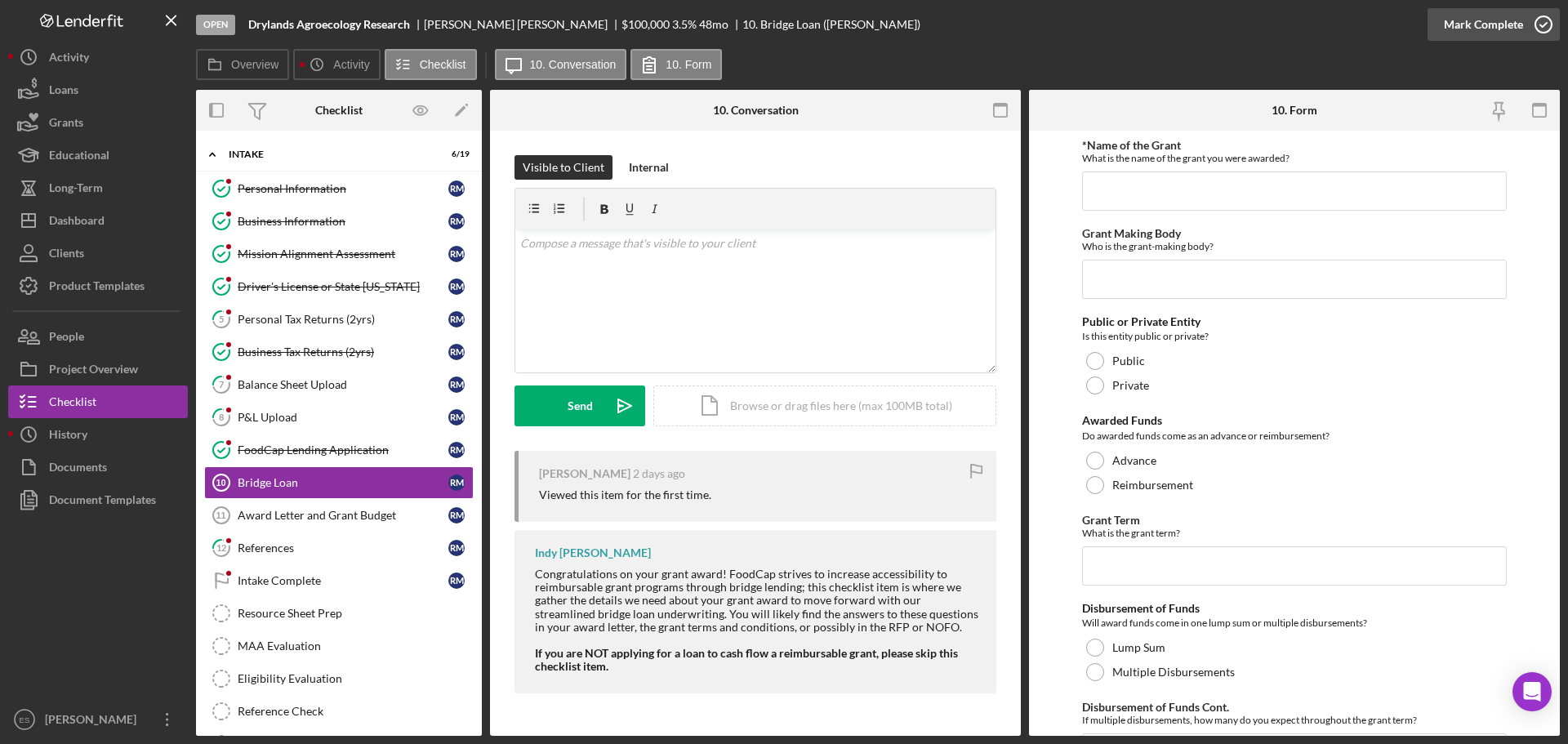
click at [1488, 23] on div "Mark Complete" at bounding box center [1483, 24] width 79 height 33
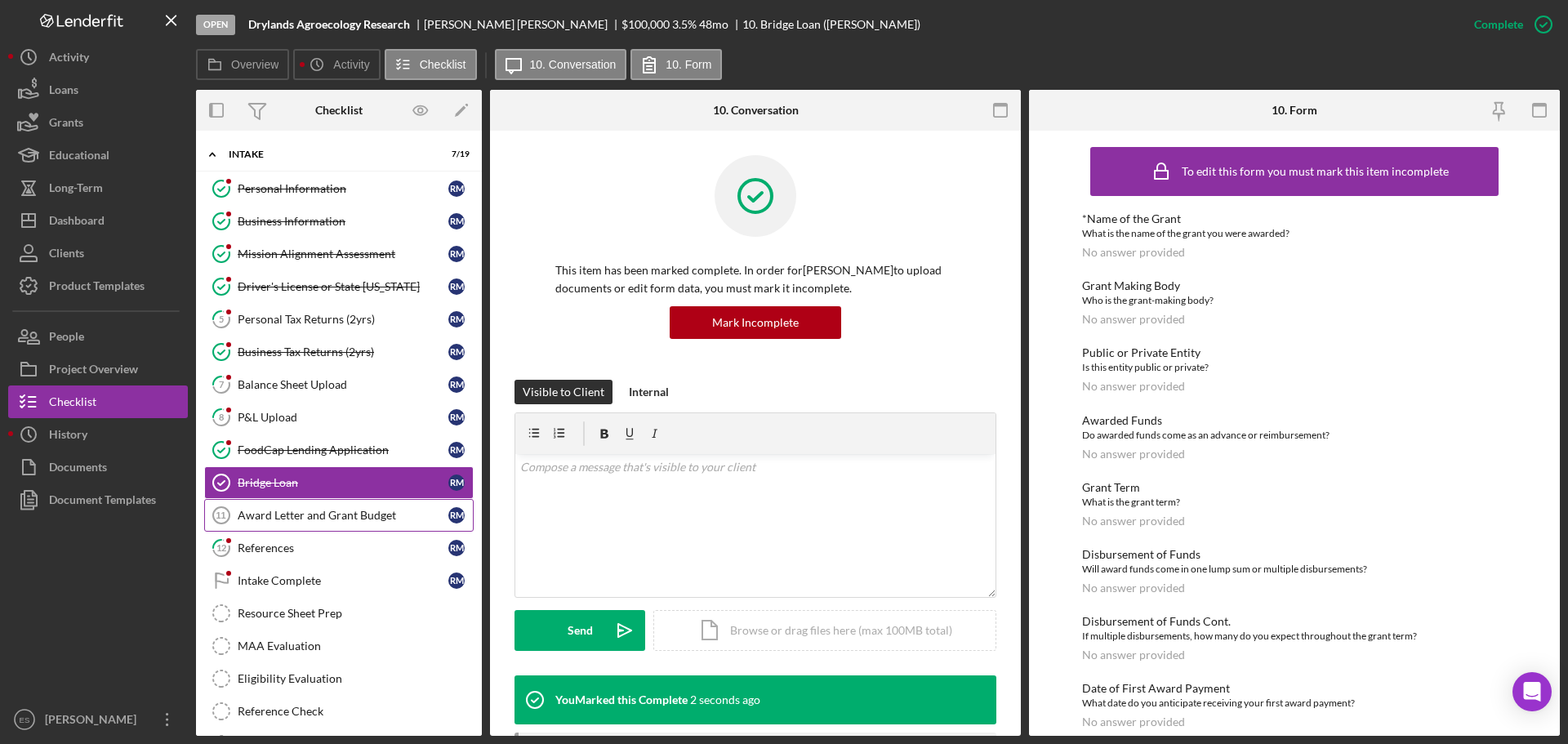
click at [308, 519] on div "Award Letter and Grant Budget" at bounding box center [343, 515] width 211 height 13
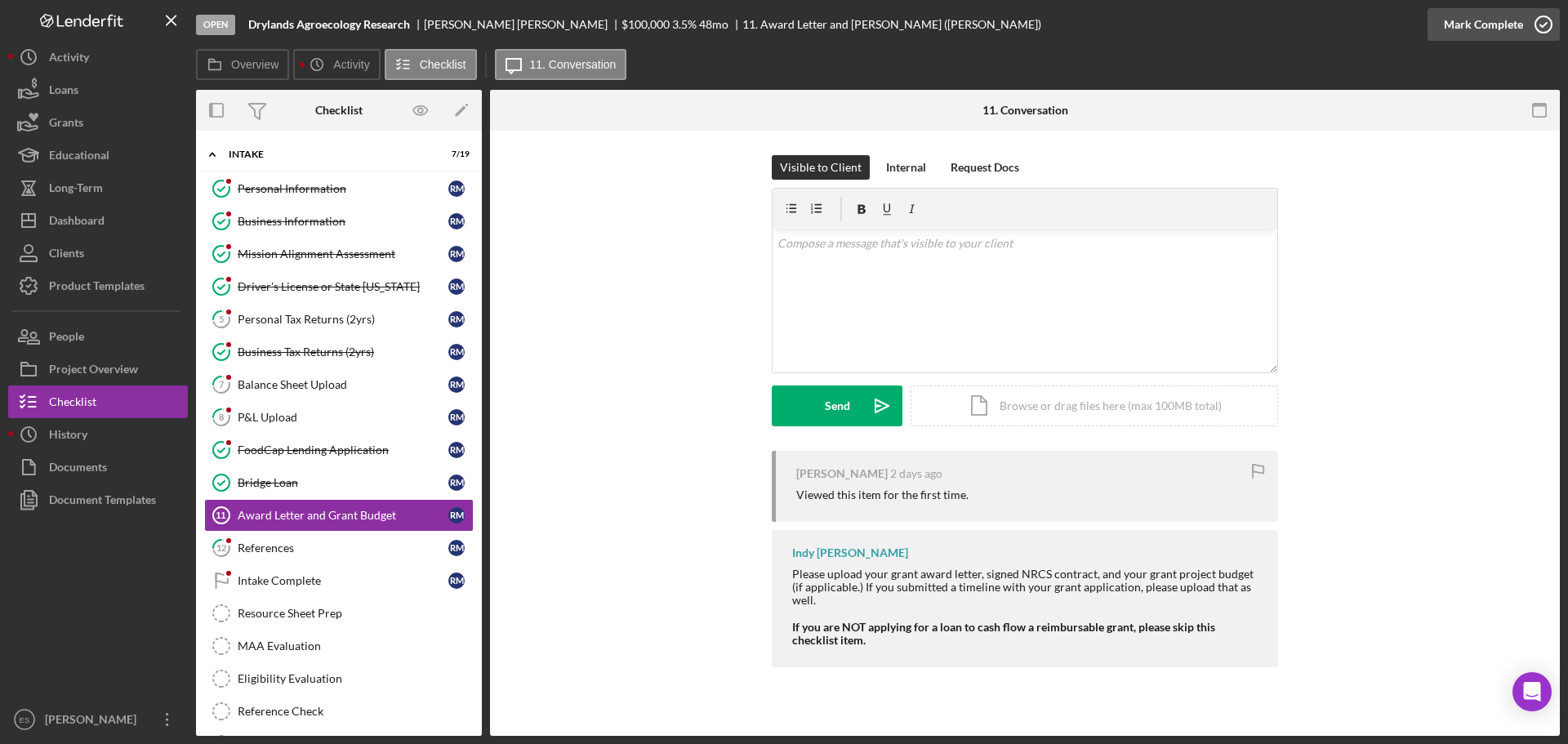
click at [1489, 26] on div "Mark Complete" at bounding box center [1483, 24] width 79 height 33
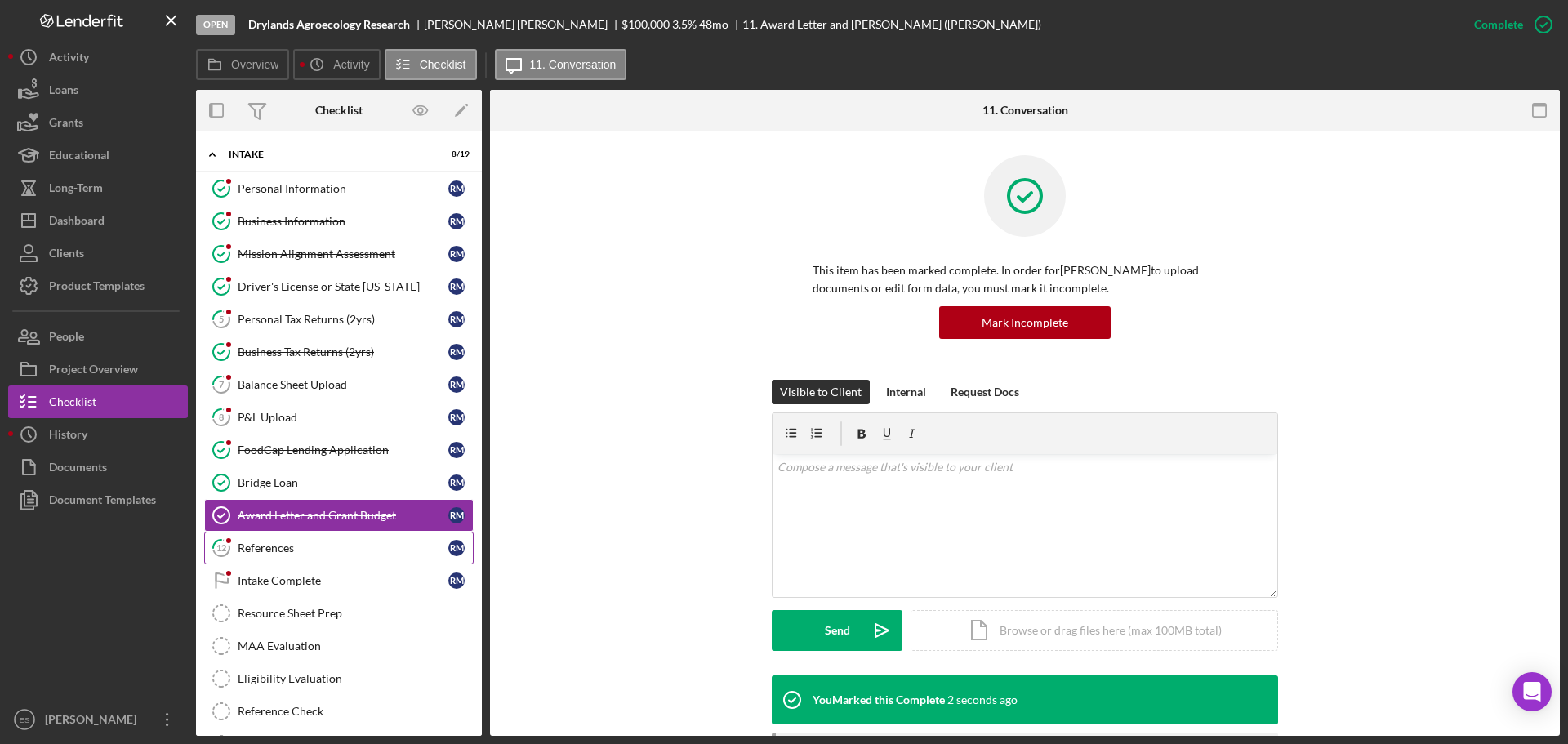
click at [287, 550] on div "References" at bounding box center [343, 547] width 211 height 13
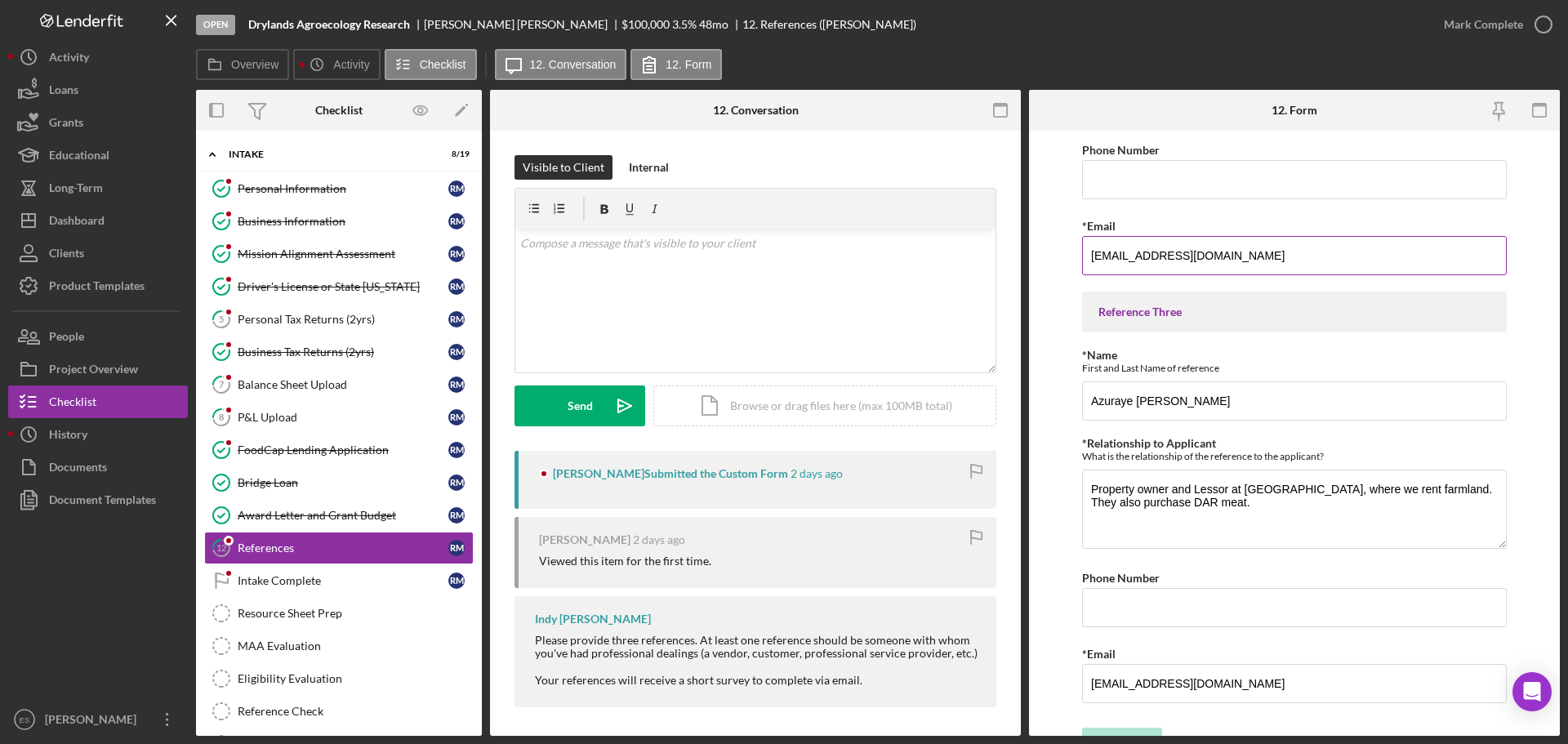
scroll to position [730, 0]
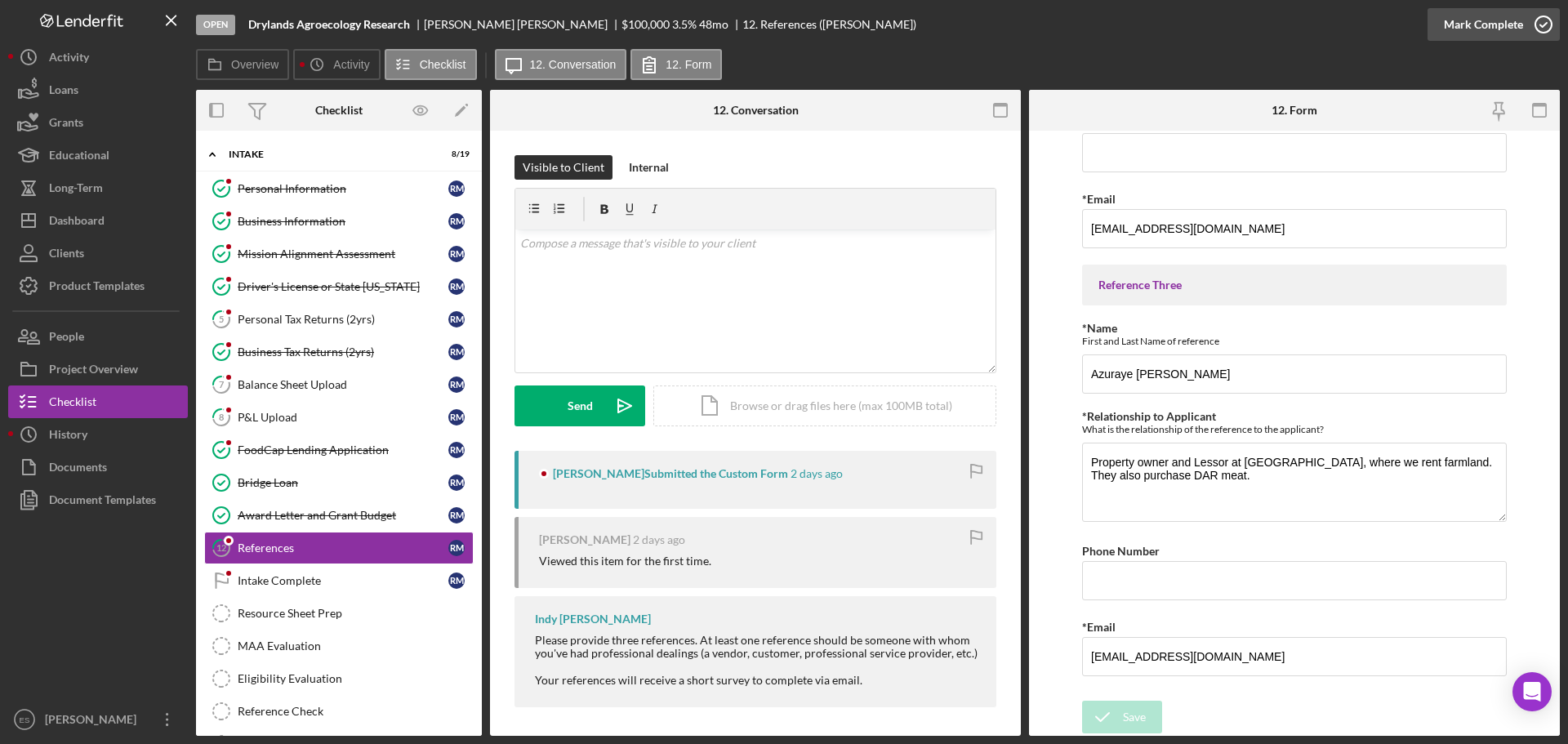
click at [1476, 33] on div "Mark Complete" at bounding box center [1483, 24] width 79 height 33
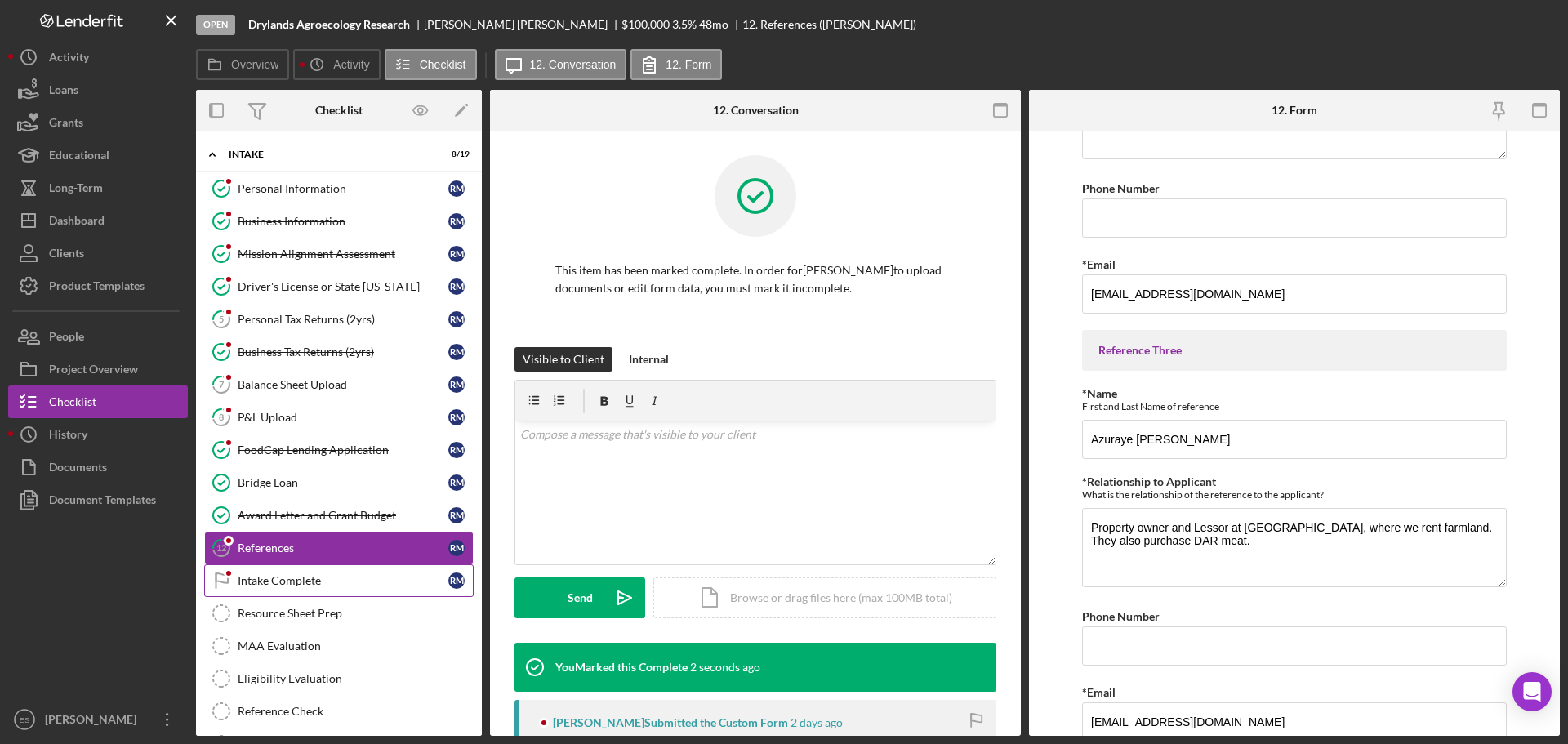
scroll to position [795, 0]
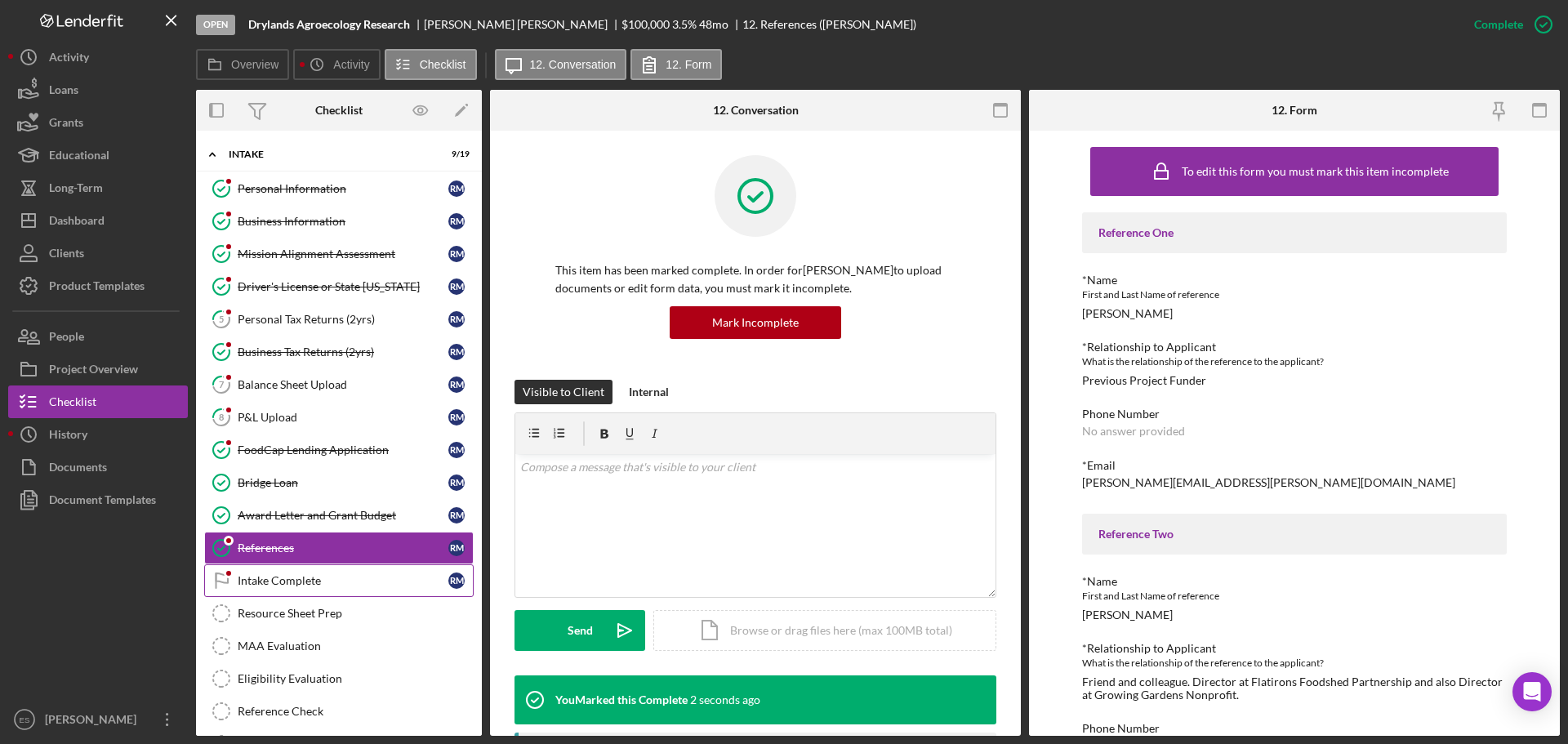
click at [269, 579] on div "Intake Complete" at bounding box center [343, 580] width 211 height 13
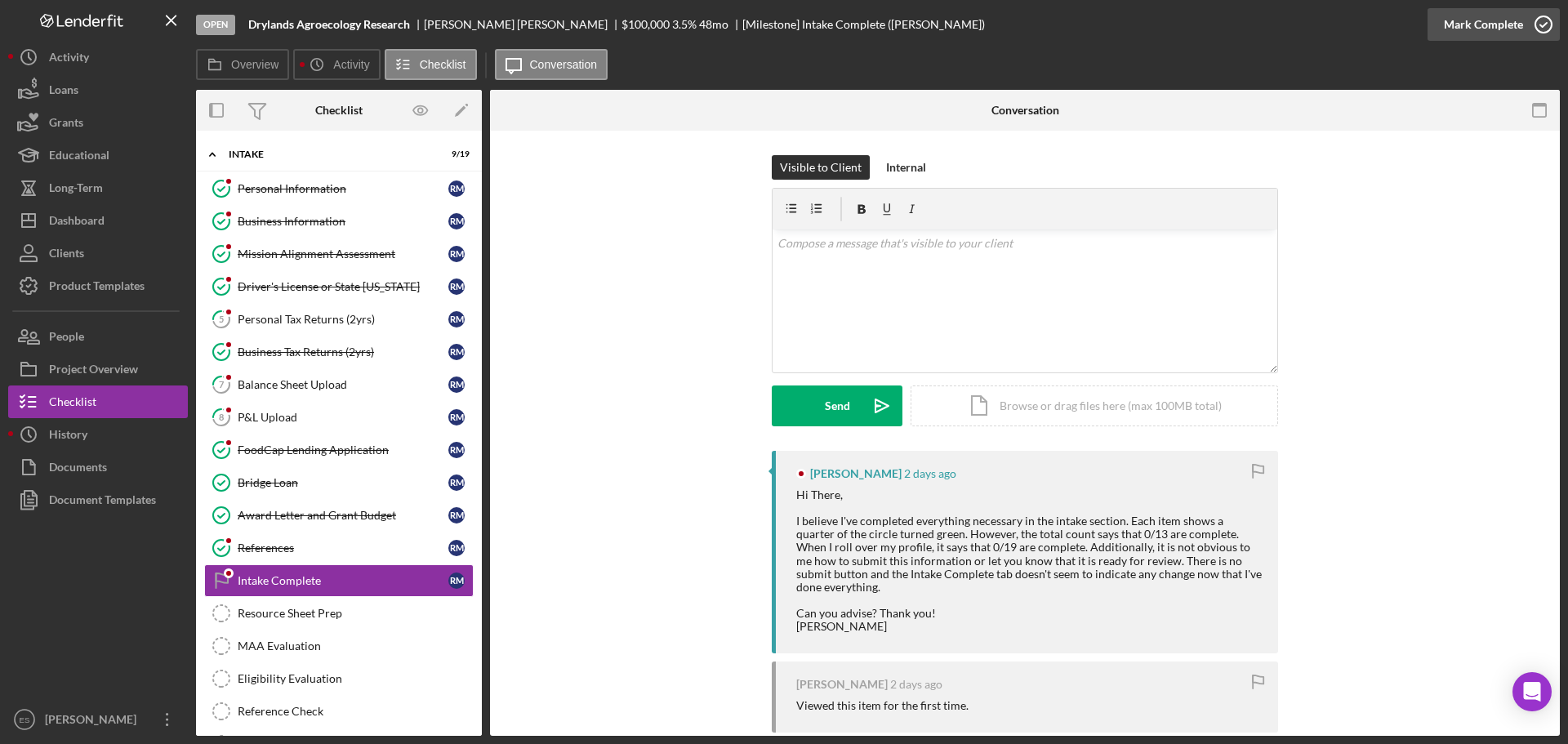
click at [1476, 24] on div "Mark Complete" at bounding box center [1483, 24] width 79 height 33
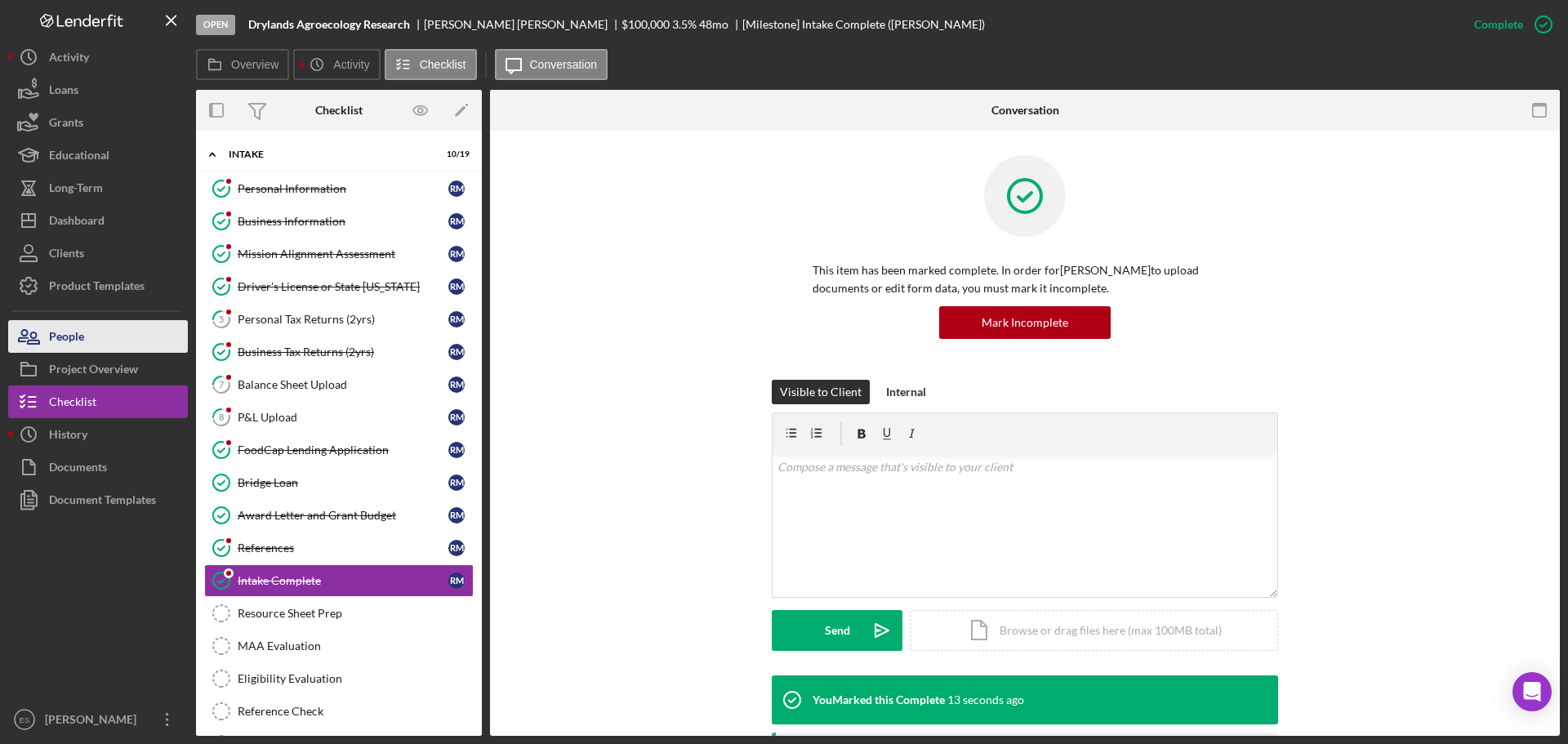
click at [78, 341] on div "People" at bounding box center [66, 338] width 35 height 37
